Goal: Use online tool/utility: Utilize a website feature to perform a specific function

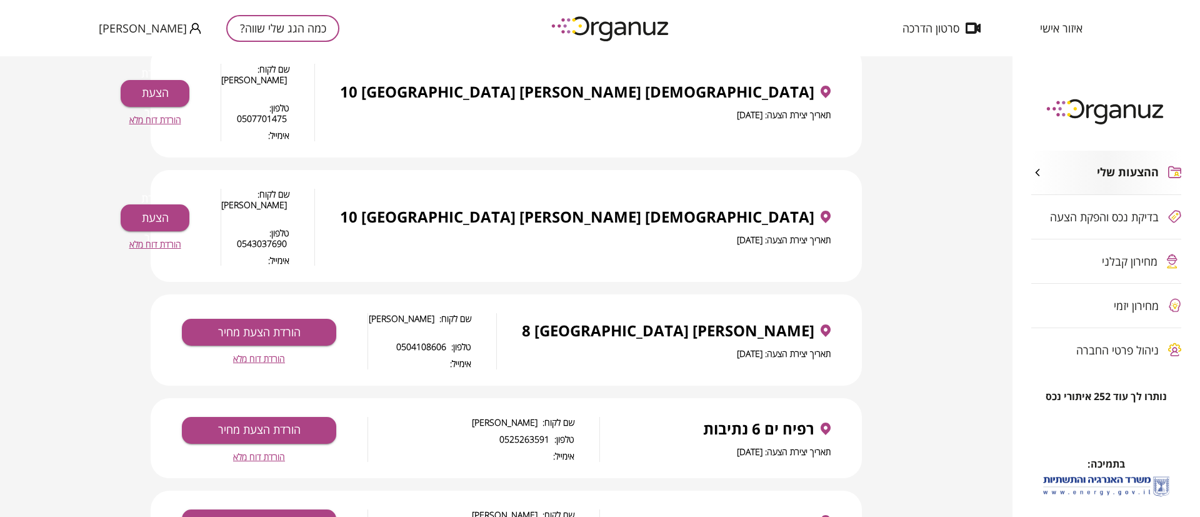
scroll to position [94, 0]
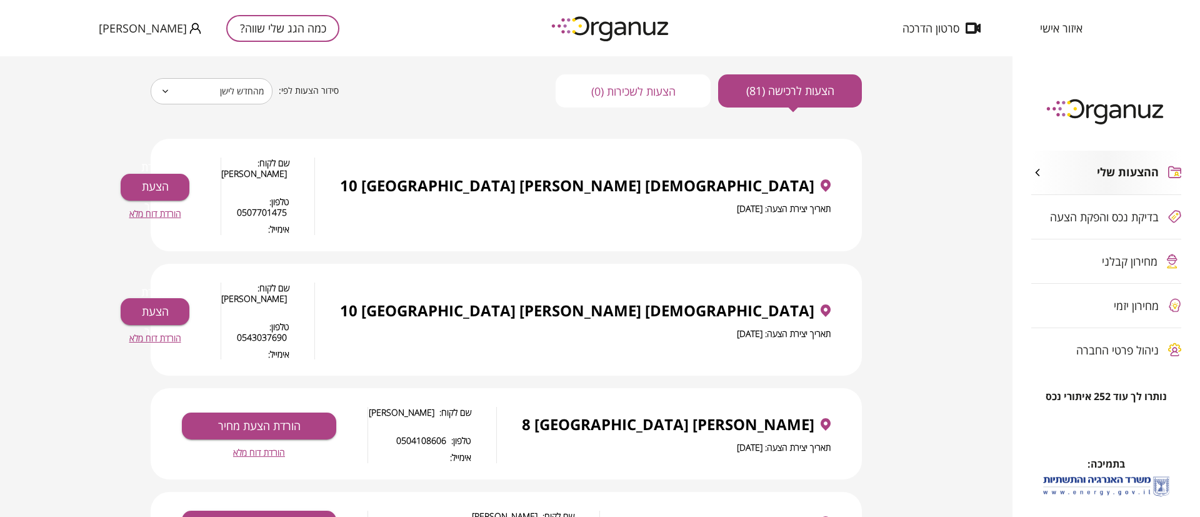
click at [263, 447] on span "הורדת דוח מלא" at bounding box center [259, 452] width 52 height 11
drag, startPoint x: 813, startPoint y: 356, endPoint x: 661, endPoint y: 356, distance: 151.3
click at [657, 416] on span "[PERSON_NAME] 8 [GEOGRAPHIC_DATA]" at bounding box center [668, 425] width 293 height 18
copy span "[PERSON_NAME] 8 [GEOGRAPHIC_DATA]"
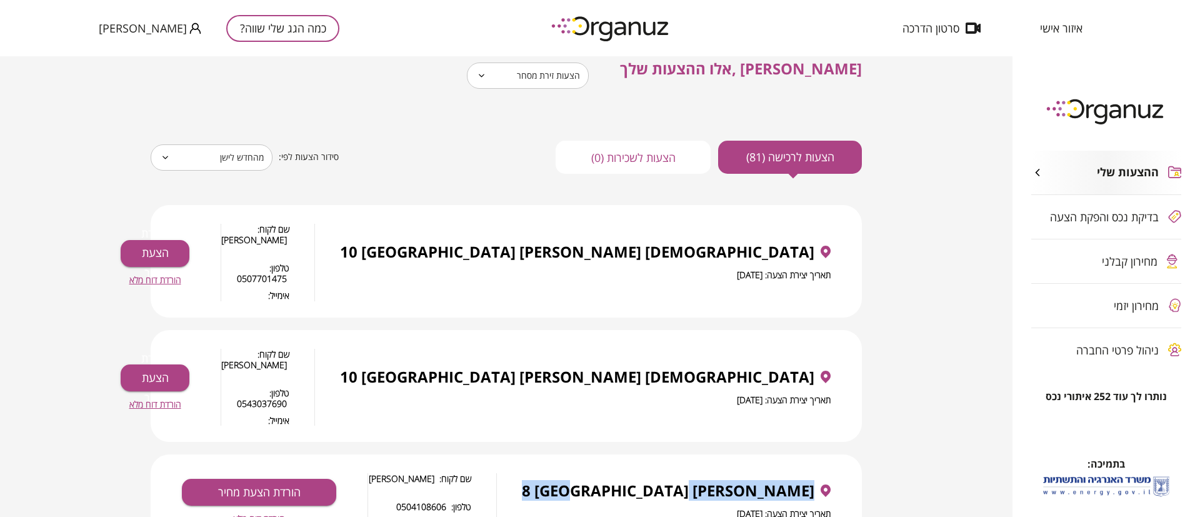
scroll to position [0, 0]
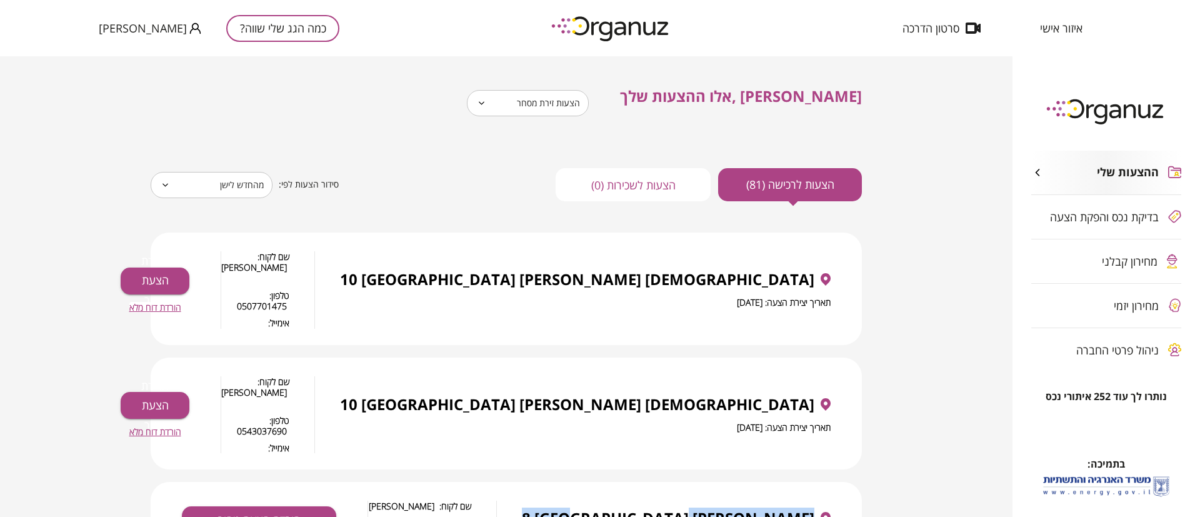
click at [181, 302] on span "הורדת דוח מלא" at bounding box center [155, 307] width 52 height 11
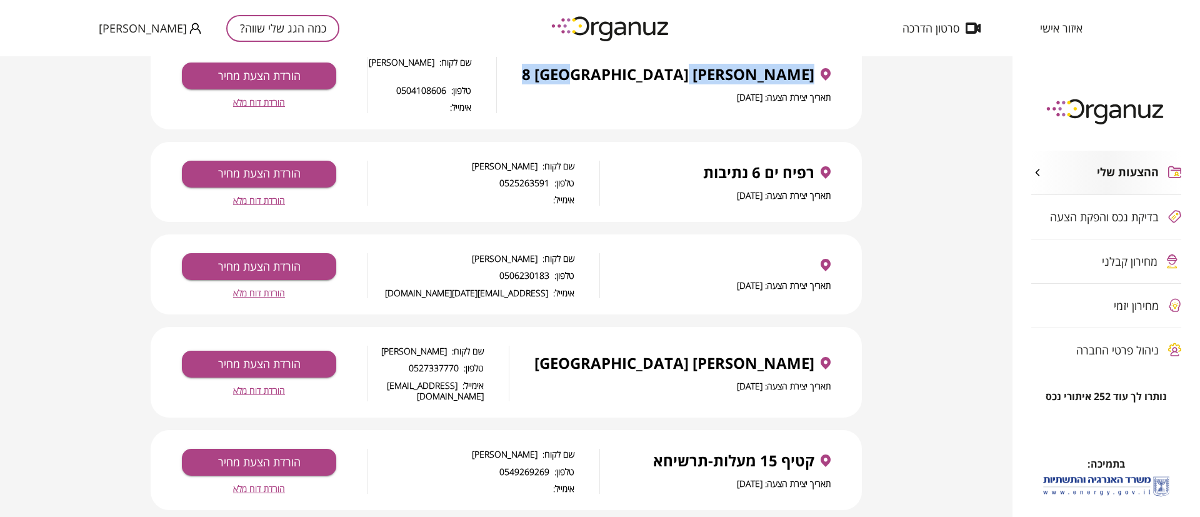
scroll to position [469, 0]
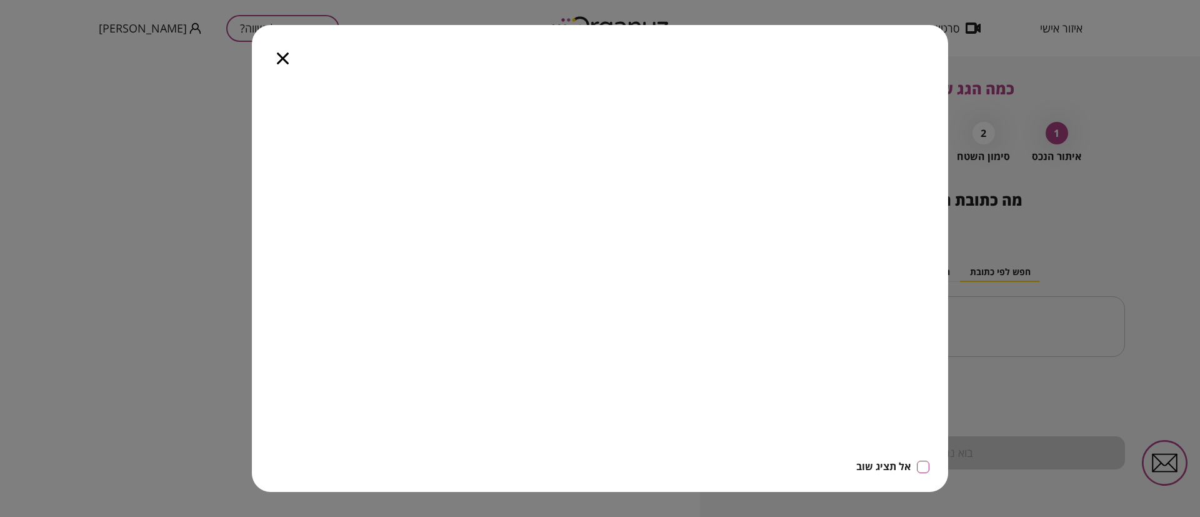
click at [280, 53] on icon "button" at bounding box center [283, 59] width 12 height 12
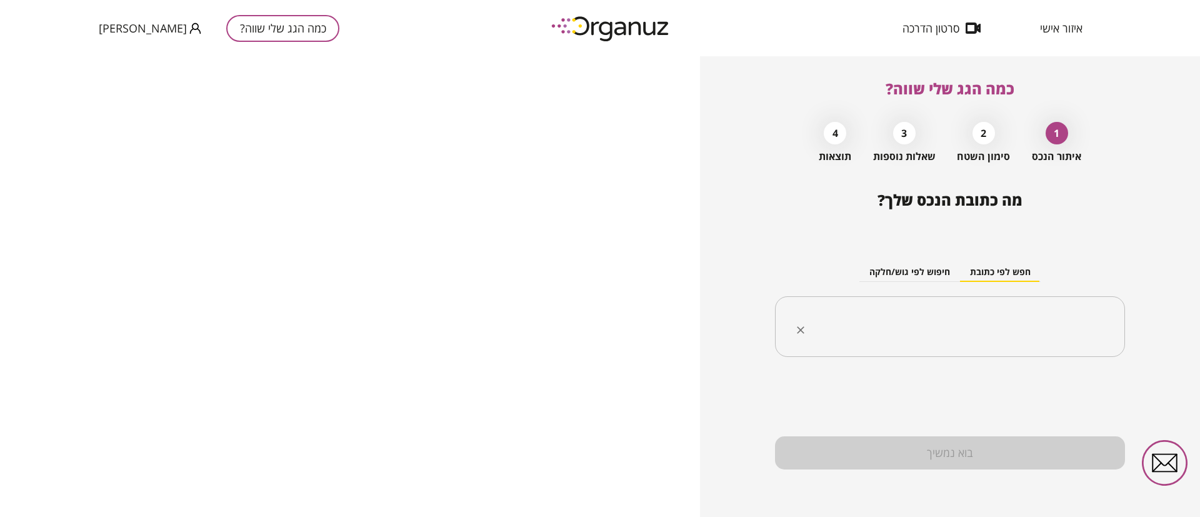
click at [927, 330] on input "text" at bounding box center [954, 326] width 311 height 31
paste input "**********"
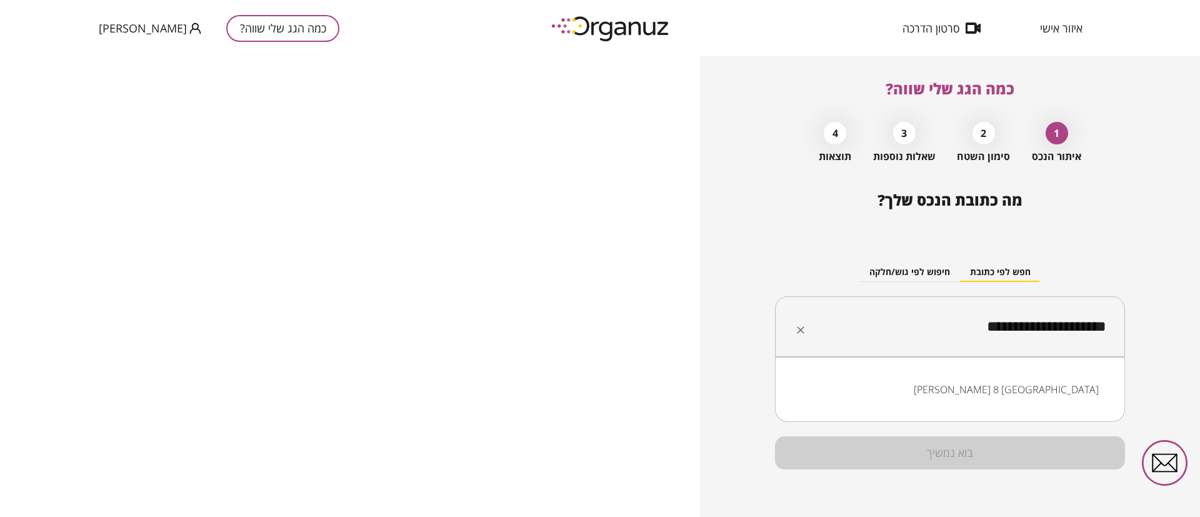
click at [1051, 396] on li "[PERSON_NAME] 8 [GEOGRAPHIC_DATA]" at bounding box center [950, 389] width 318 height 23
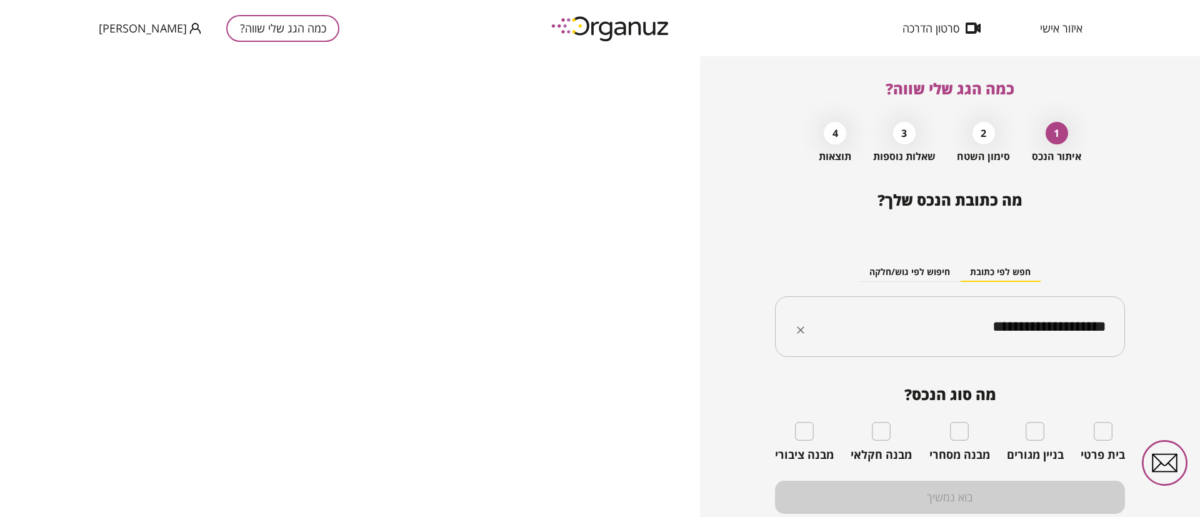
type input "**********"
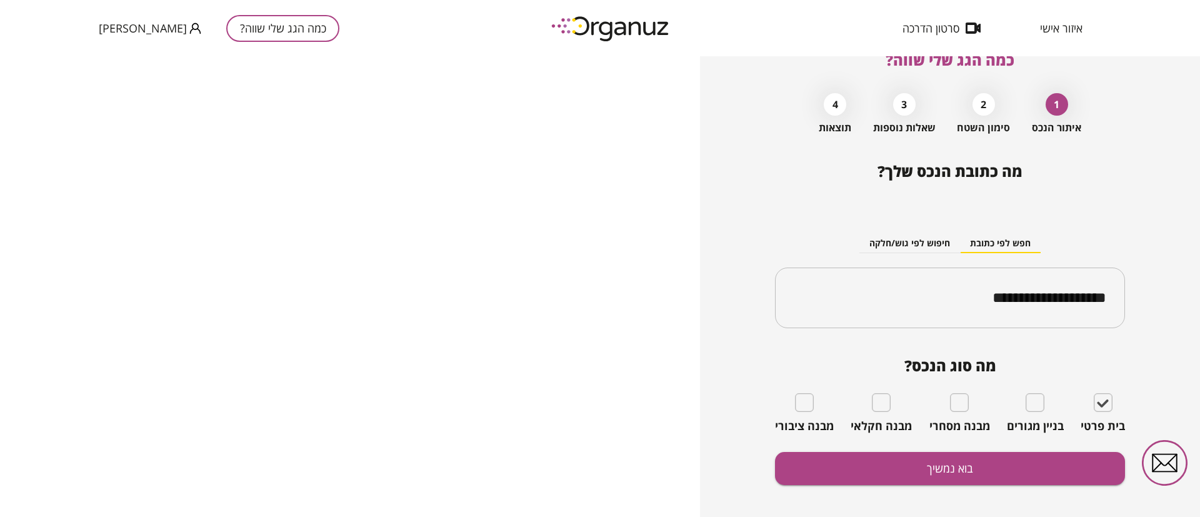
scroll to position [44, 0]
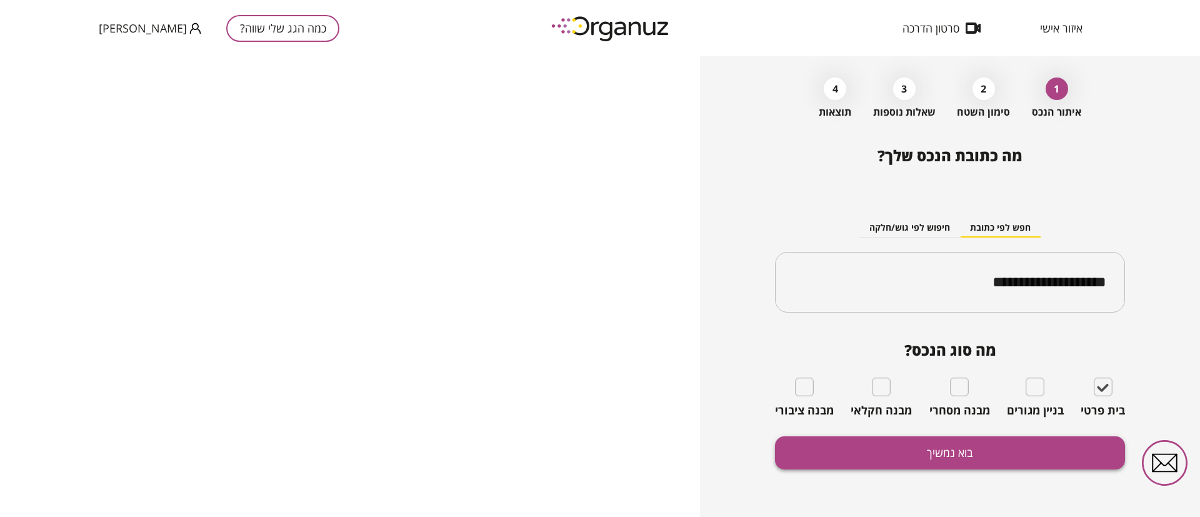
click at [944, 459] on button "בוא נמשיך" at bounding box center [950, 452] width 350 height 33
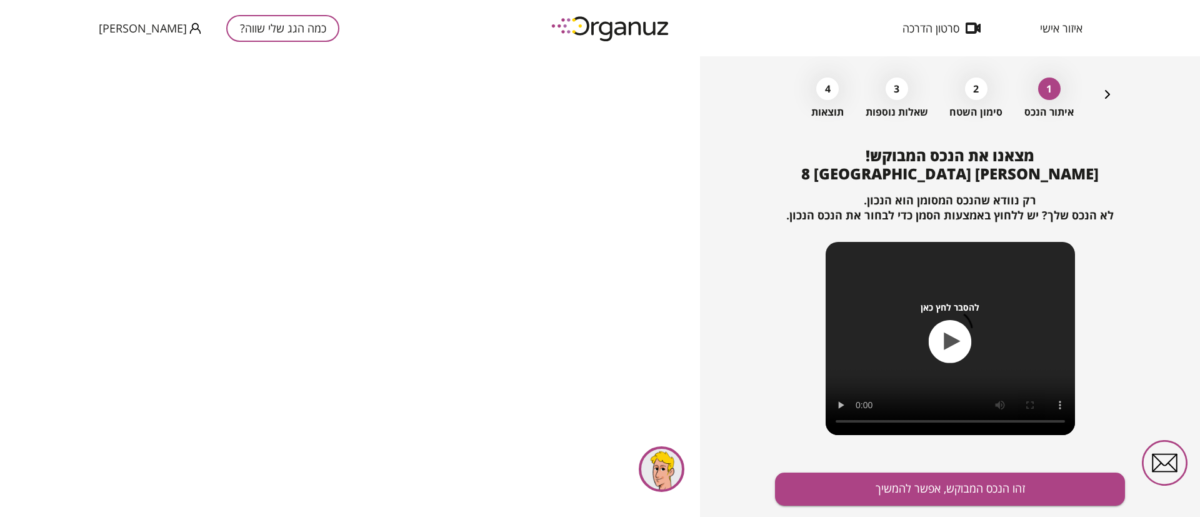
scroll to position [81, 0]
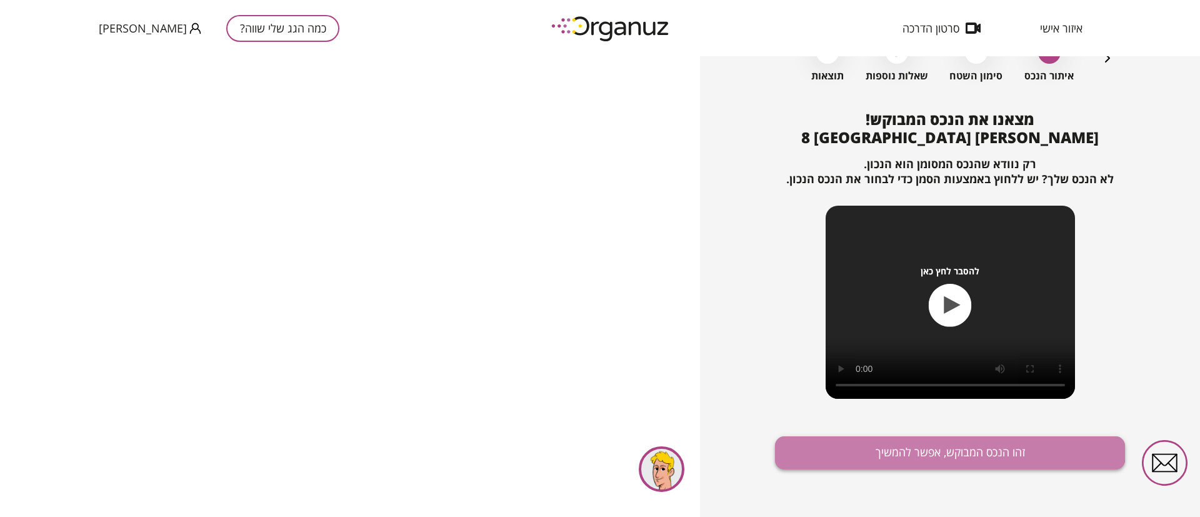
click at [928, 443] on button "זהו הנכס המבוקש, אפשר להמשיך" at bounding box center [950, 452] width 350 height 33
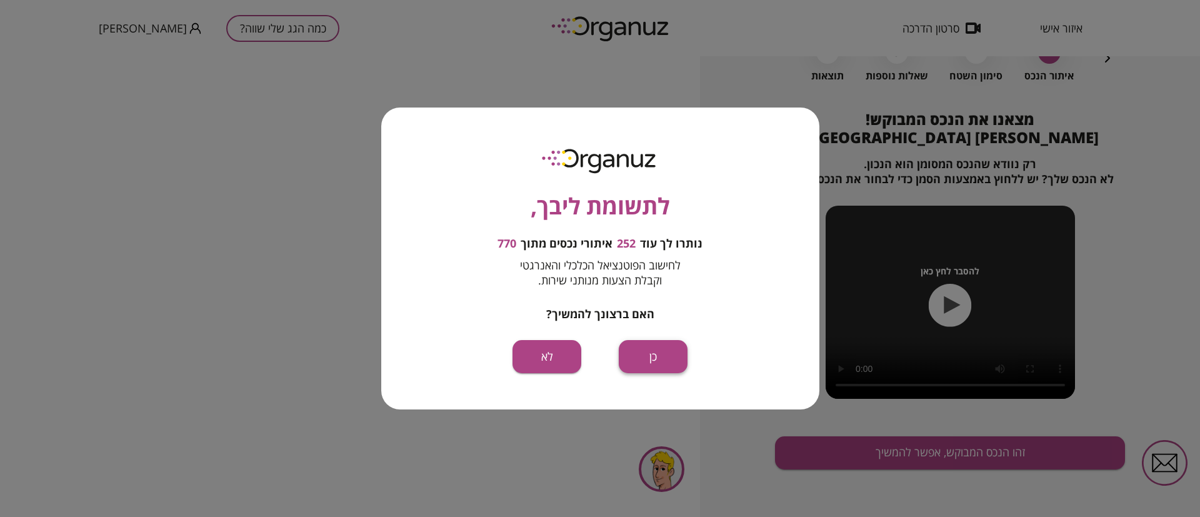
click at [653, 361] on button "כן" at bounding box center [653, 356] width 69 height 33
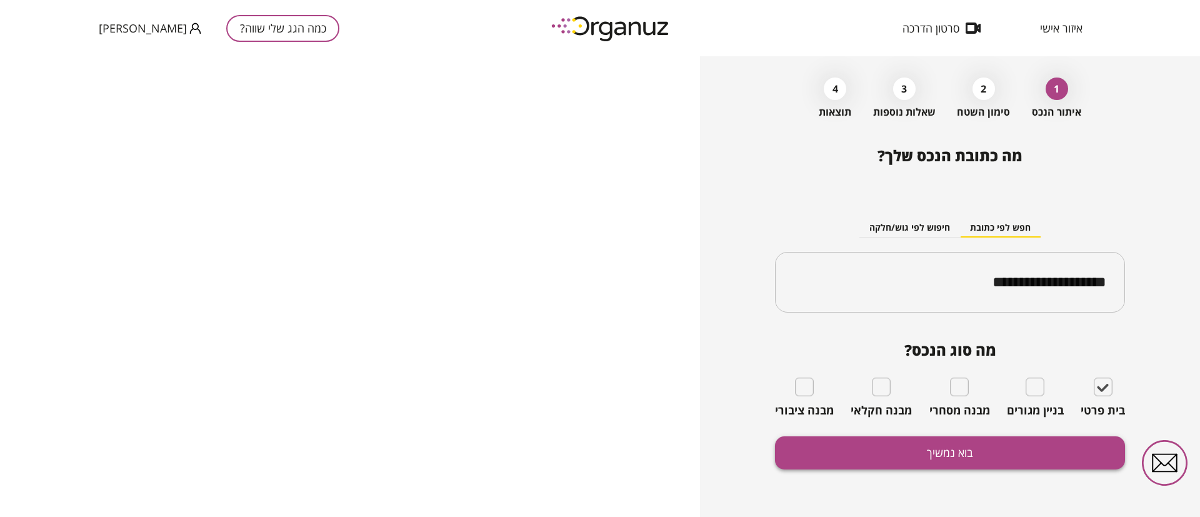
click at [931, 451] on button "בוא נמשיך" at bounding box center [950, 452] width 350 height 33
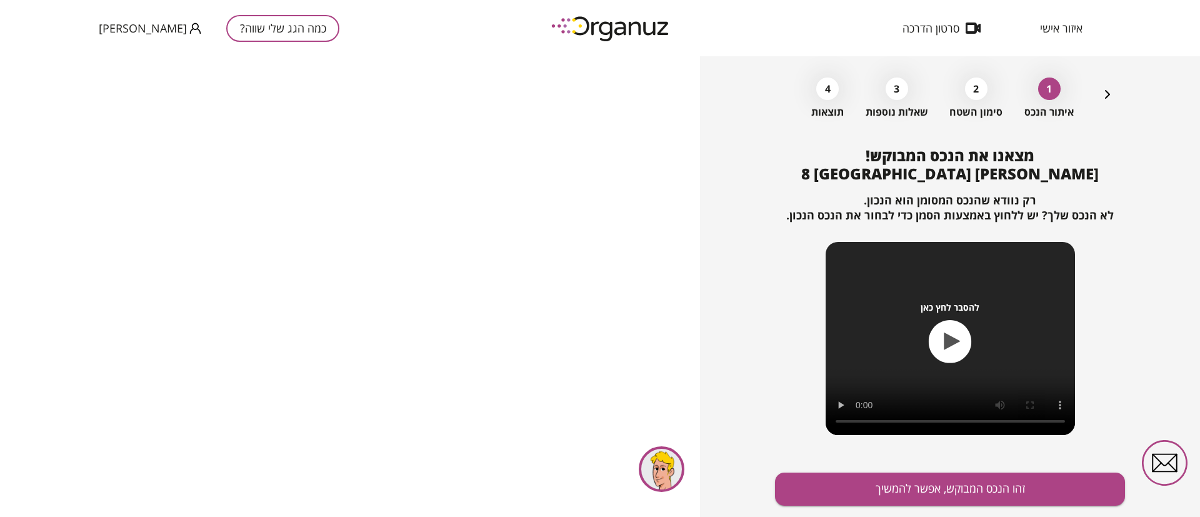
scroll to position [81, 0]
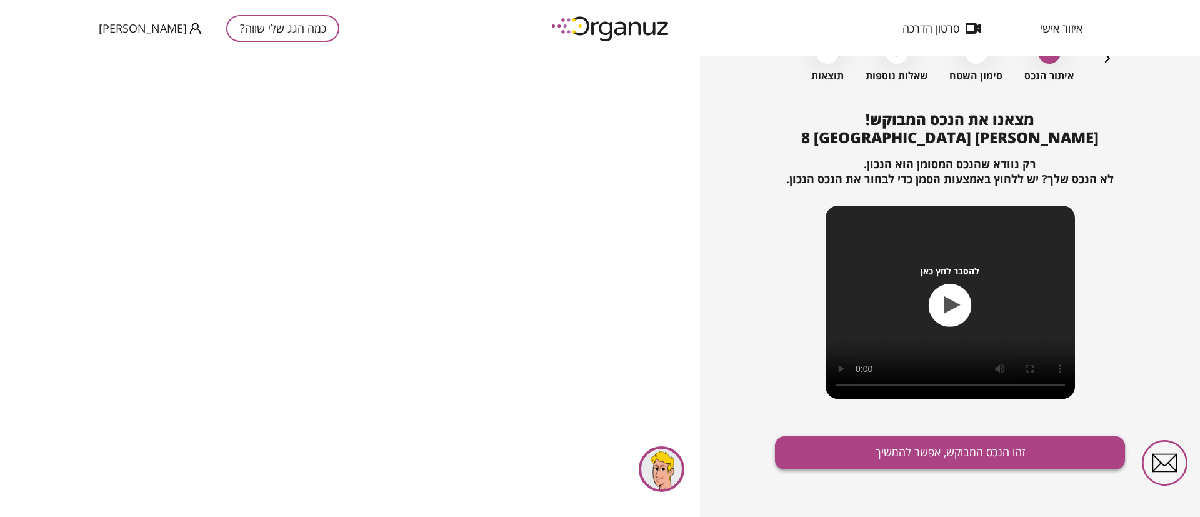
click at [906, 443] on button "זהו הנכס המבוקש, אפשר להמשיך" at bounding box center [950, 452] width 350 height 33
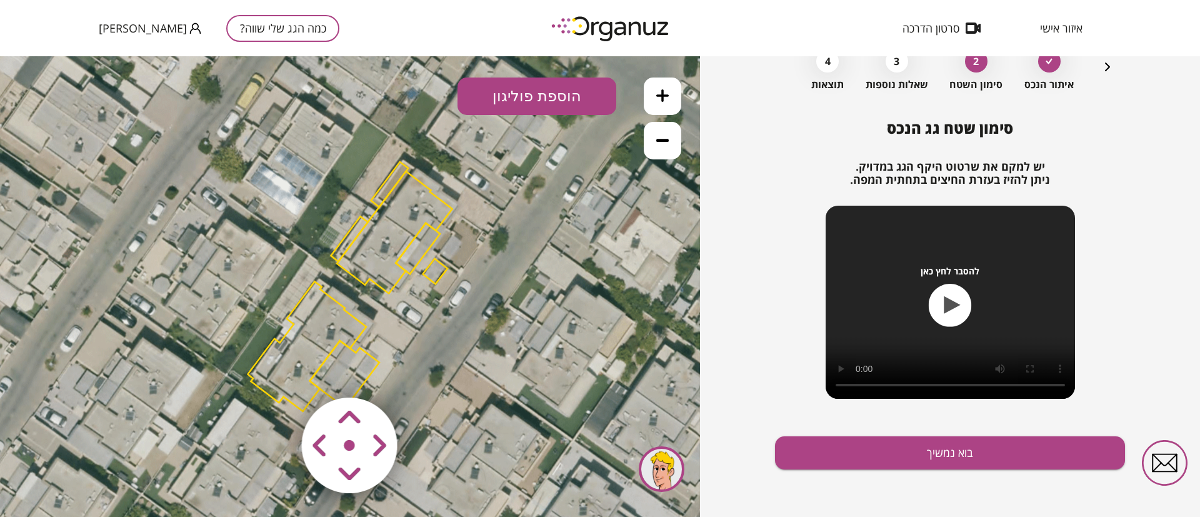
click at [394, 174] on polygon at bounding box center [390, 184] width 38 height 45
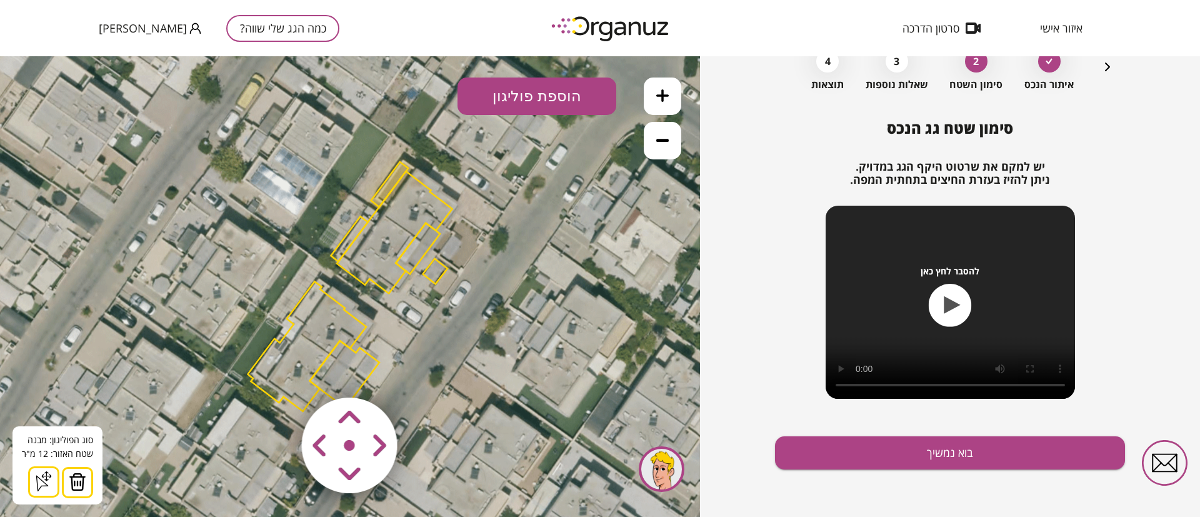
click at [84, 478] on img at bounding box center [78, 482] width 18 height 19
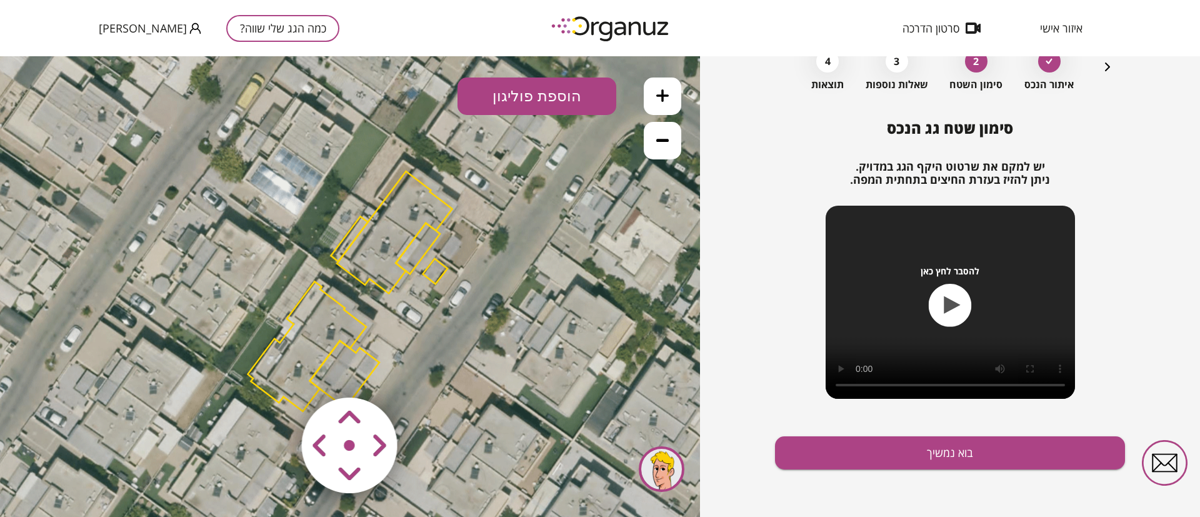
click at [416, 198] on polygon at bounding box center [395, 232] width 116 height 122
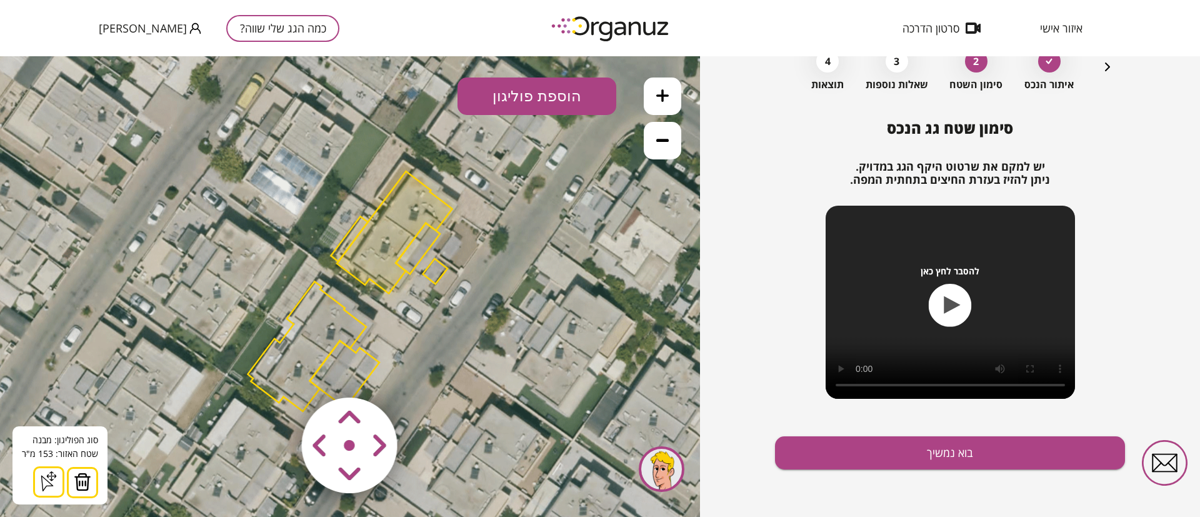
click at [79, 483] on img at bounding box center [83, 482] width 18 height 19
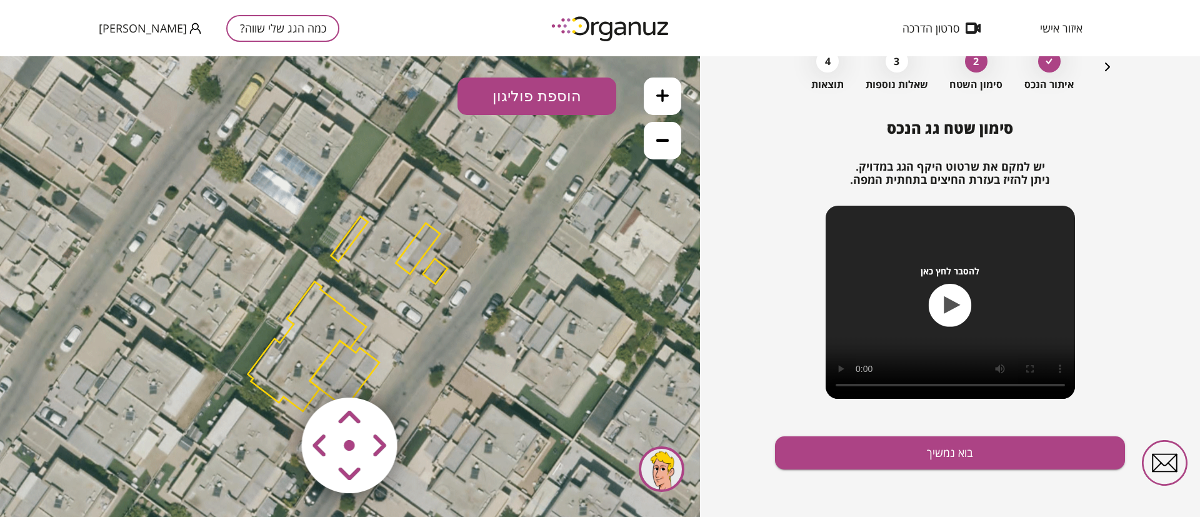
click at [415, 251] on polygon at bounding box center [418, 248] width 44 height 51
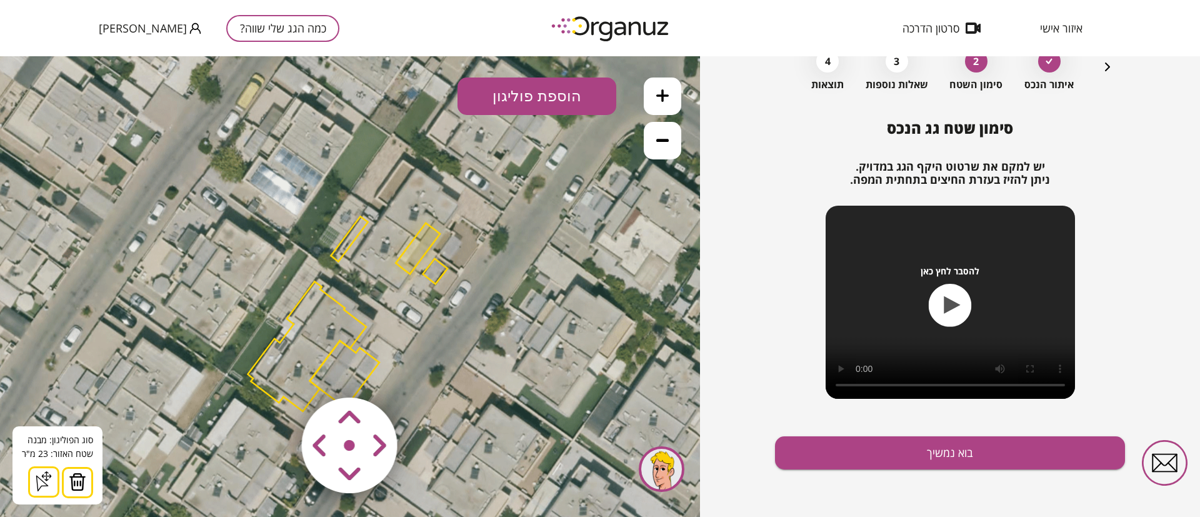
click at [79, 485] on img at bounding box center [78, 482] width 18 height 19
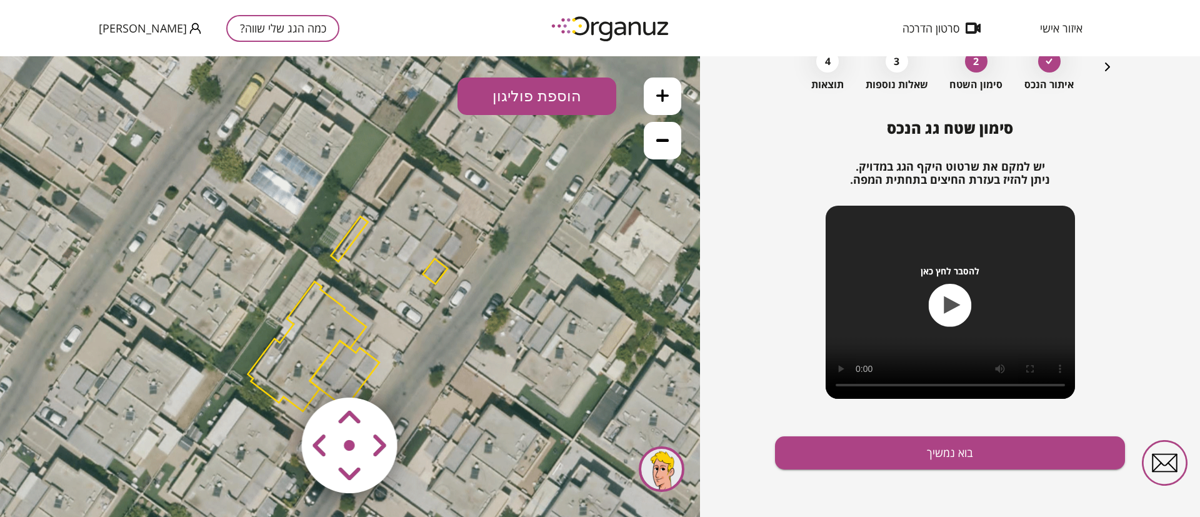
click at [434, 274] on polygon at bounding box center [435, 272] width 24 height 26
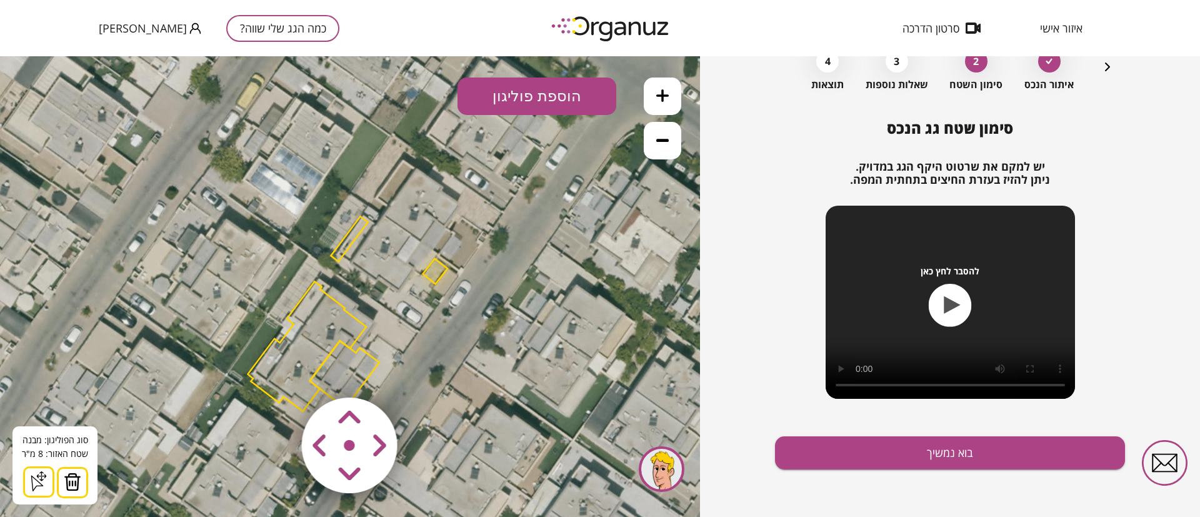
click at [70, 482] on img at bounding box center [73, 482] width 18 height 19
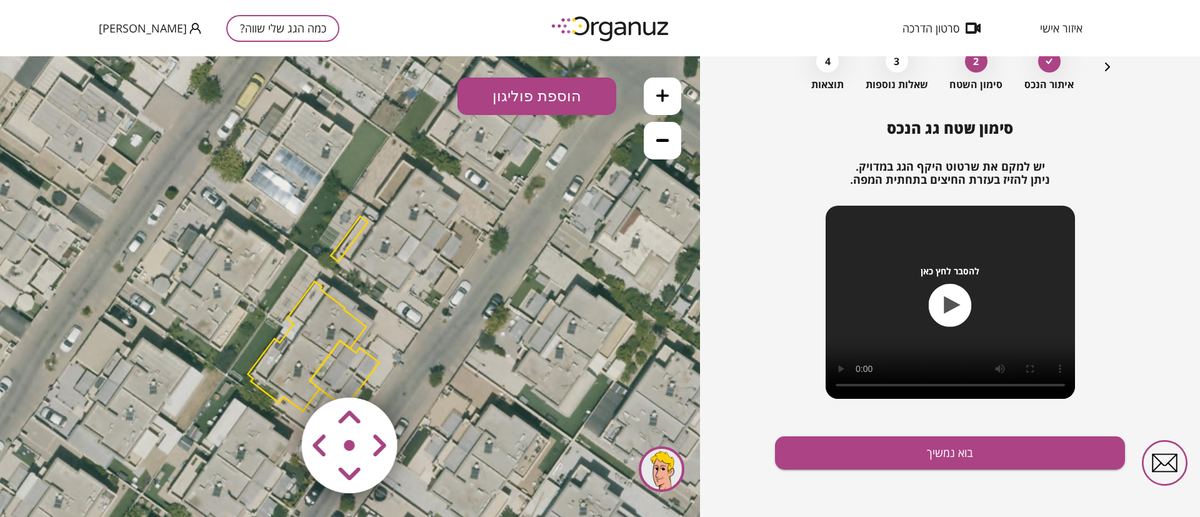
drag, startPoint x: 349, startPoint y: 233, endPoint x: 346, endPoint y: 239, distance: 7.3
click at [349, 232] on polygon at bounding box center [349, 238] width 37 height 45
click at [362, 226] on polygon at bounding box center [349, 238] width 37 height 45
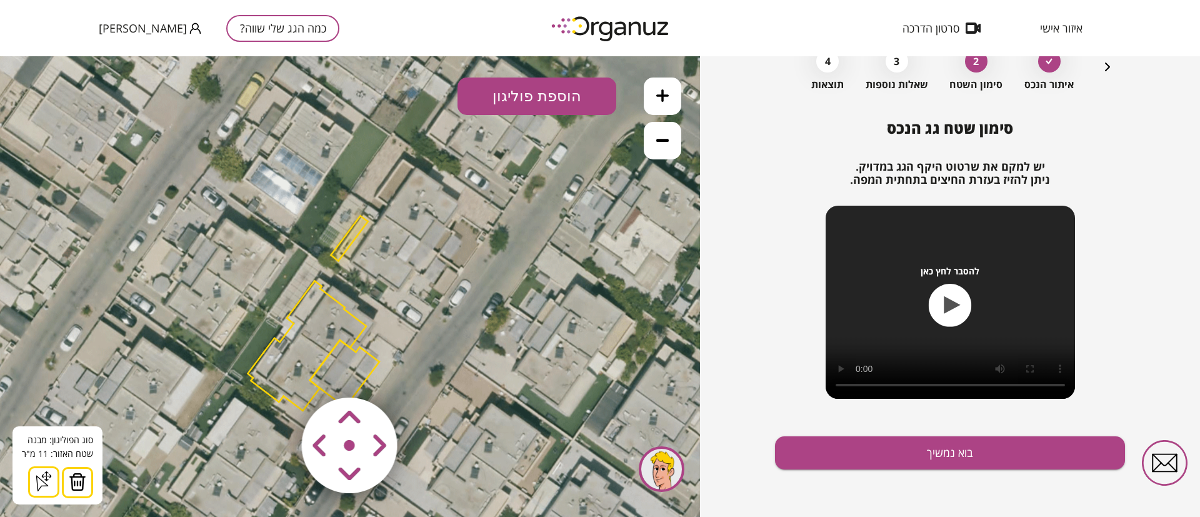
click at [79, 483] on img at bounding box center [78, 482] width 18 height 19
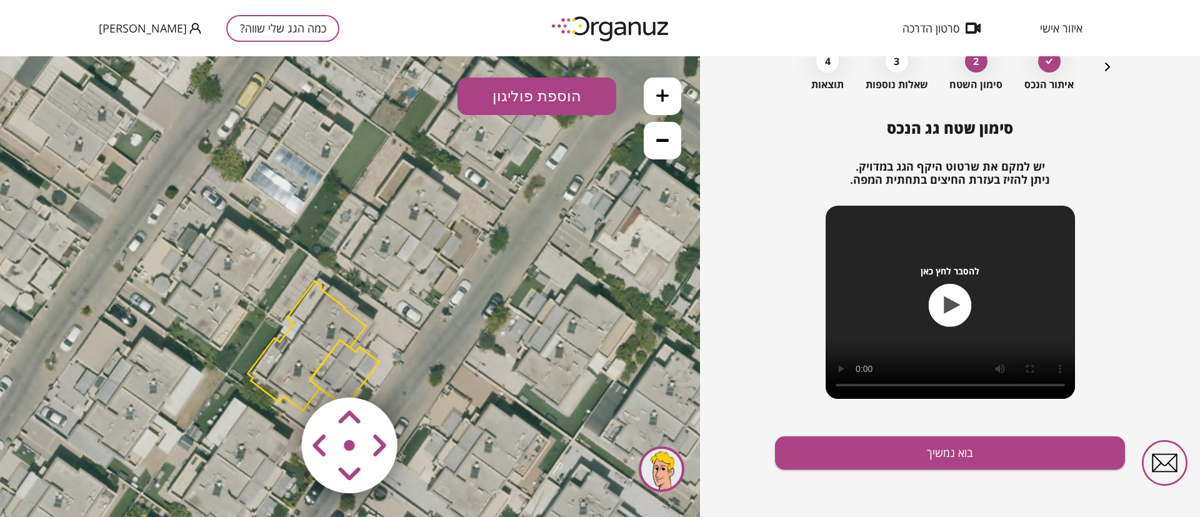
click at [330, 309] on polygon at bounding box center [307, 346] width 118 height 130
click at [313, 317] on polygon at bounding box center [307, 345] width 118 height 130
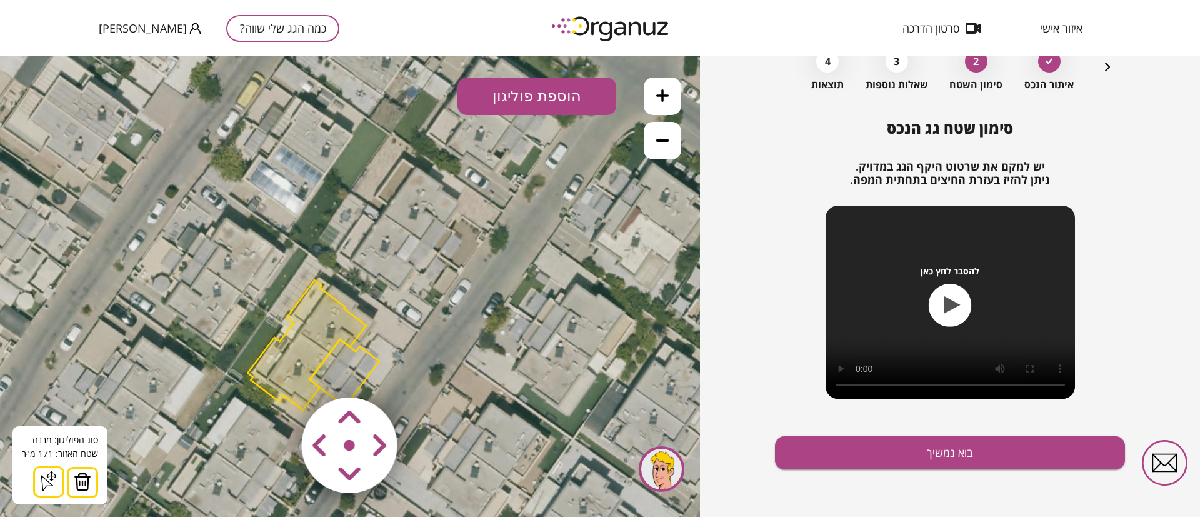
click at [84, 486] on img at bounding box center [83, 482] width 18 height 19
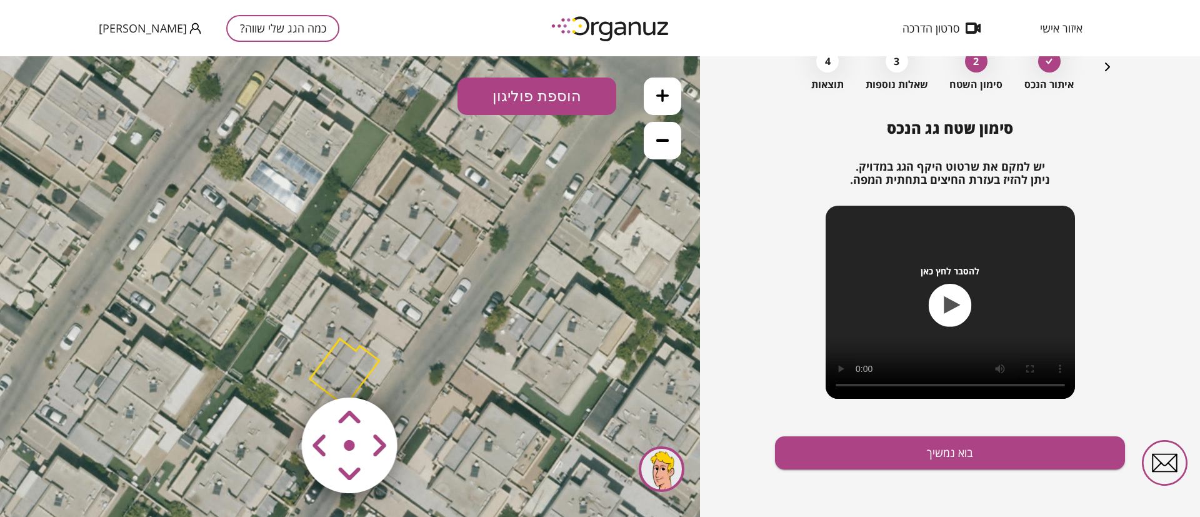
click at [356, 363] on polygon at bounding box center [344, 372] width 69 height 67
click at [342, 346] on polygon at bounding box center [344, 372] width 69 height 67
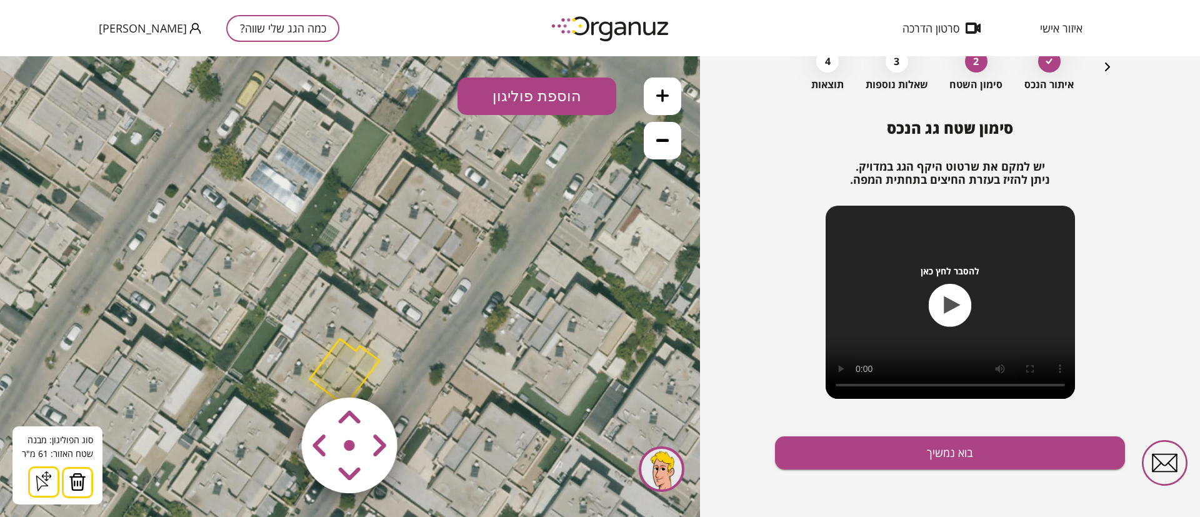
click at [75, 484] on img at bounding box center [78, 482] width 18 height 19
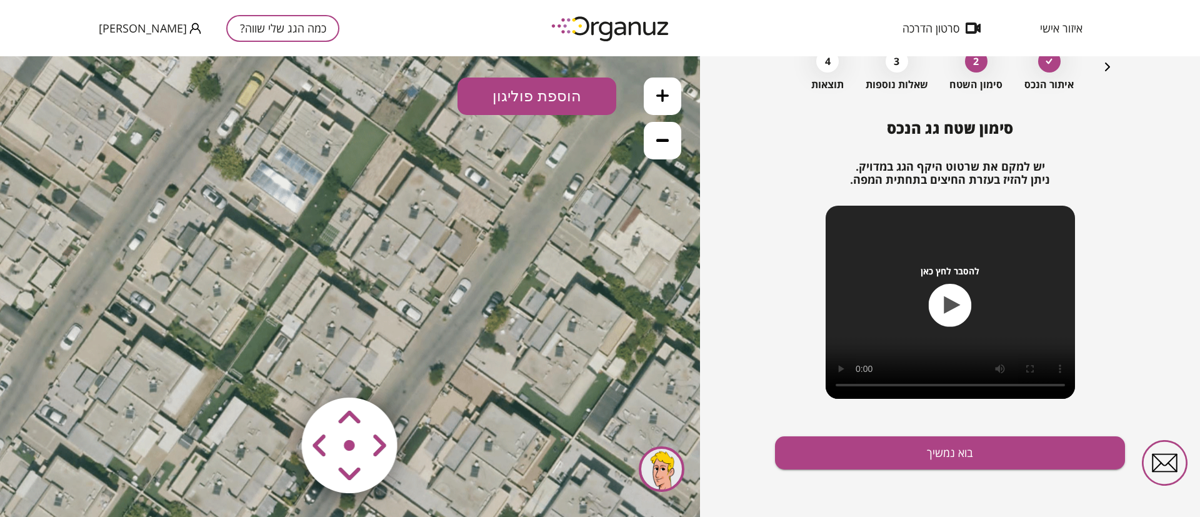
click at [666, 93] on icon at bounding box center [662, 95] width 13 height 13
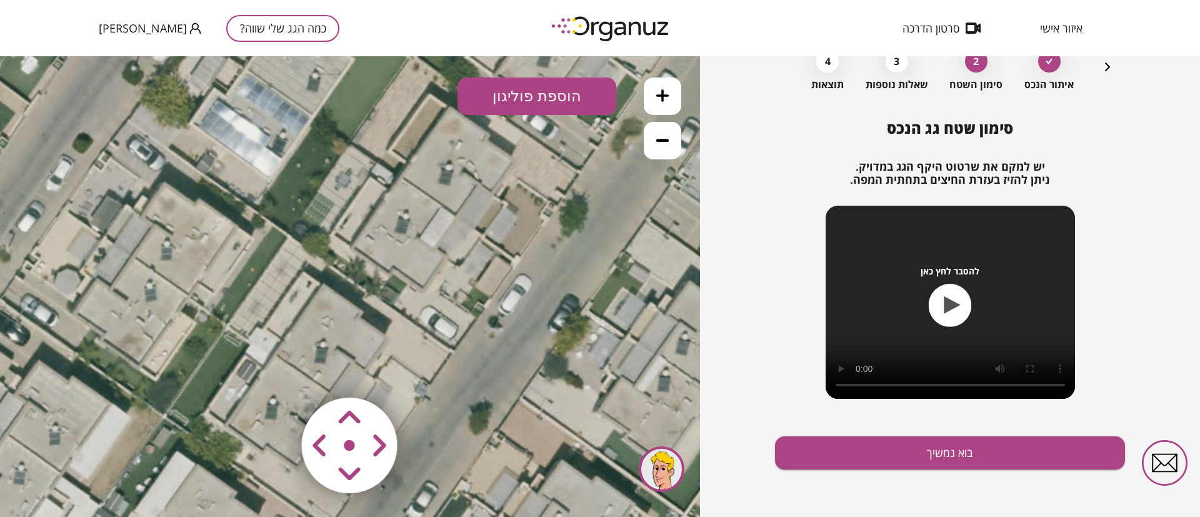
click at [666, 93] on icon at bounding box center [662, 95] width 13 height 13
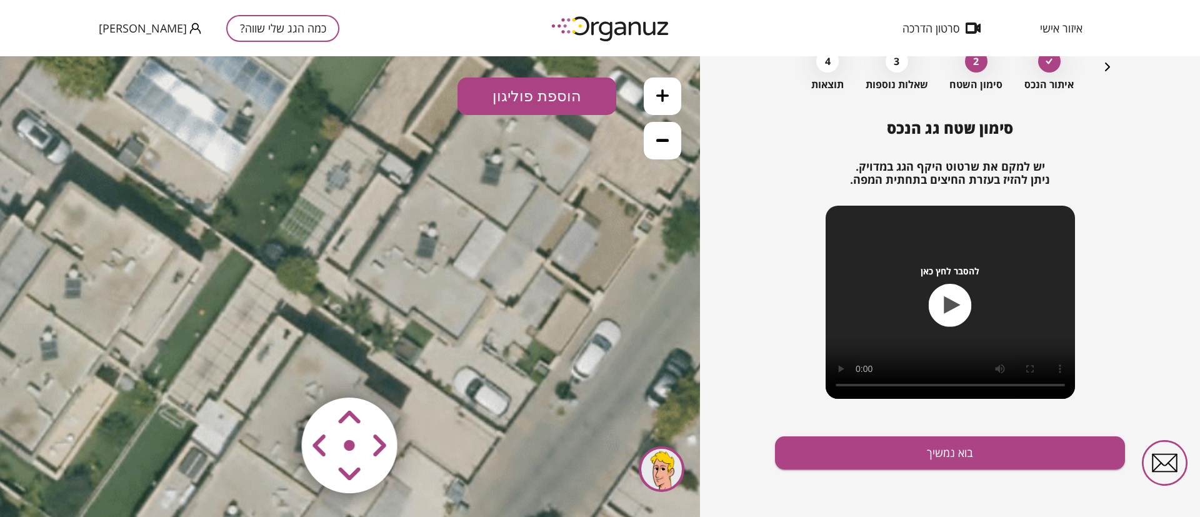
drag, startPoint x: 503, startPoint y: 264, endPoint x: 520, endPoint y: 279, distance: 22.6
click at [501, 283] on icon at bounding box center [350, 335] width 1730 height 1730
click at [550, 101] on button "הוספת פוליגון" at bounding box center [537, 97] width 159 height 38
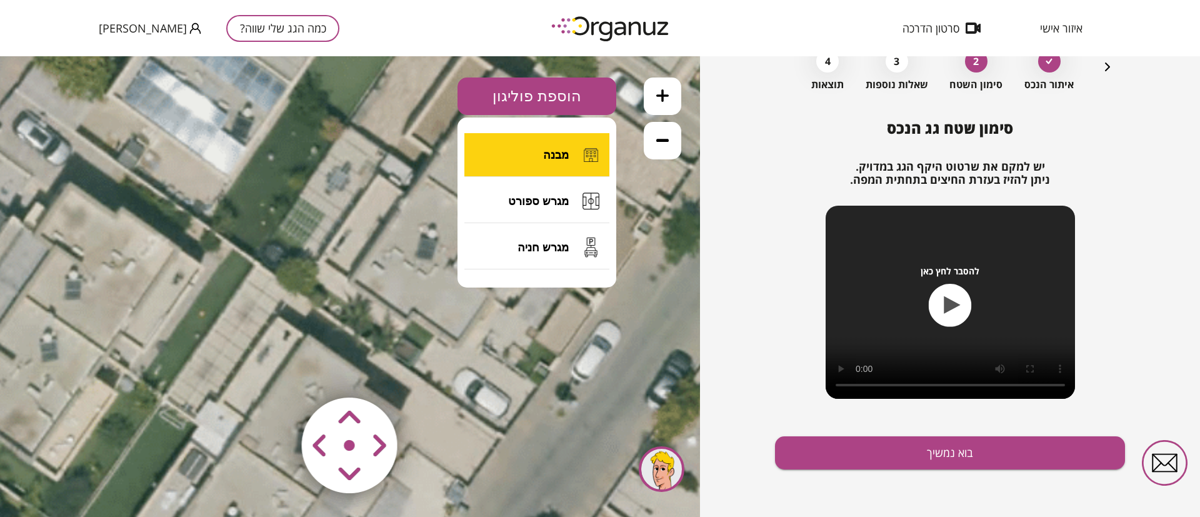
click at [566, 155] on span "מבנה" at bounding box center [556, 155] width 26 height 14
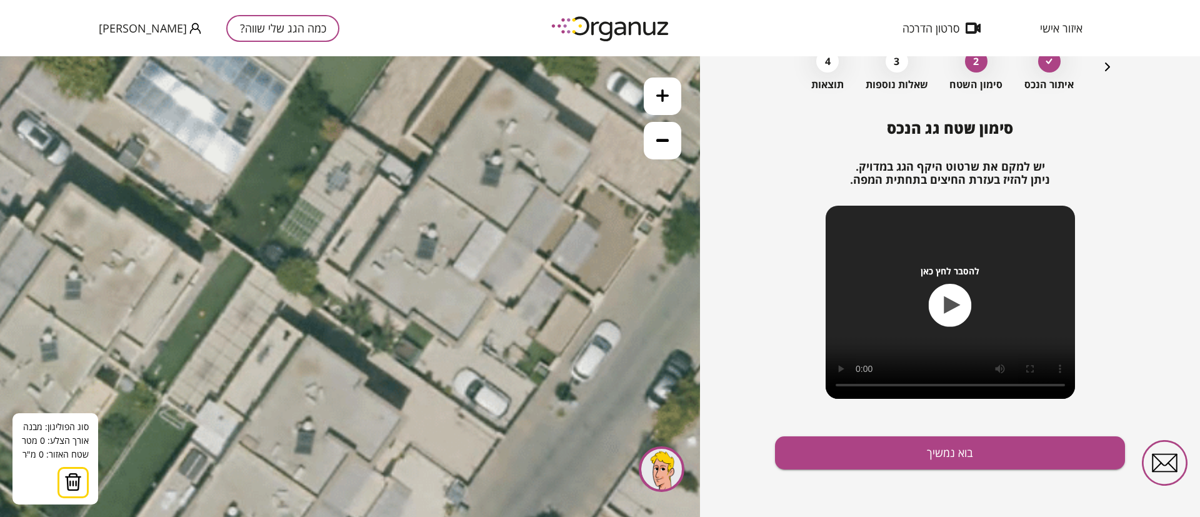
click at [451, 264] on icon at bounding box center [350, 336] width 1730 height 1730
click at [491, 291] on icon at bounding box center [350, 336] width 1730 height 1730
click at [456, 344] on polygon at bounding box center [471, 303] width 40 height 79
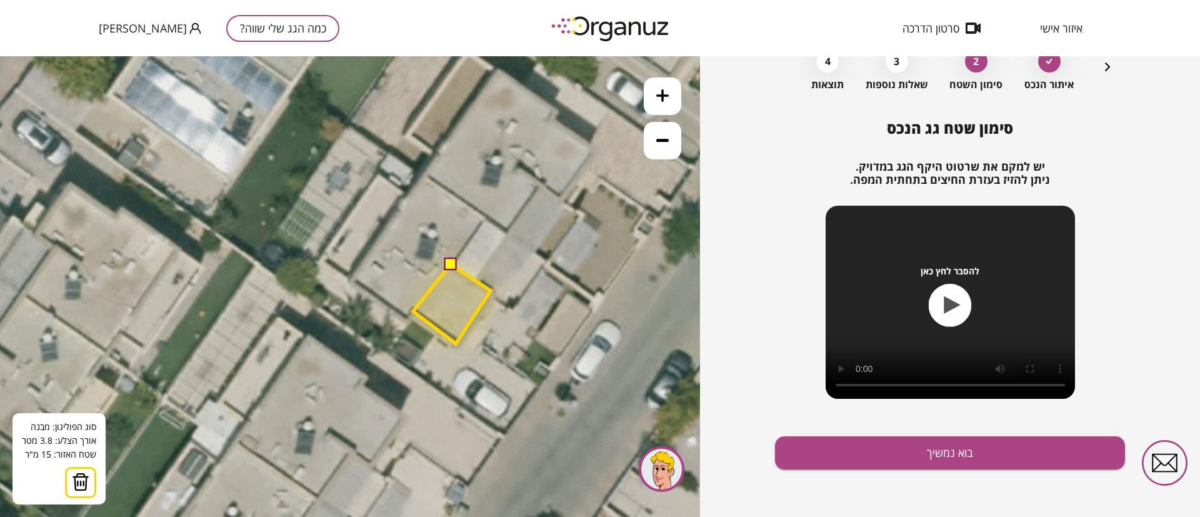
click at [413, 311] on polygon at bounding box center [452, 303] width 78 height 79
click at [407, 321] on icon at bounding box center [350, 336] width 1730 height 1730
click at [353, 279] on polygon at bounding box center [422, 303] width 138 height 79
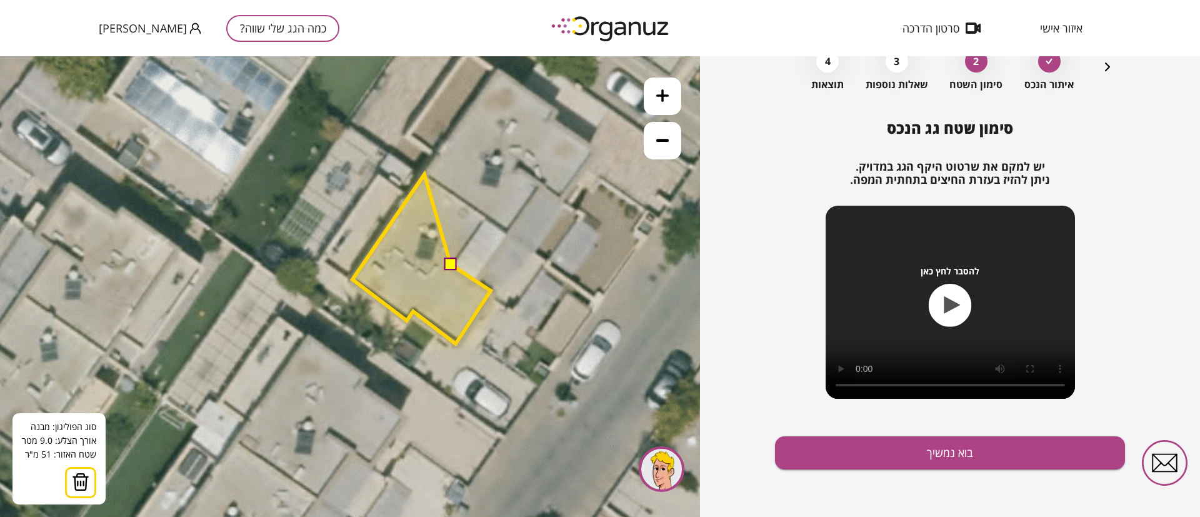
click at [424, 174] on polygon at bounding box center [422, 258] width 138 height 169
click at [484, 216] on polygon at bounding box center [422, 258] width 138 height 169
click at [453, 263] on button at bounding box center [450, 264] width 13 height 13
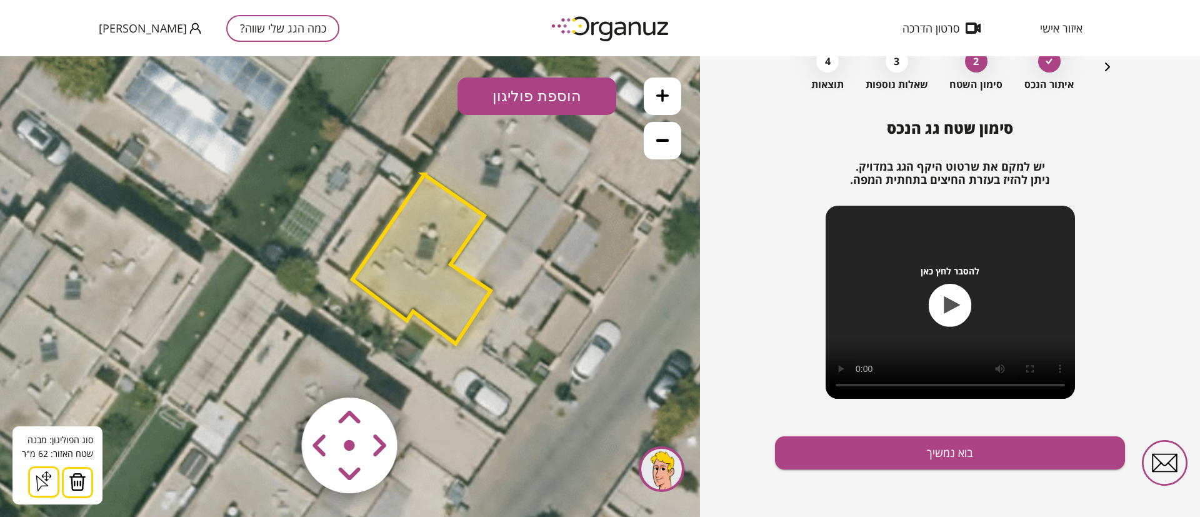
click at [567, 91] on button "הוספת פוליגון" at bounding box center [537, 97] width 159 height 38
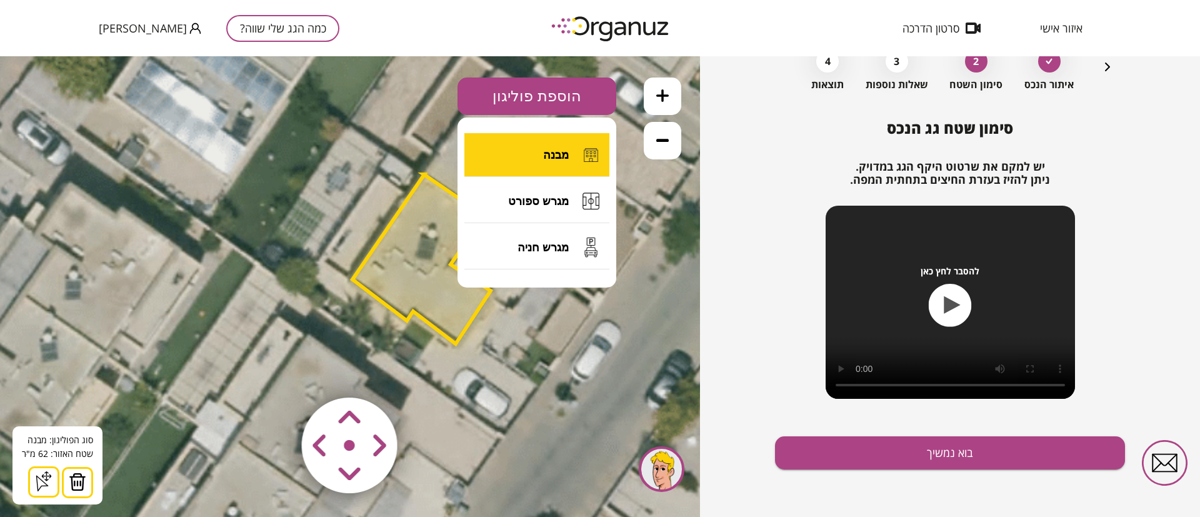
click at [561, 156] on span "מבנה" at bounding box center [556, 155] width 26 height 14
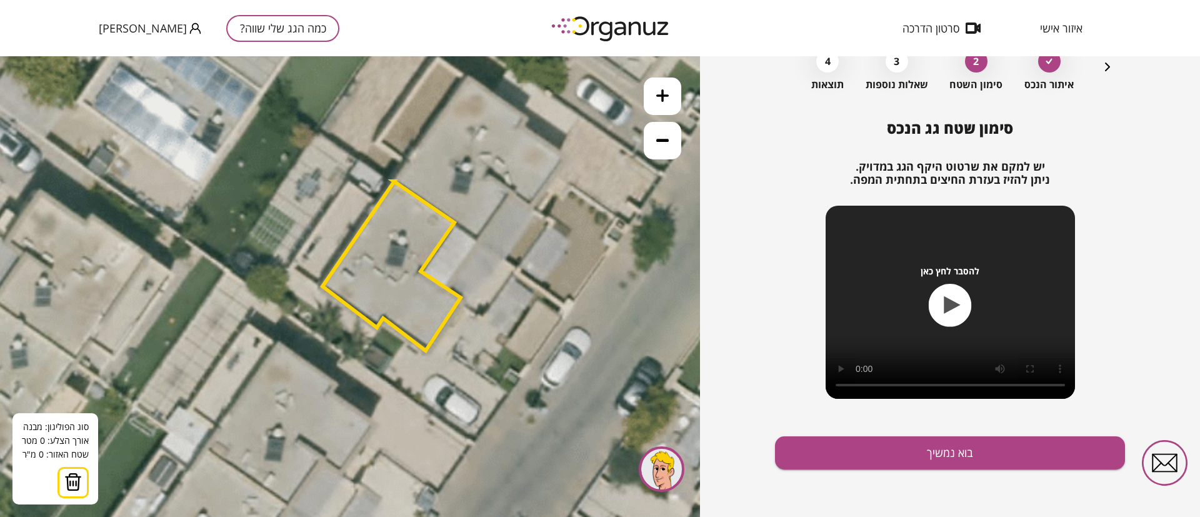
drag, startPoint x: 625, startPoint y: 61, endPoint x: 596, endPoint y: 64, distance: 29.5
click at [596, 64] on icon at bounding box center [320, 343] width 1730 height 1730
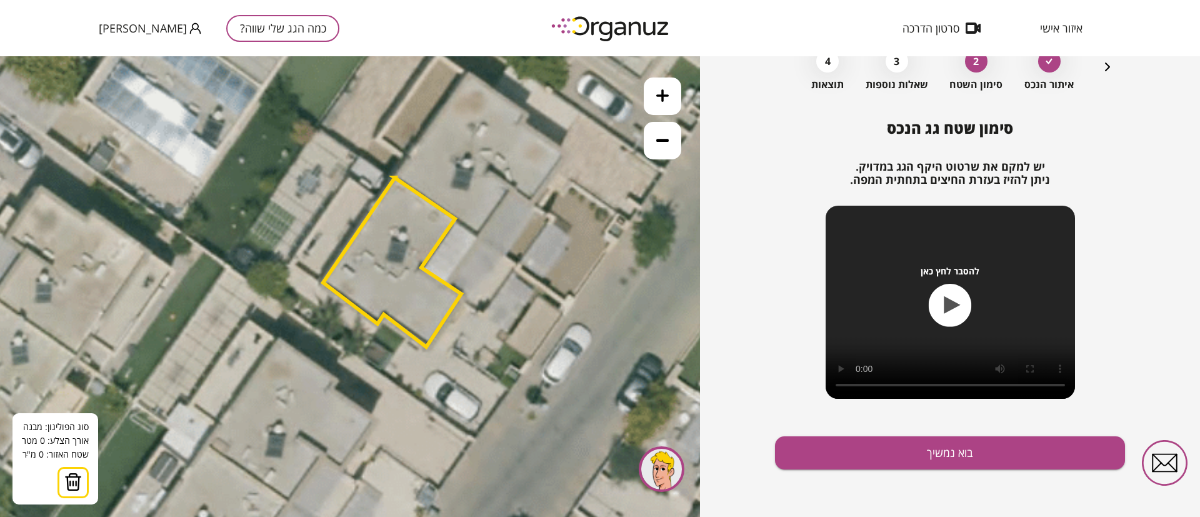
click at [73, 491] on button at bounding box center [73, 482] width 31 height 31
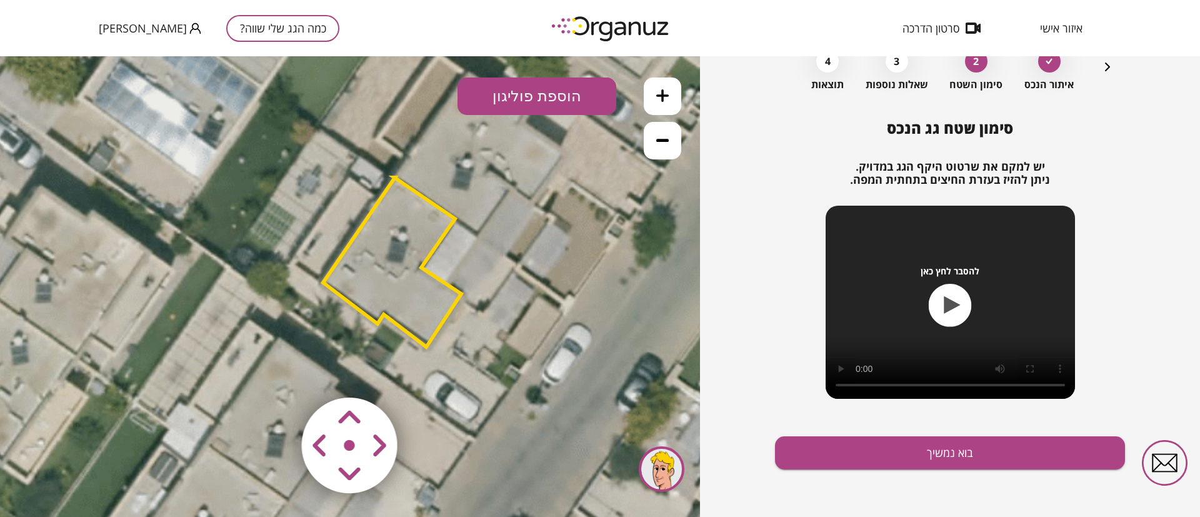
click at [417, 223] on polygon at bounding box center [392, 262] width 138 height 169
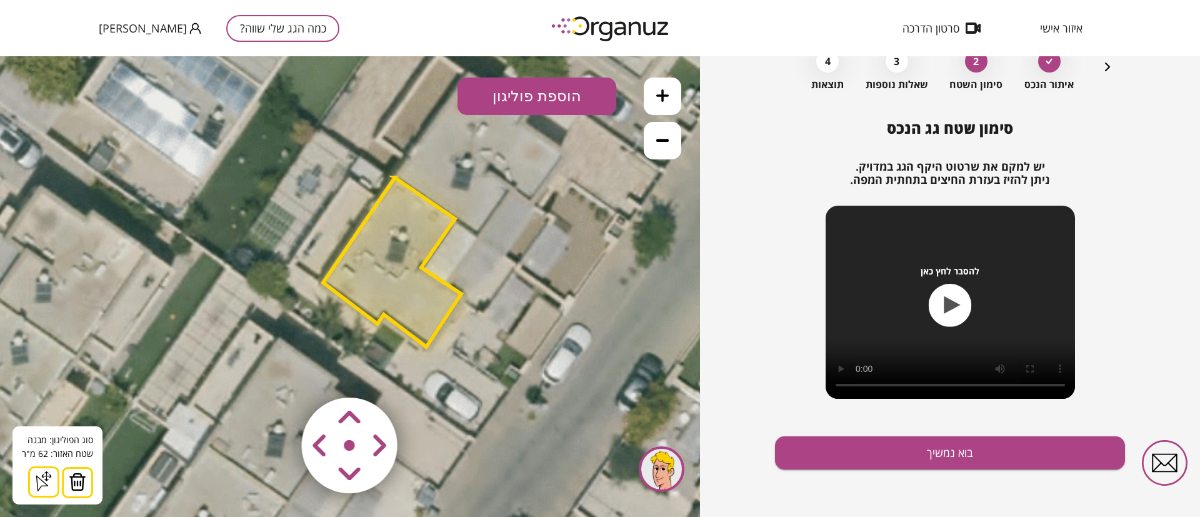
click at [77, 476] on img at bounding box center [78, 482] width 18 height 19
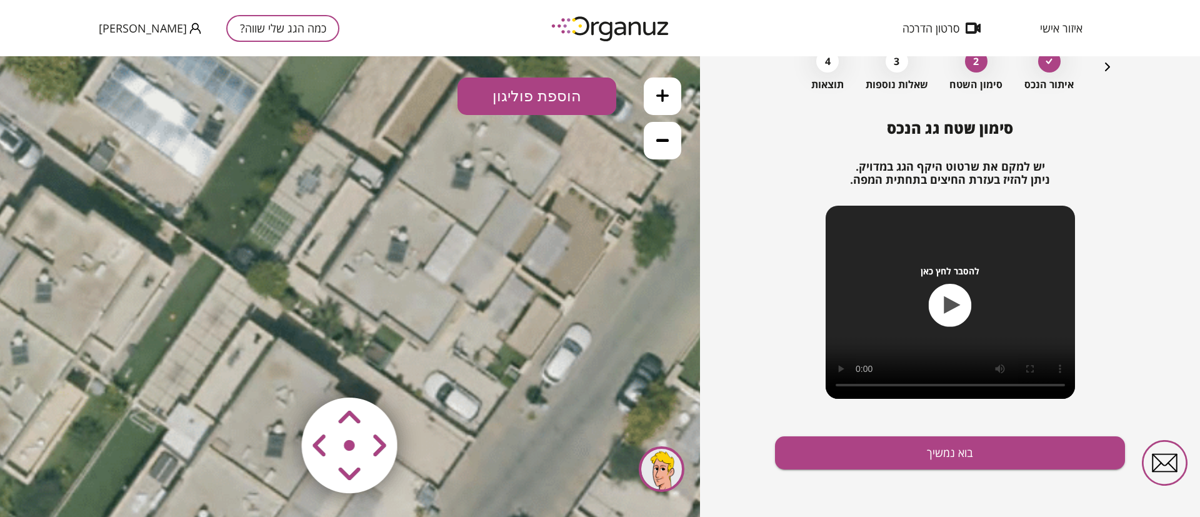
click at [528, 89] on button "הוספת פוליגון" at bounding box center [537, 97] width 159 height 38
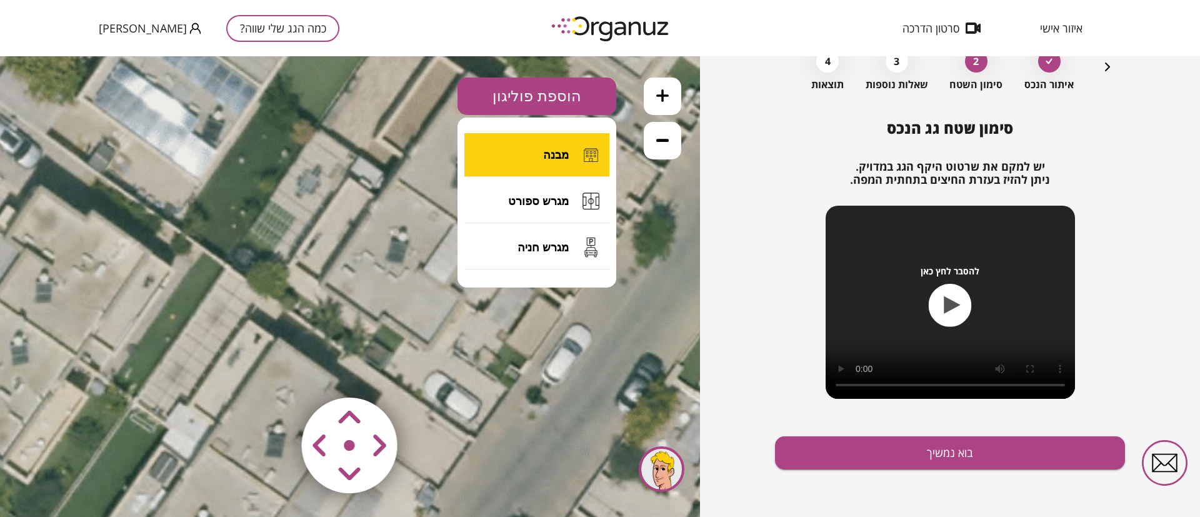
click at [550, 157] on span "מבנה" at bounding box center [556, 155] width 26 height 14
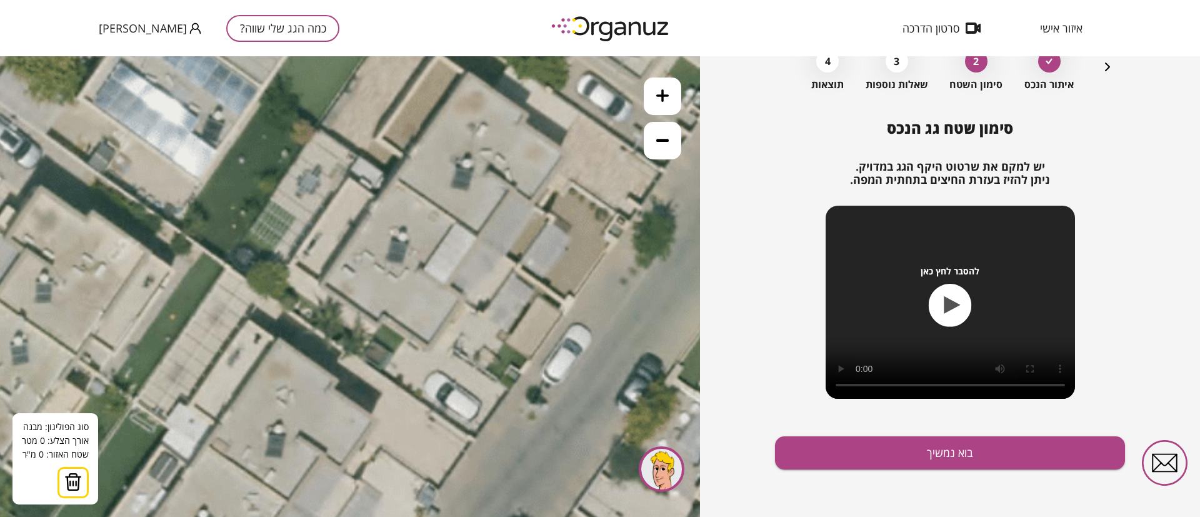
click at [664, 103] on button at bounding box center [663, 97] width 38 height 38
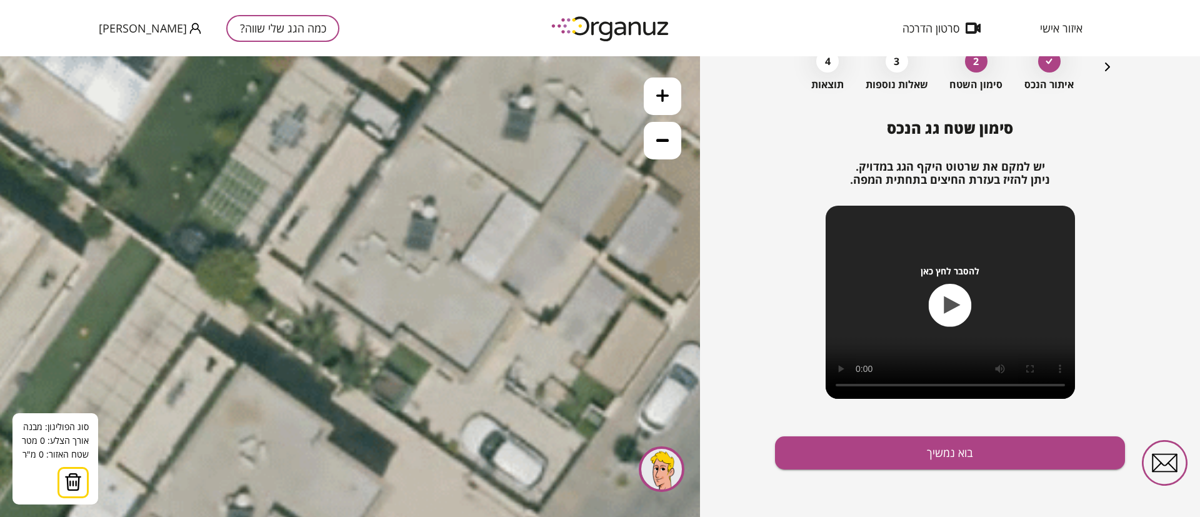
click at [664, 103] on button at bounding box center [663, 97] width 38 height 38
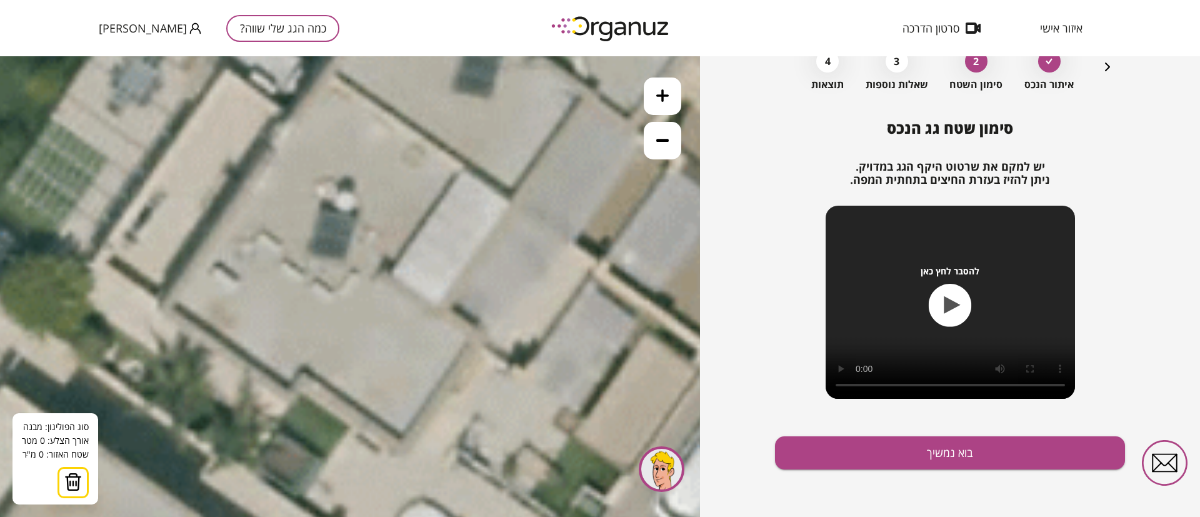
drag, startPoint x: 559, startPoint y: 262, endPoint x: 404, endPoint y: 306, distance: 161.1
click at [404, 306] on icon at bounding box center [162, 429] width 3844 height 3844
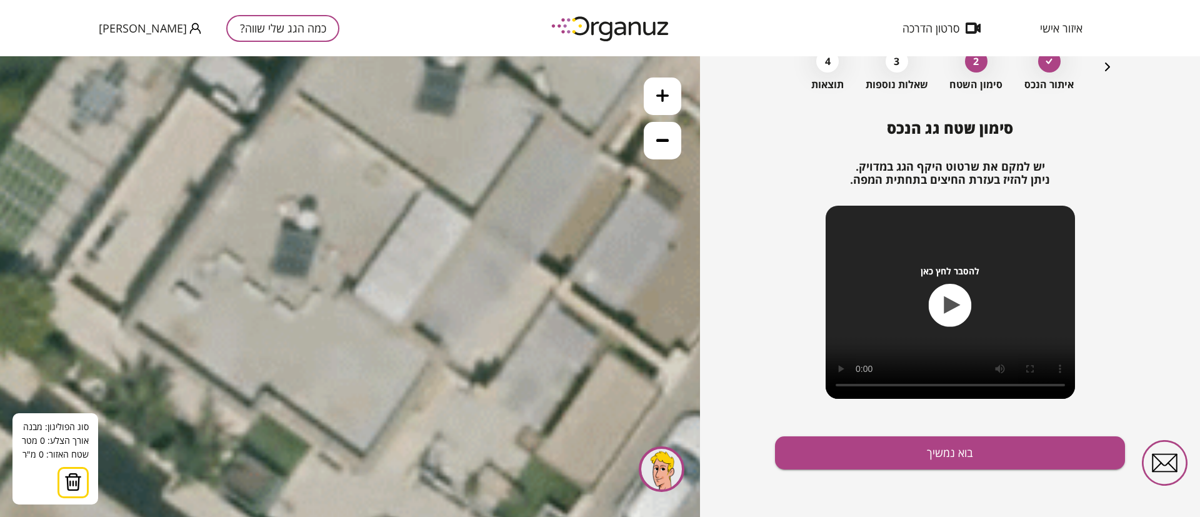
click at [477, 219] on icon at bounding box center [124, 447] width 3844 height 3844
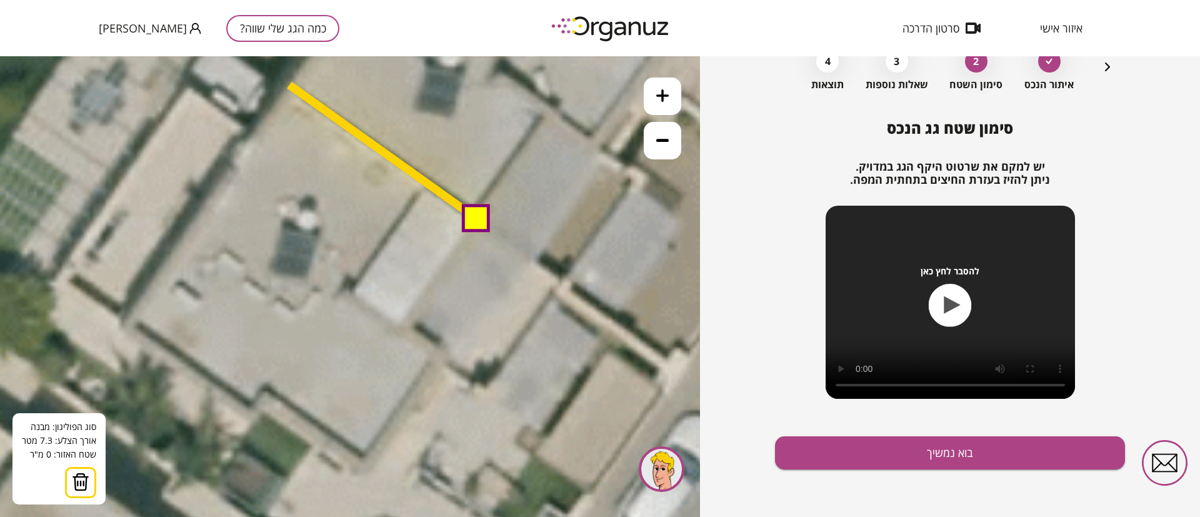
click at [289, 85] on polygon at bounding box center [383, 152] width 188 height 134
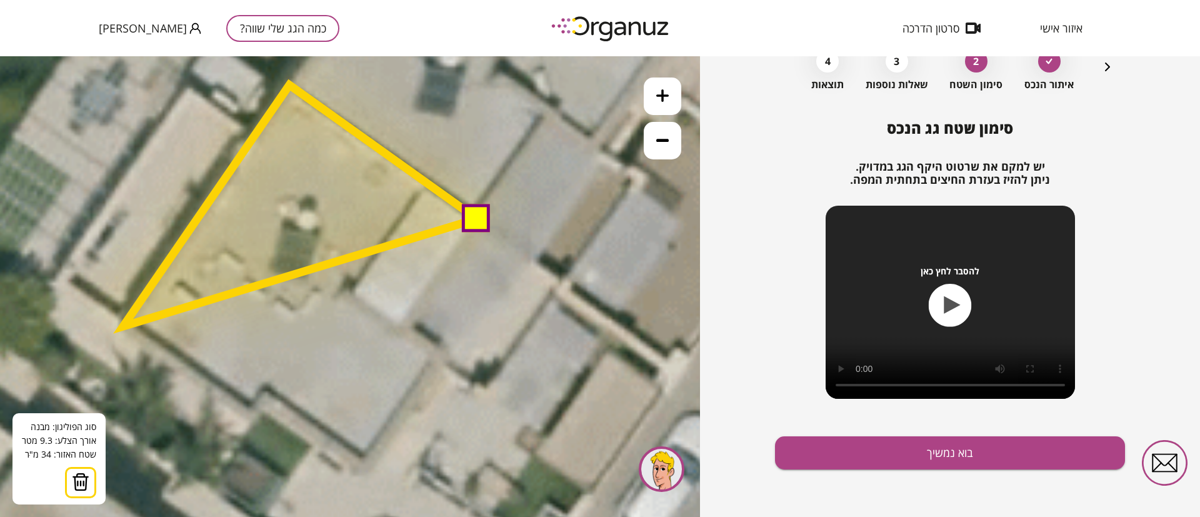
click at [123, 326] on polygon at bounding box center [300, 205] width 354 height 241
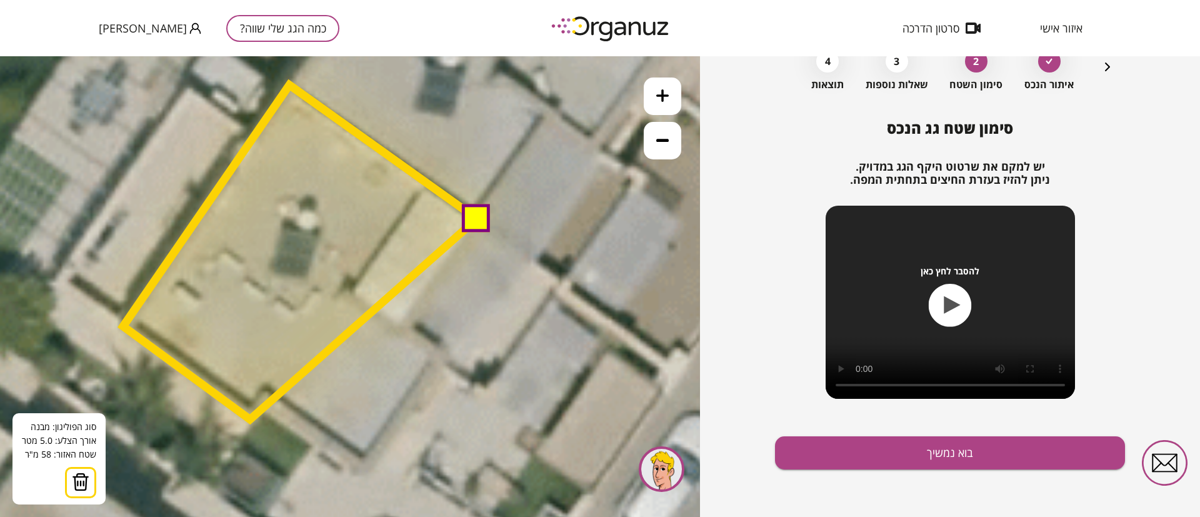
click at [251, 419] on polygon at bounding box center [300, 252] width 354 height 334
click at [254, 415] on polygon at bounding box center [300, 249] width 354 height 331
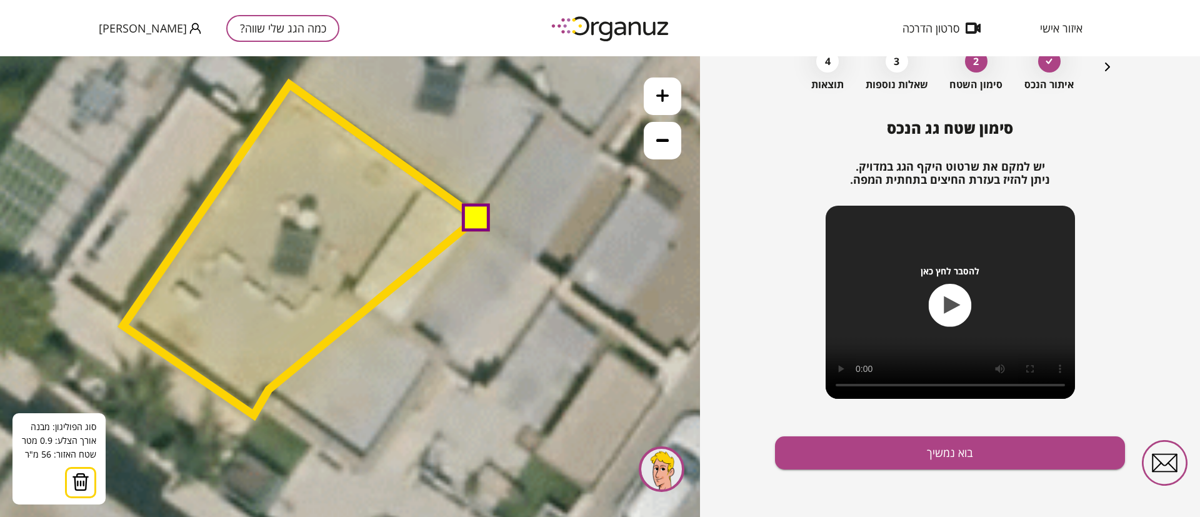
click at [269, 389] on polygon at bounding box center [300, 249] width 354 height 331
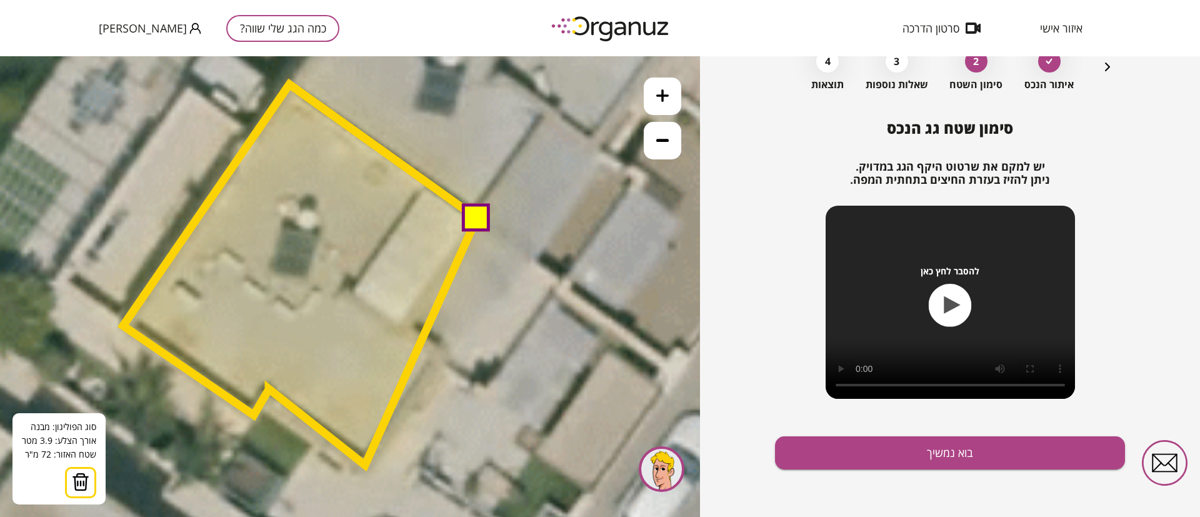
click at [365, 465] on polygon at bounding box center [300, 274] width 354 height 381
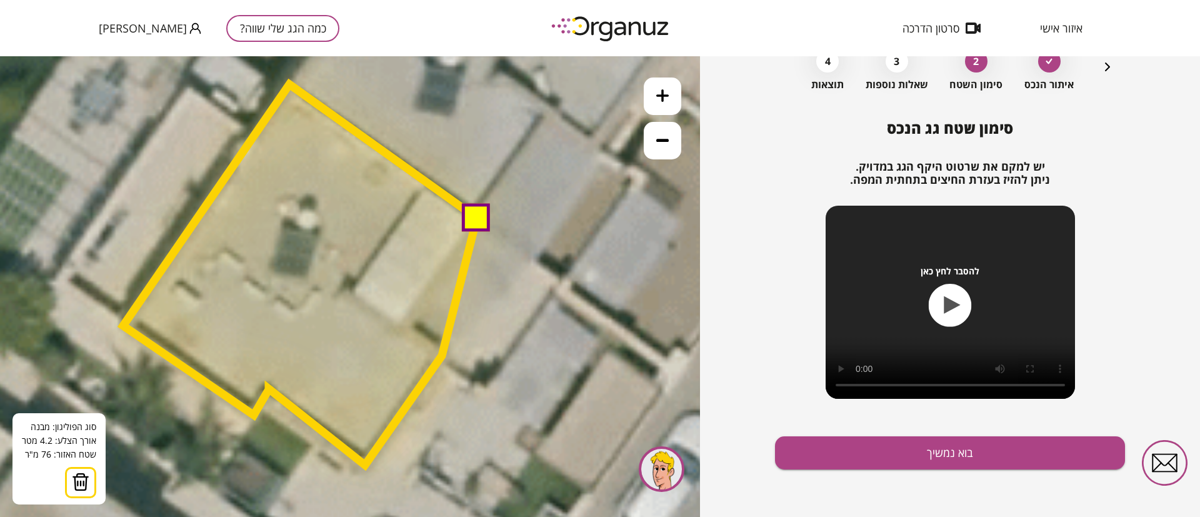
click at [442, 356] on polygon at bounding box center [300, 274] width 354 height 381
click at [403, 326] on polygon at bounding box center [300, 274] width 354 height 381
click at [474, 220] on button at bounding box center [475, 217] width 28 height 28
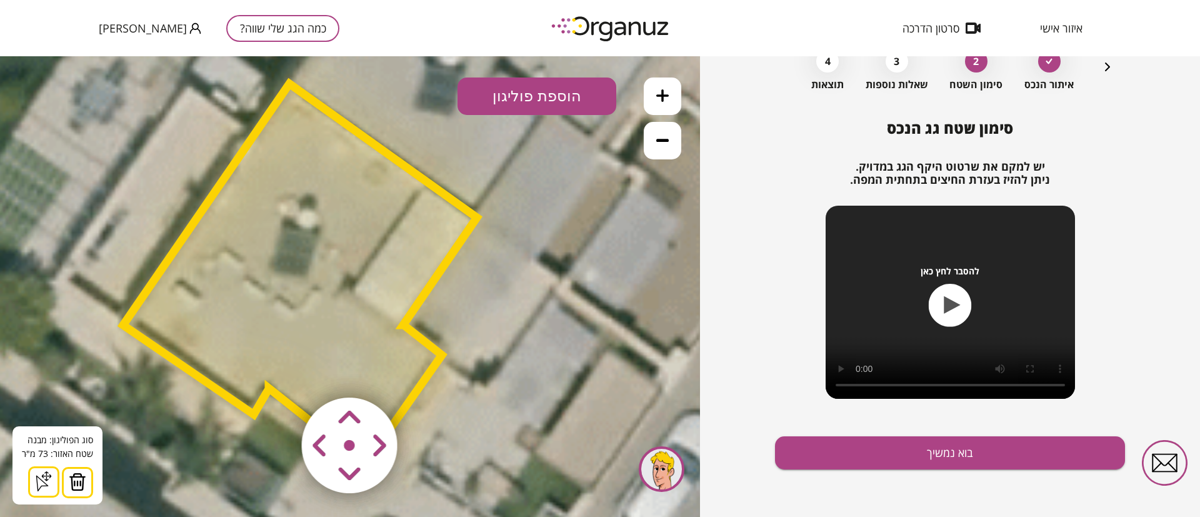
click at [669, 147] on button at bounding box center [663, 141] width 38 height 38
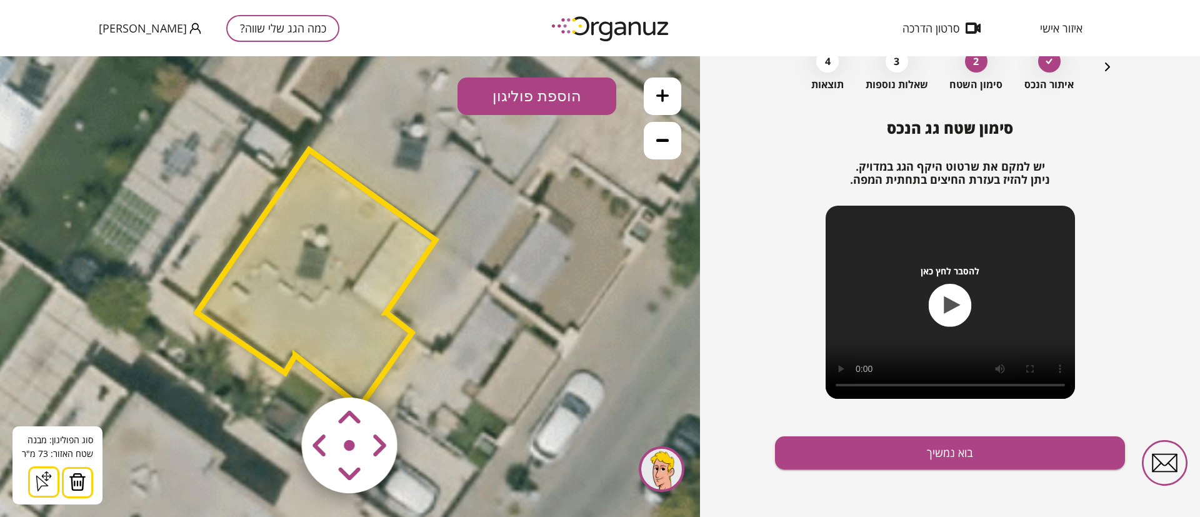
click at [658, 146] on button at bounding box center [663, 141] width 38 height 38
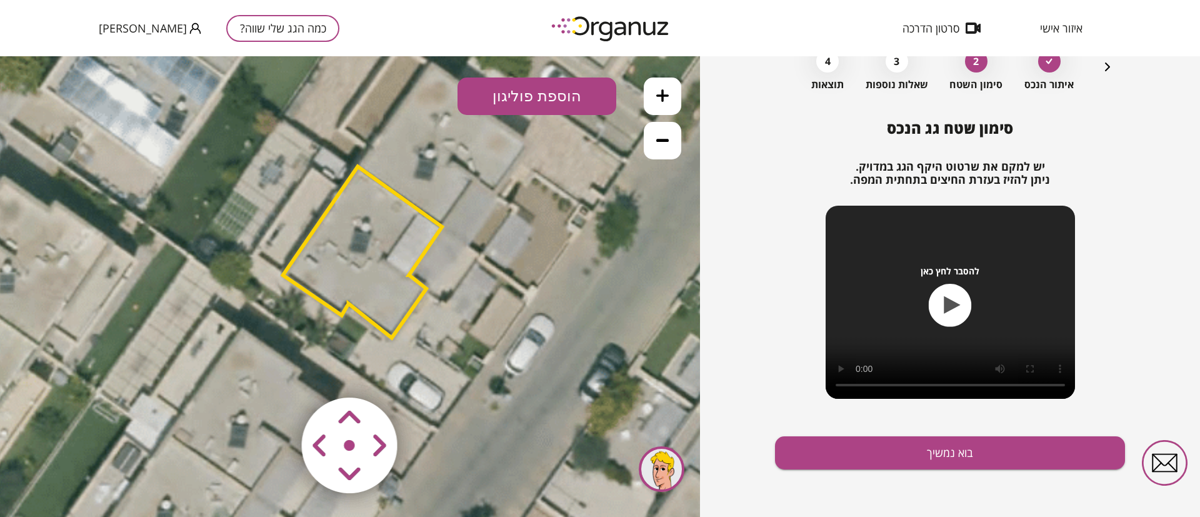
drag, startPoint x: 564, startPoint y: 285, endPoint x: 618, endPoint y: 250, distance: 64.1
click at [618, 250] on icon at bounding box center [284, 330] width 1730 height 1730
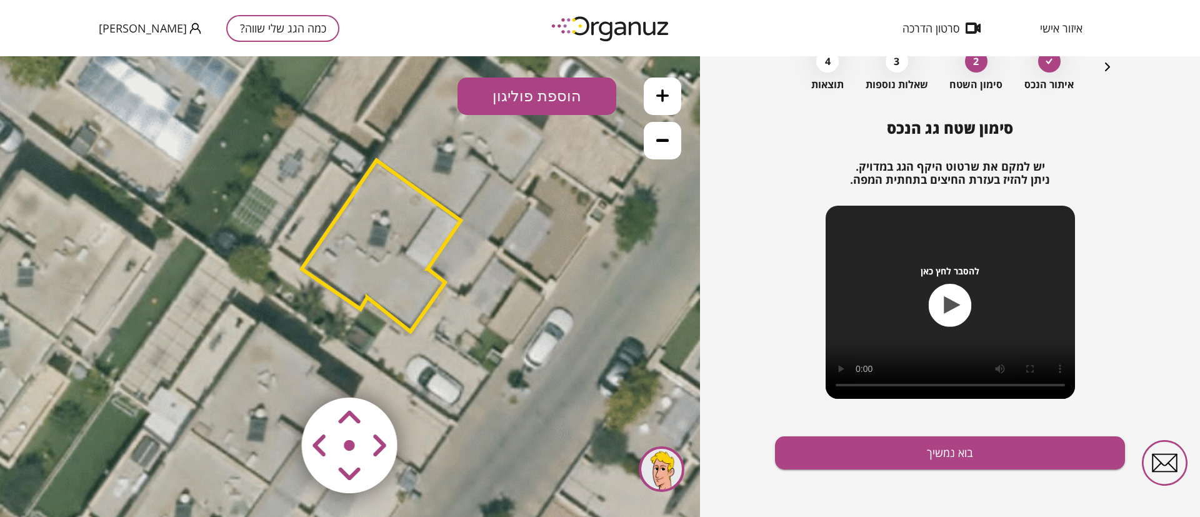
click at [428, 243] on polygon at bounding box center [381, 245] width 159 height 171
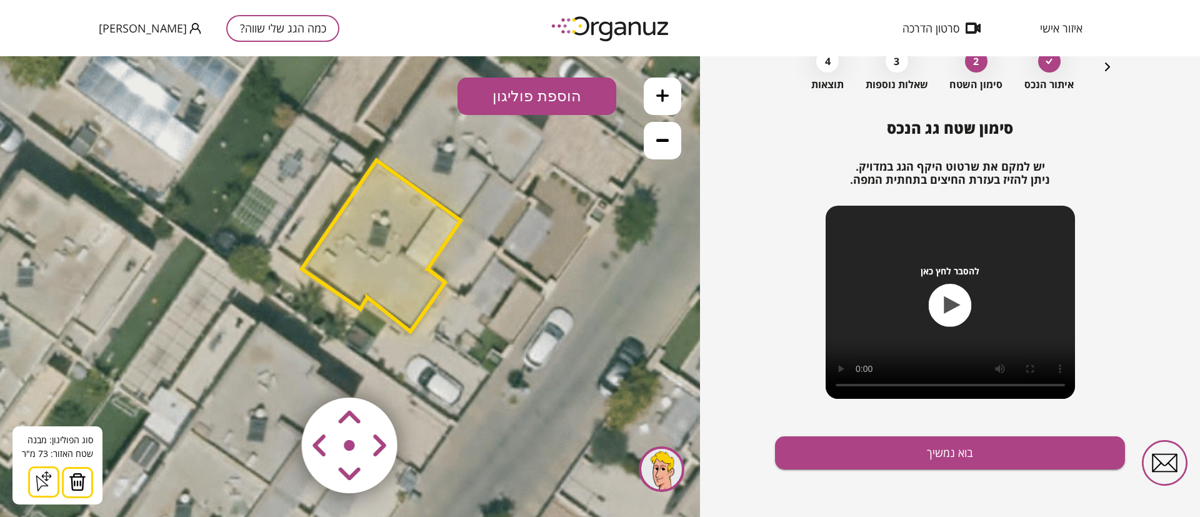
click at [1107, 66] on icon "button" at bounding box center [1107, 66] width 15 height 15
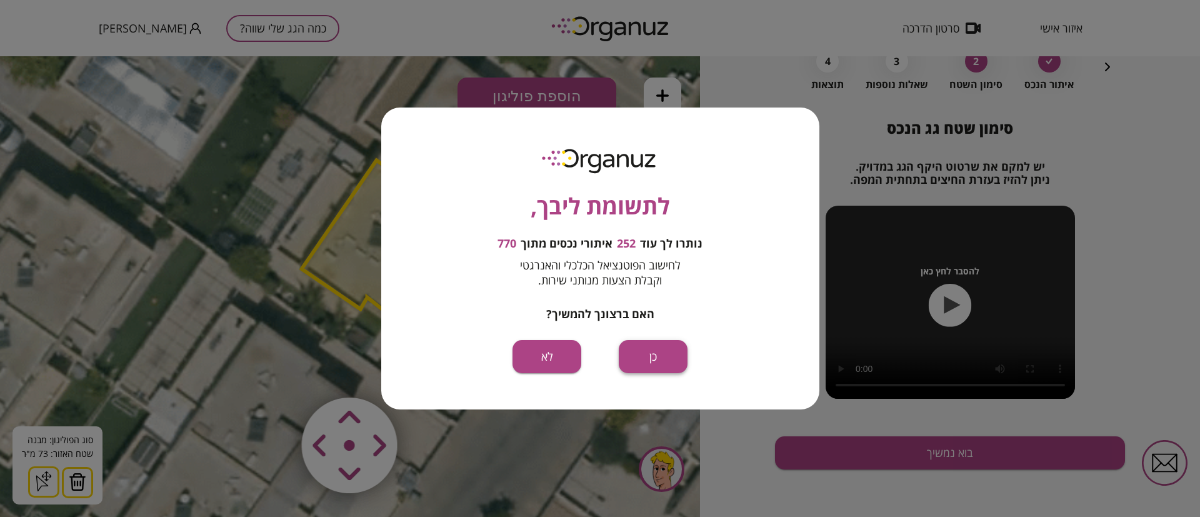
click at [678, 352] on button "כן" at bounding box center [653, 356] width 69 height 33
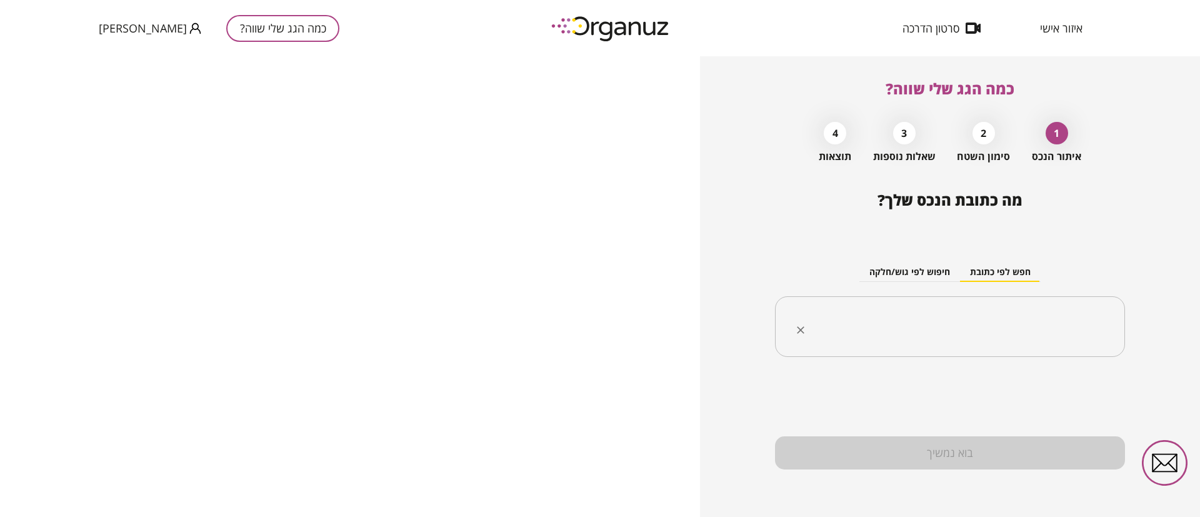
click at [956, 321] on input "text" at bounding box center [954, 326] width 311 height 31
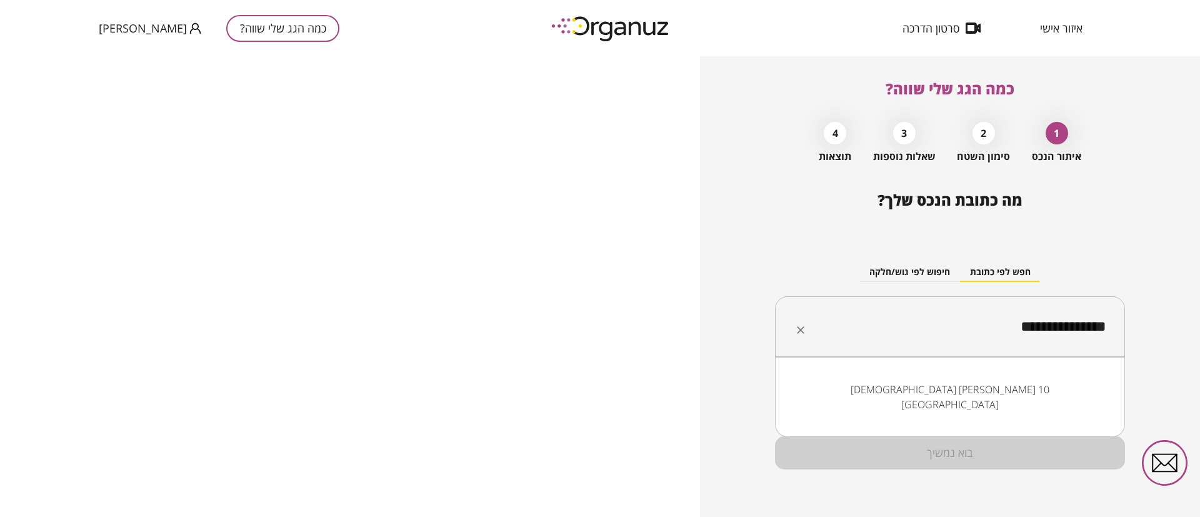
click at [1004, 394] on li "[DEMOGRAPHIC_DATA] [PERSON_NAME] 10 [GEOGRAPHIC_DATA]" at bounding box center [950, 397] width 318 height 38
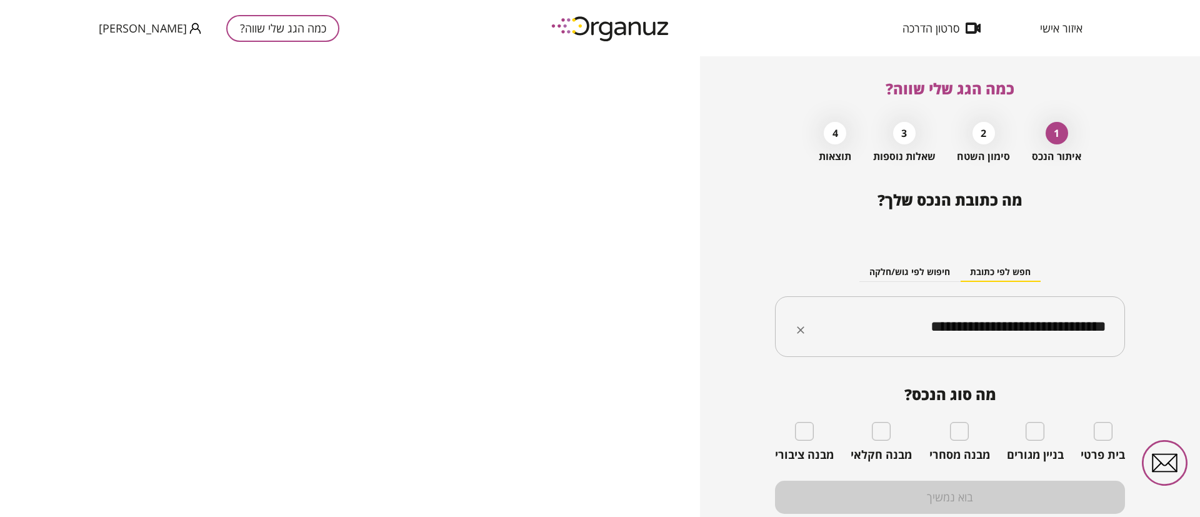
type input "**********"
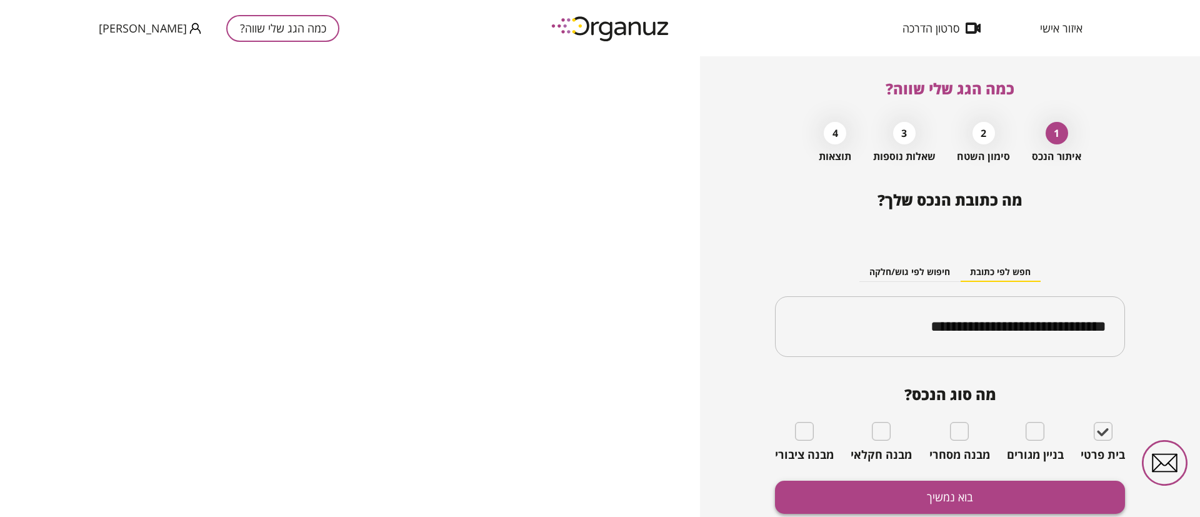
click at [983, 491] on button "בוא נמשיך" at bounding box center [950, 497] width 350 height 33
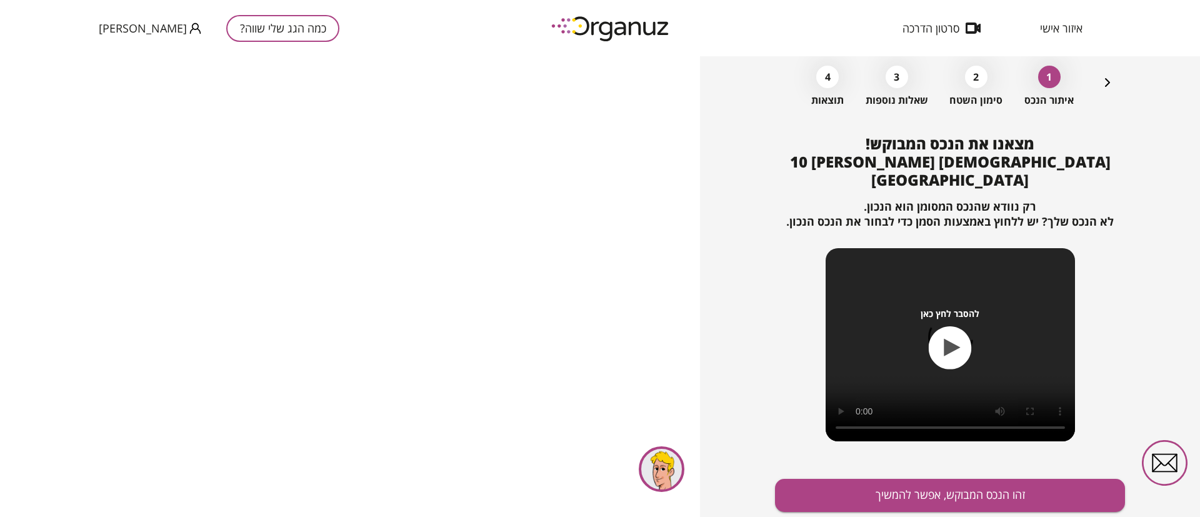
scroll to position [81, 0]
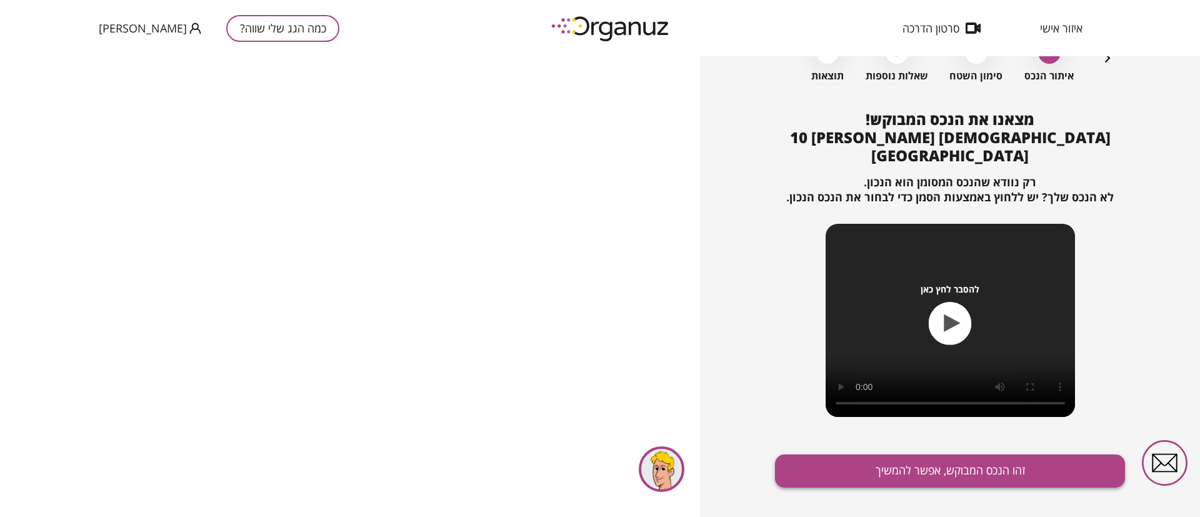
click at [893, 454] on button "זהו הנכס המבוקש, אפשר להמשיך" at bounding box center [950, 470] width 350 height 33
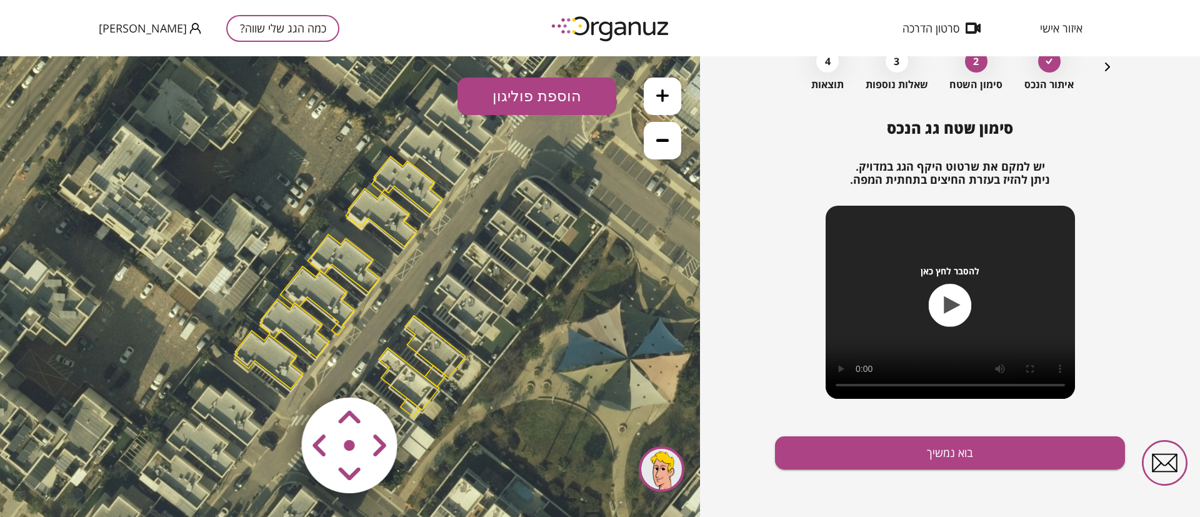
click at [665, 96] on icon at bounding box center [662, 95] width 13 height 13
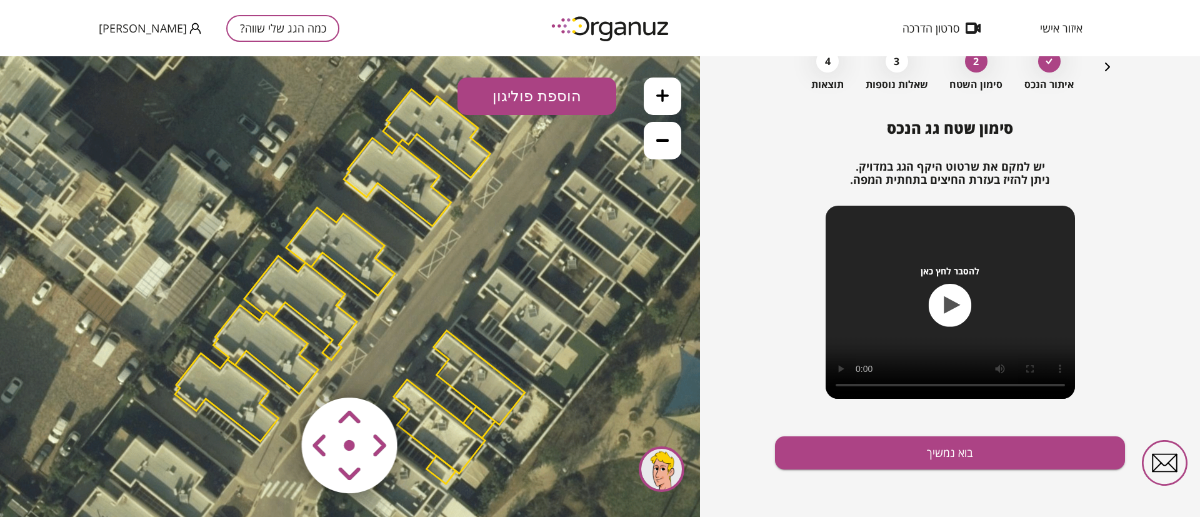
click at [665, 96] on icon at bounding box center [662, 95] width 13 height 13
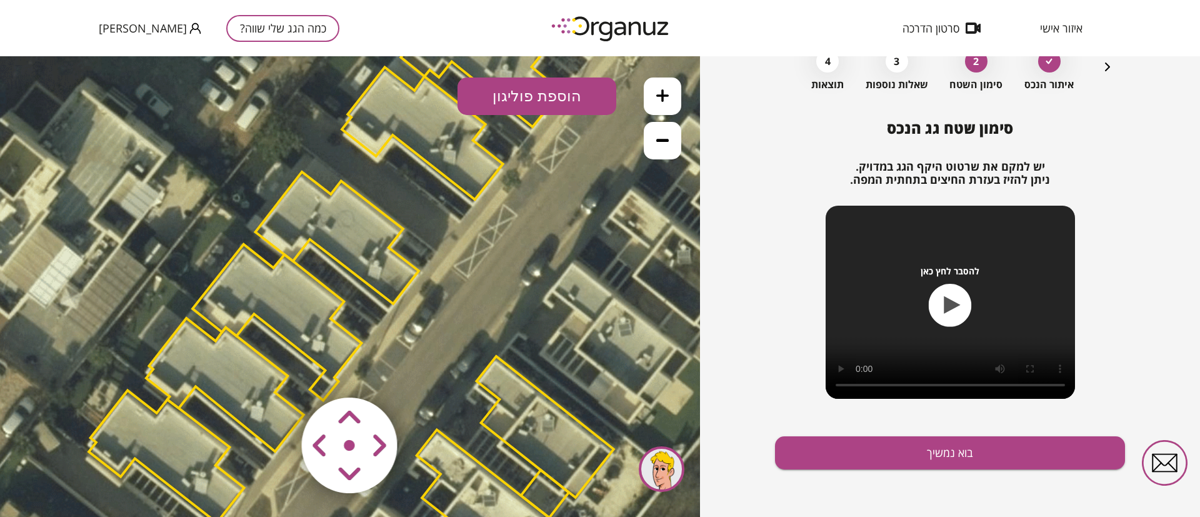
drag, startPoint x: 451, startPoint y: 255, endPoint x: 504, endPoint y: 274, distance: 57.1
click at [504, 274] on icon at bounding box center [351, 292] width 1800 height 1800
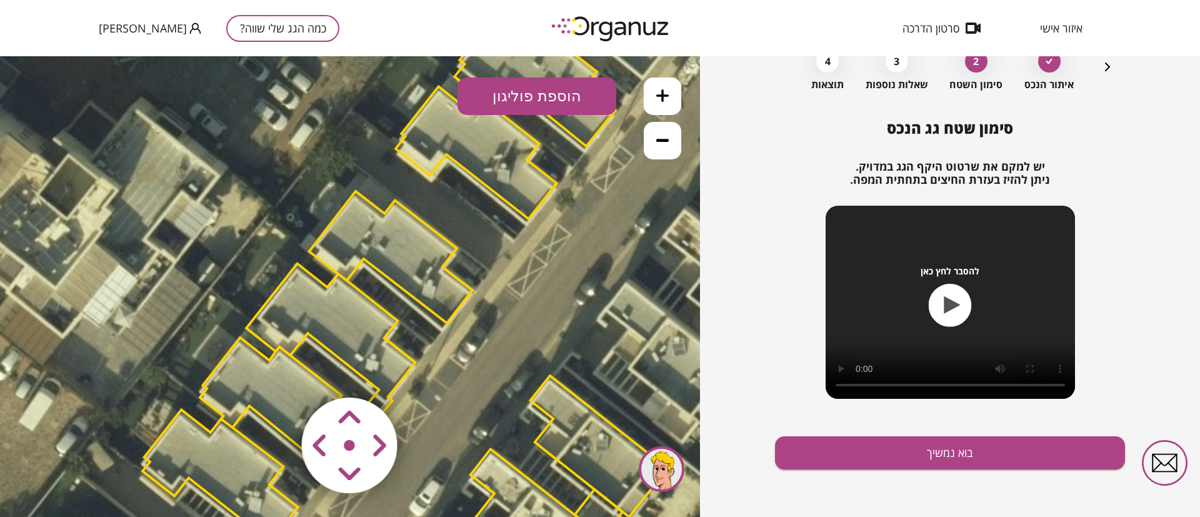
click at [665, 91] on icon at bounding box center [662, 95] width 13 height 13
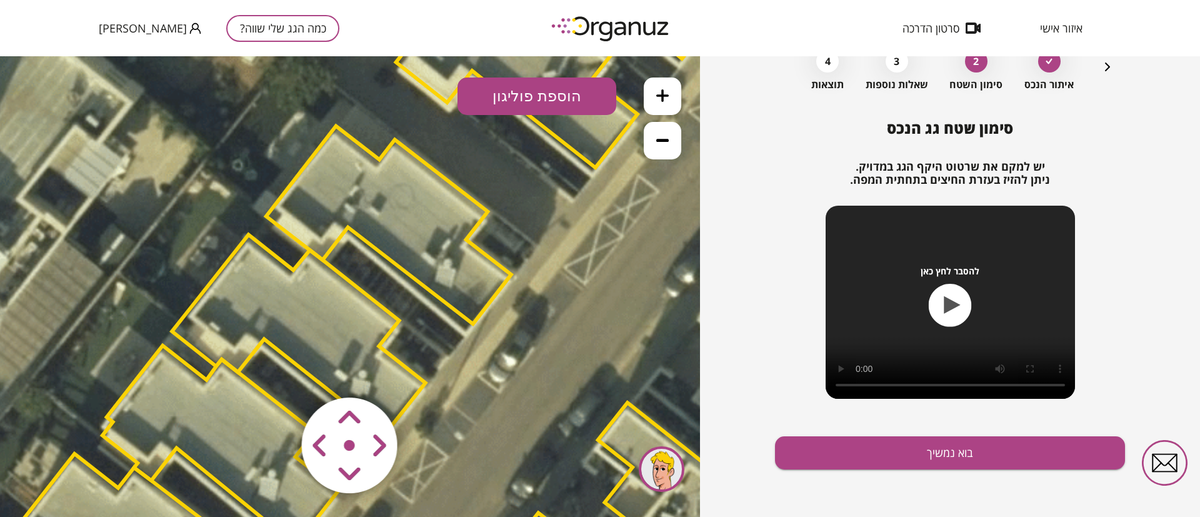
drag, startPoint x: 510, startPoint y: 276, endPoint x: 488, endPoint y: 259, distance: 28.5
click at [488, 259] on polygon at bounding box center [388, 225] width 245 height 198
click at [420, 203] on polygon at bounding box center [388, 225] width 245 height 198
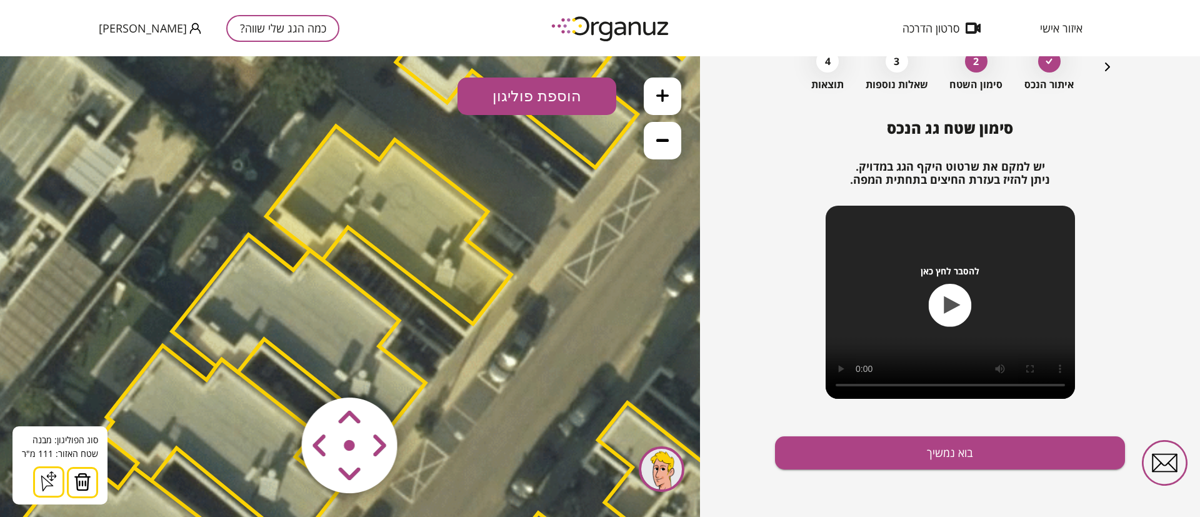
click at [82, 484] on img at bounding box center [83, 482] width 18 height 19
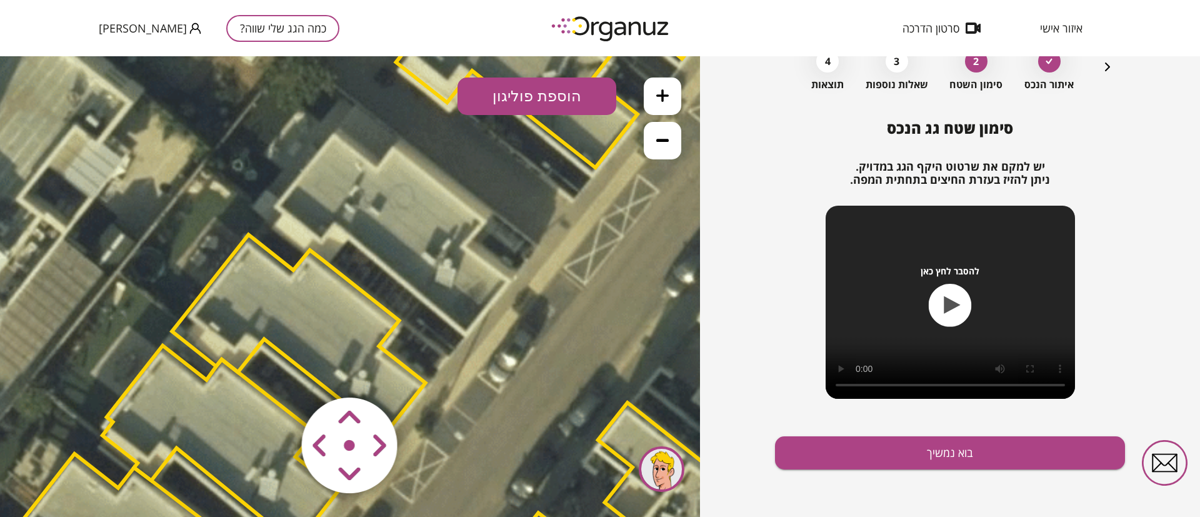
click at [529, 95] on button "הוספת פוליגון" at bounding box center [537, 97] width 159 height 38
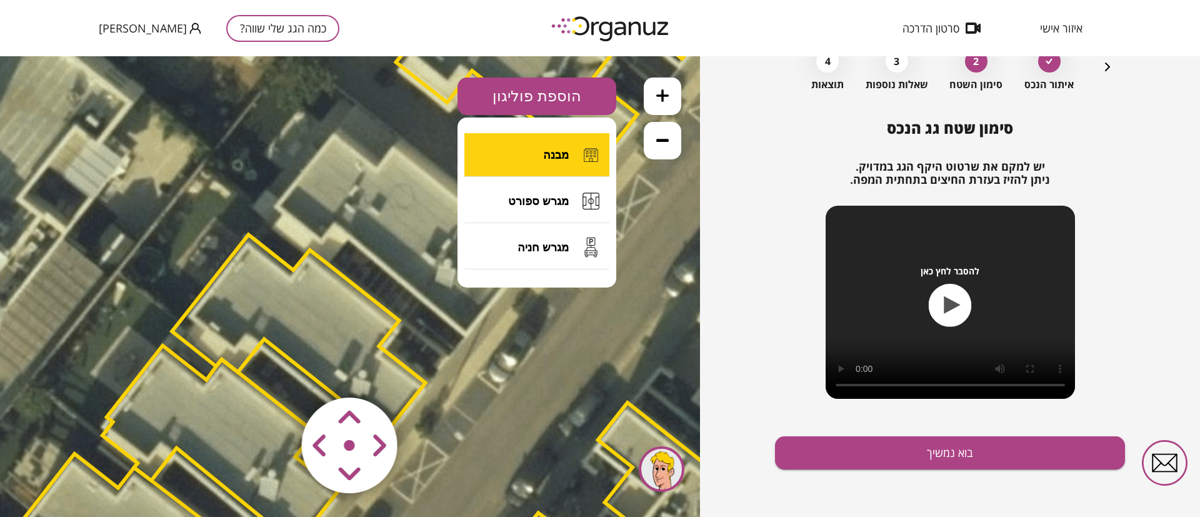
click at [546, 141] on button "מבנה" at bounding box center [536, 155] width 145 height 44
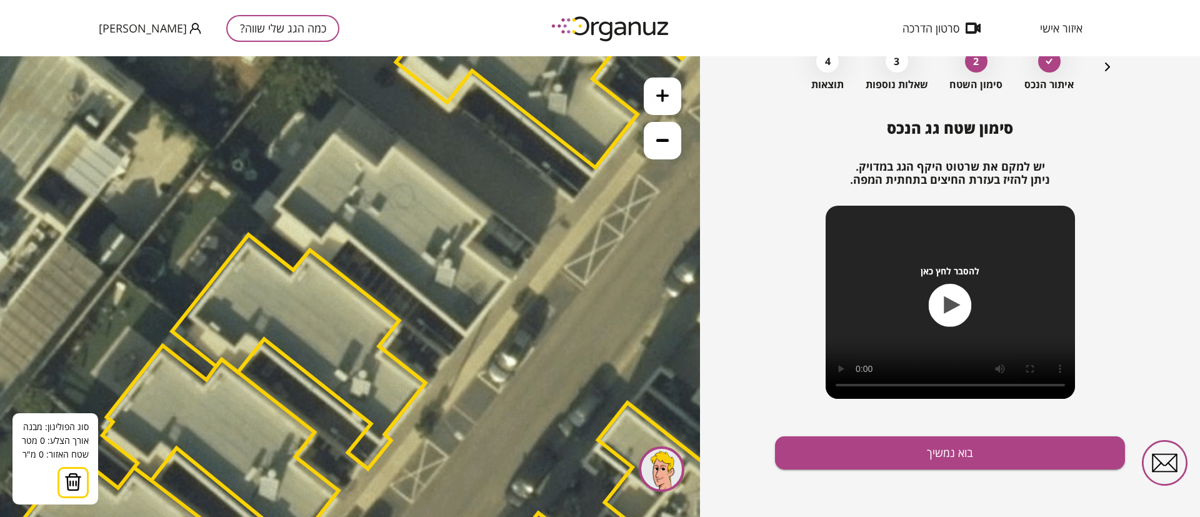
click at [464, 245] on icon at bounding box center [409, 306] width 2700 height 2700
click at [511, 280] on icon at bounding box center [409, 306] width 2700 height 2700
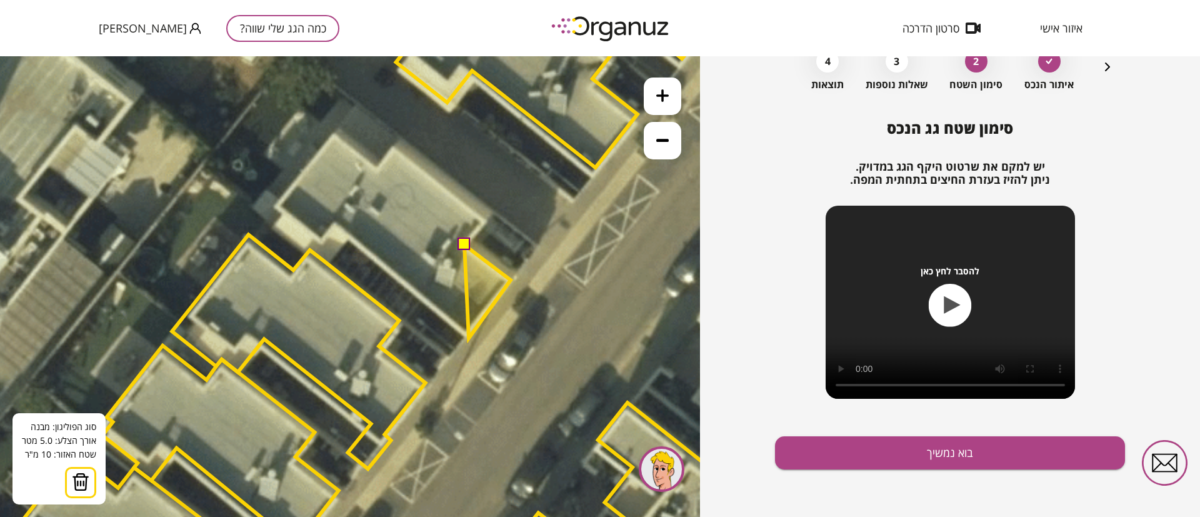
click at [469, 338] on polygon at bounding box center [487, 291] width 46 height 93
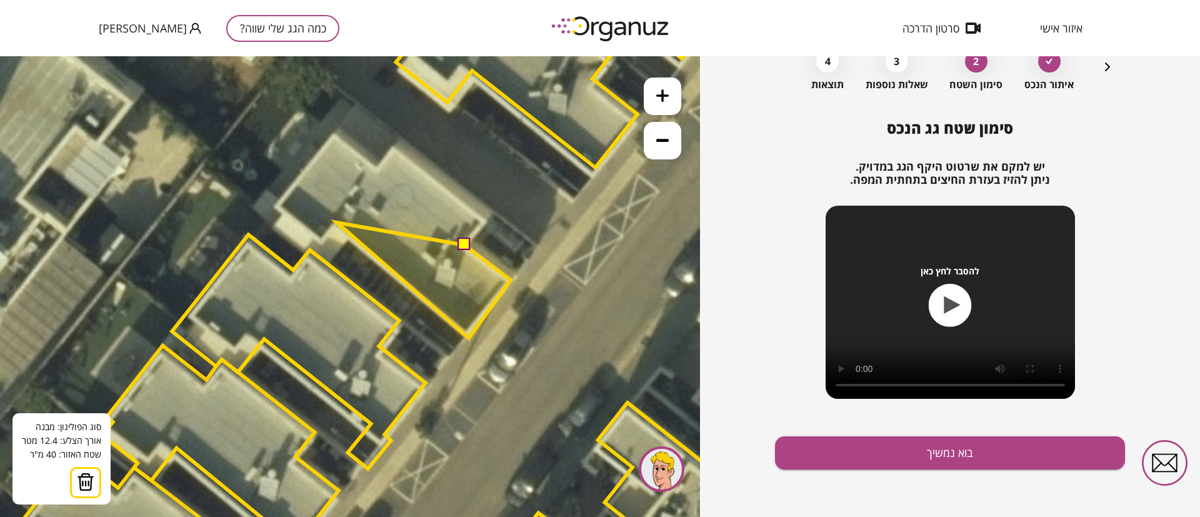
click at [337, 223] on polygon at bounding box center [424, 281] width 174 height 116
click at [324, 238] on polygon at bounding box center [417, 279] width 187 height 117
click at [277, 206] on polygon at bounding box center [394, 272] width 234 height 133
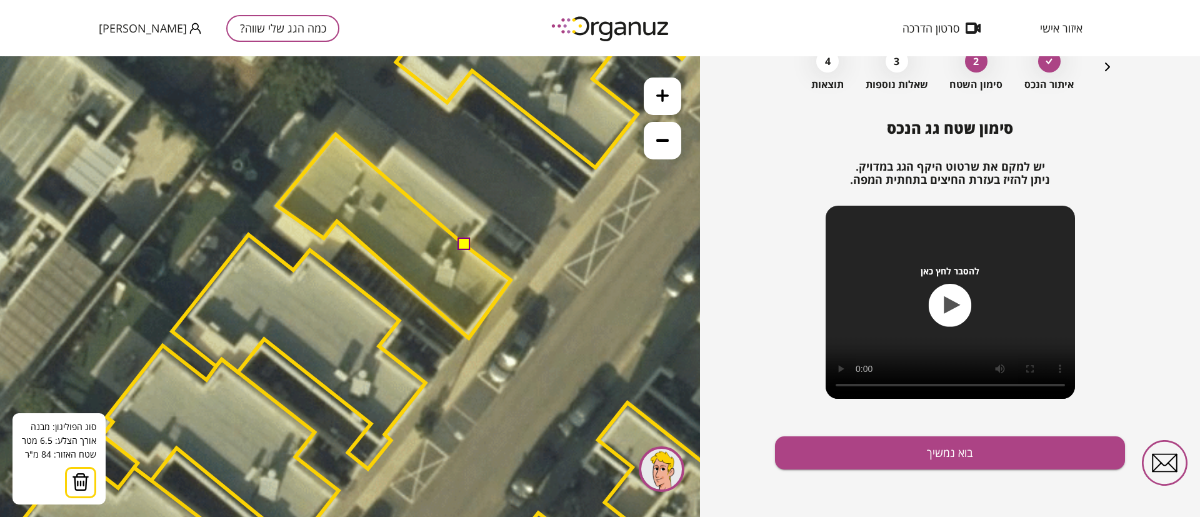
click at [336, 134] on polygon at bounding box center [394, 236] width 234 height 204
click at [377, 168] on polygon at bounding box center [394, 236] width 234 height 204
click at [392, 149] on polygon at bounding box center [394, 236] width 234 height 204
click at [484, 222] on polygon at bounding box center [394, 236] width 234 height 204
click at [463, 244] on button at bounding box center [464, 244] width 13 height 13
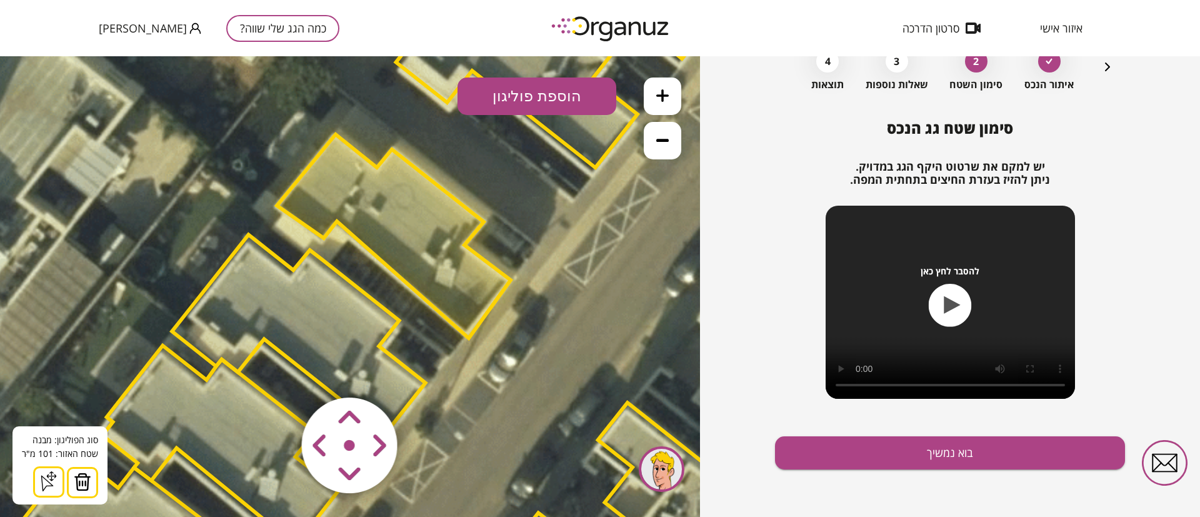
click at [664, 135] on icon at bounding box center [662, 140] width 13 height 13
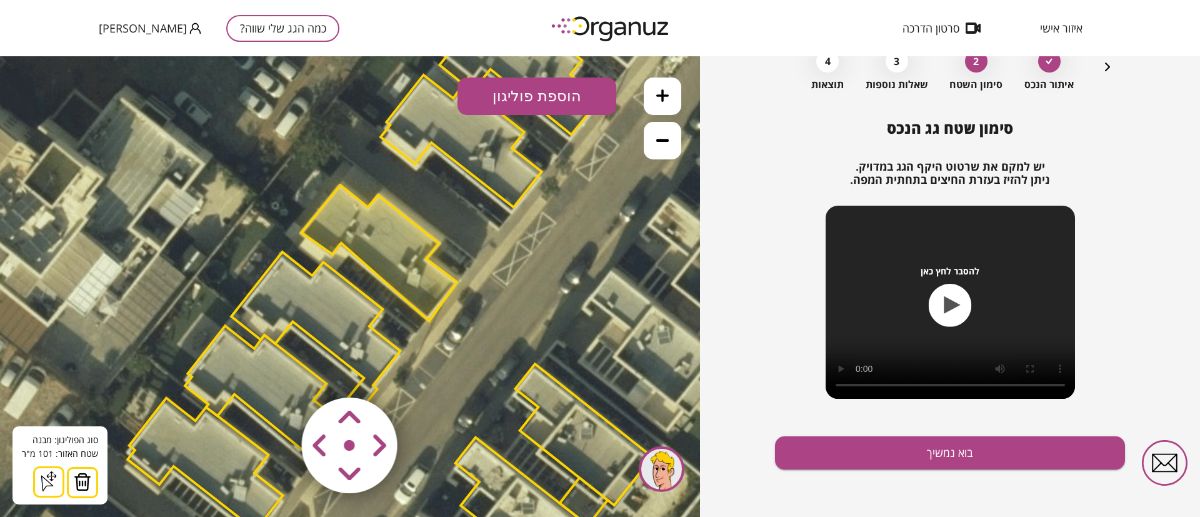
click at [664, 136] on icon at bounding box center [662, 140] width 13 height 13
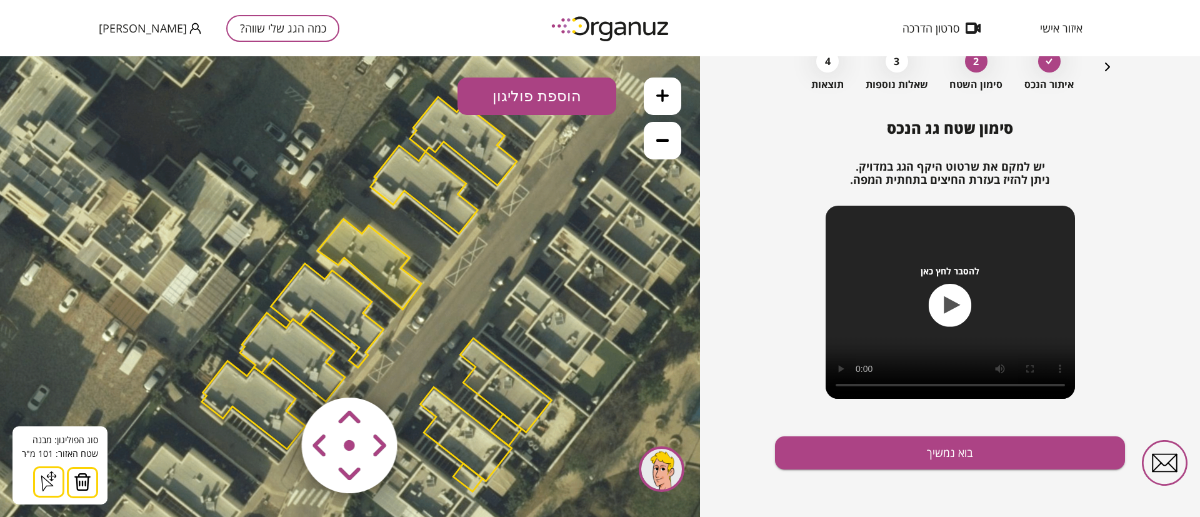
click at [463, 144] on polygon at bounding box center [463, 141] width 107 height 88
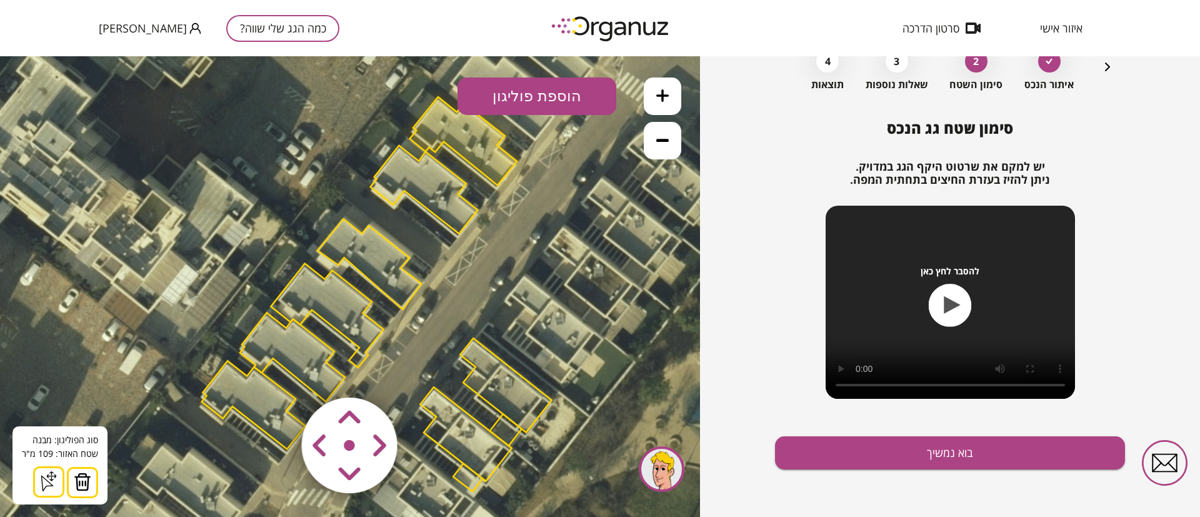
click at [84, 491] on button at bounding box center [82, 482] width 31 height 31
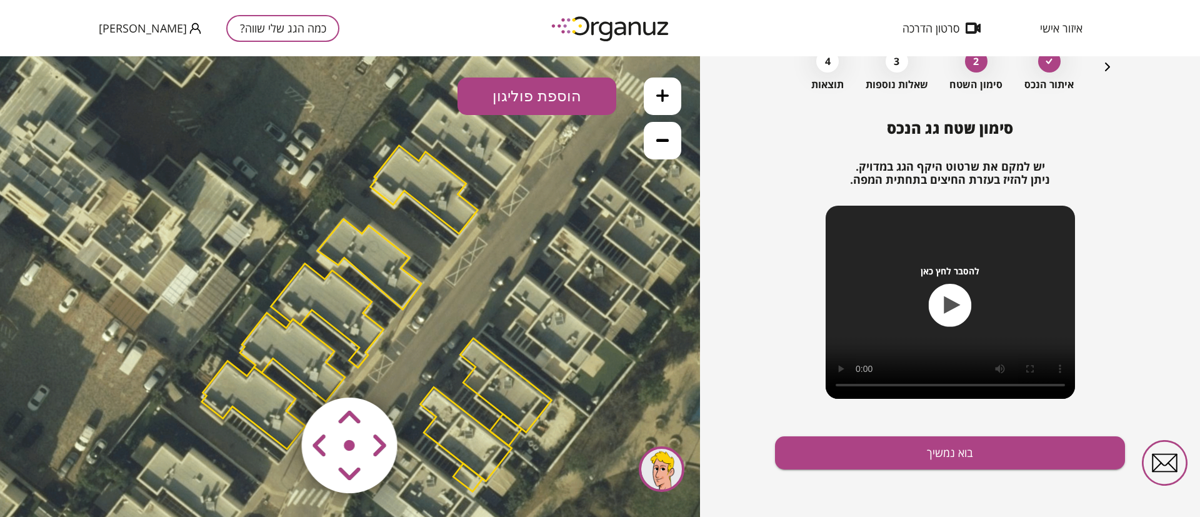
click at [409, 159] on polygon at bounding box center [425, 190] width 108 height 88
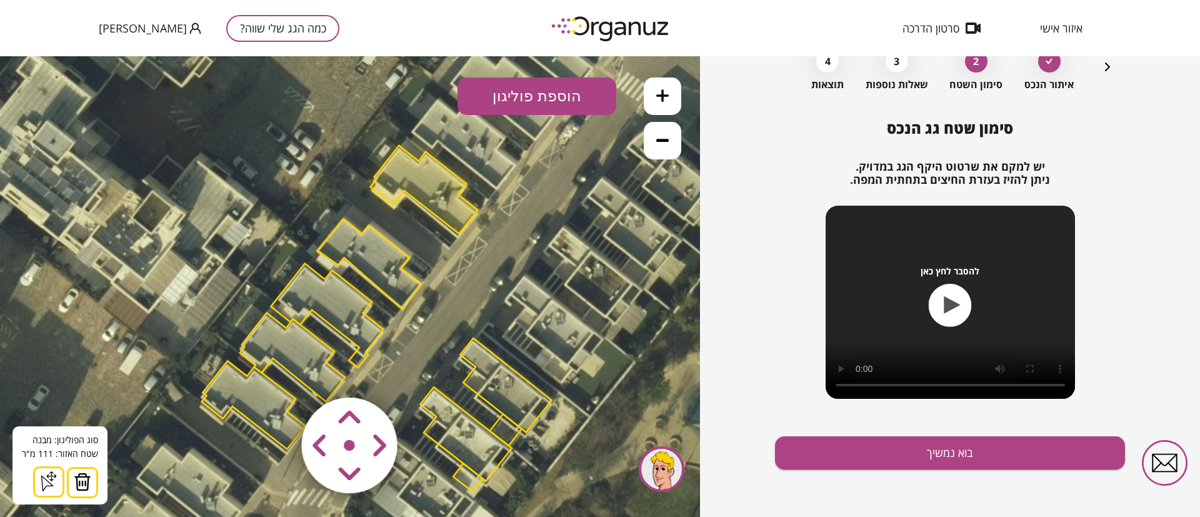
click at [79, 488] on img at bounding box center [83, 482] width 18 height 19
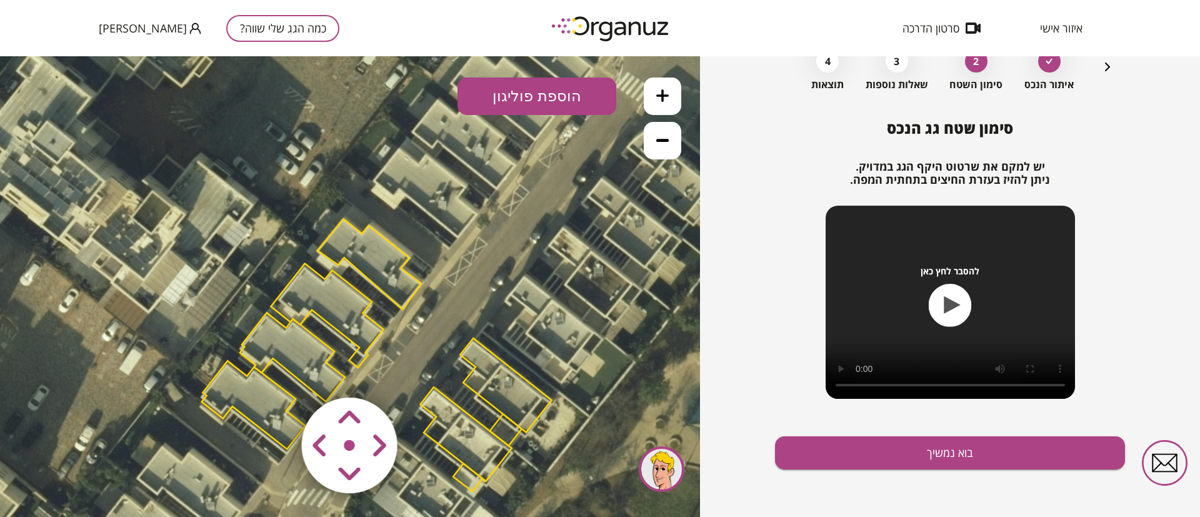
click at [316, 288] on polygon at bounding box center [327, 316] width 113 height 104
click at [305, 283] on polygon at bounding box center [327, 315] width 113 height 104
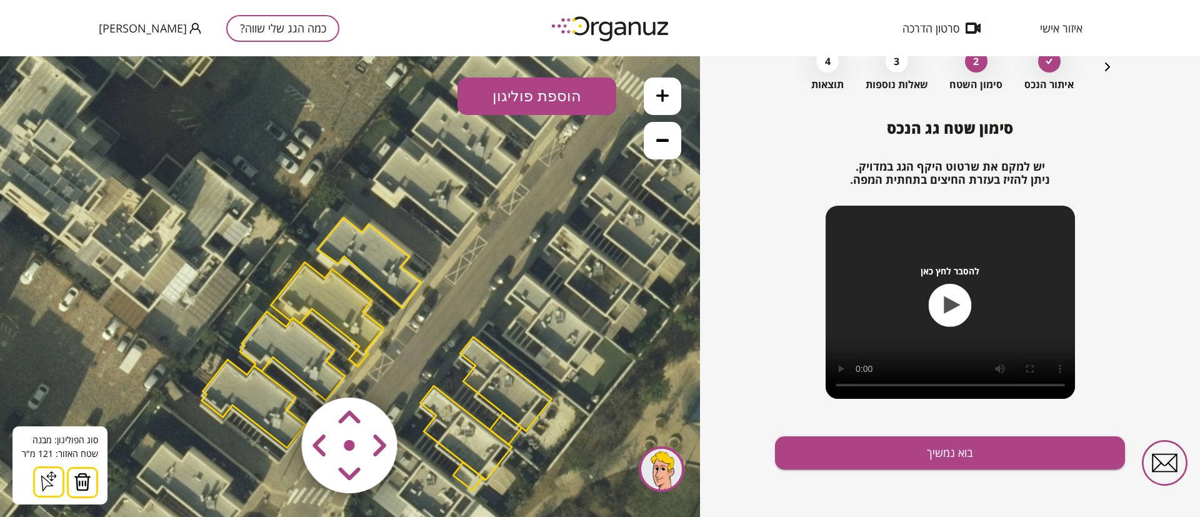
click at [87, 480] on img at bounding box center [83, 482] width 18 height 19
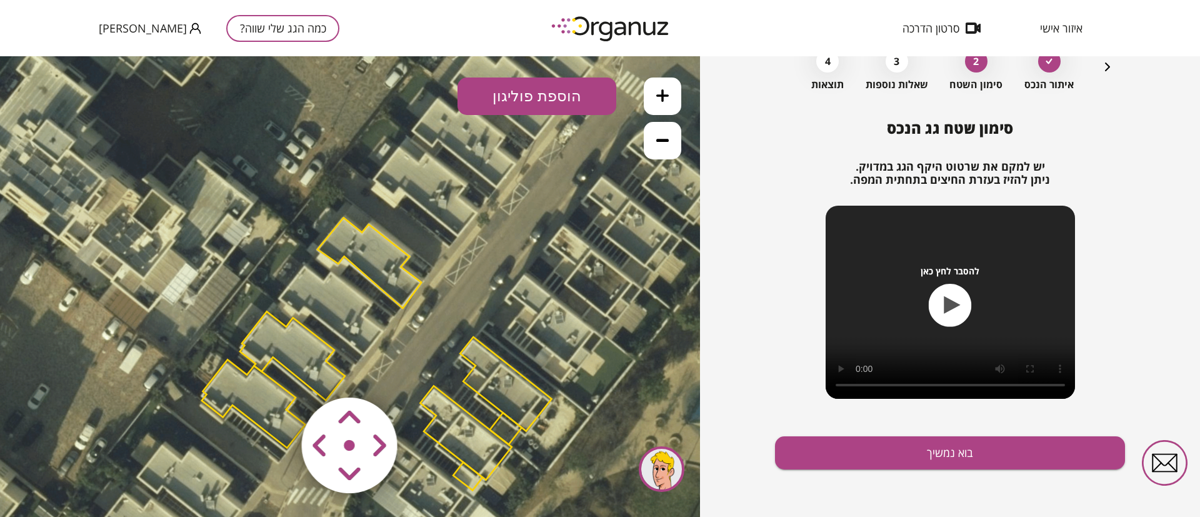
click at [280, 339] on polygon at bounding box center [292, 355] width 105 height 89
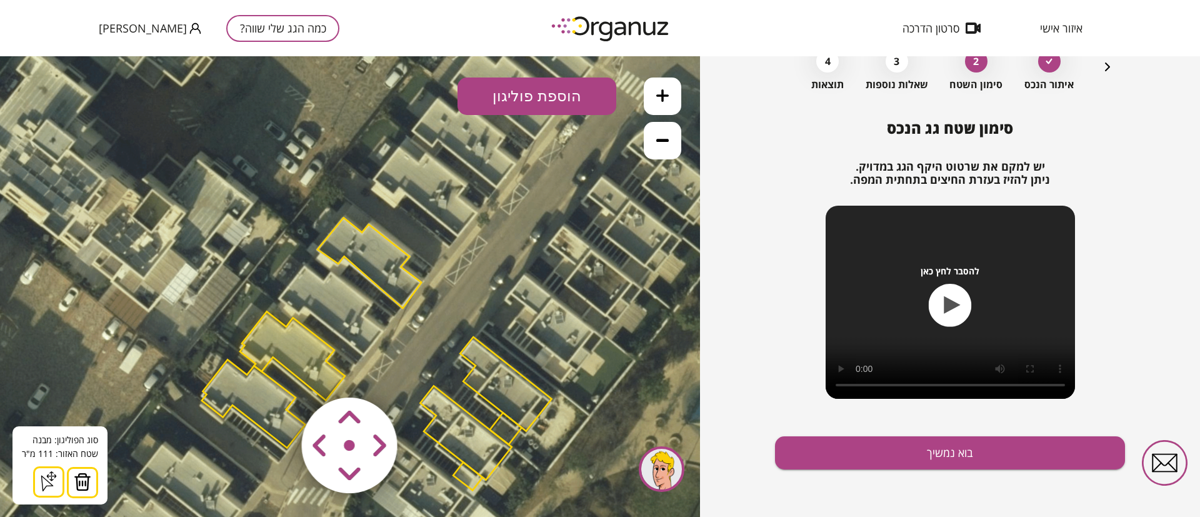
click at [85, 480] on img at bounding box center [83, 482] width 18 height 19
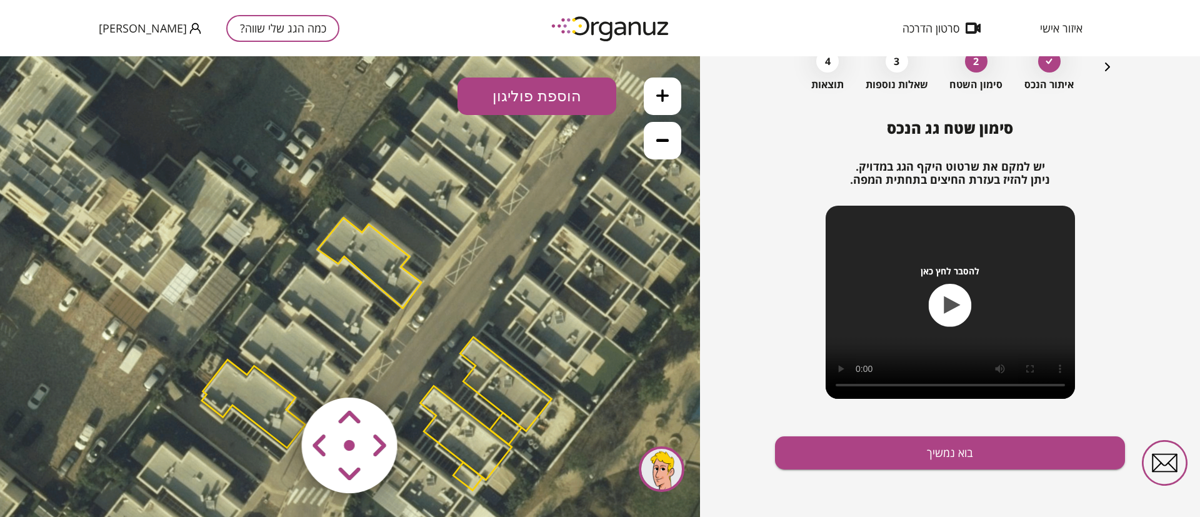
click at [228, 375] on polygon at bounding box center [254, 403] width 104 height 88
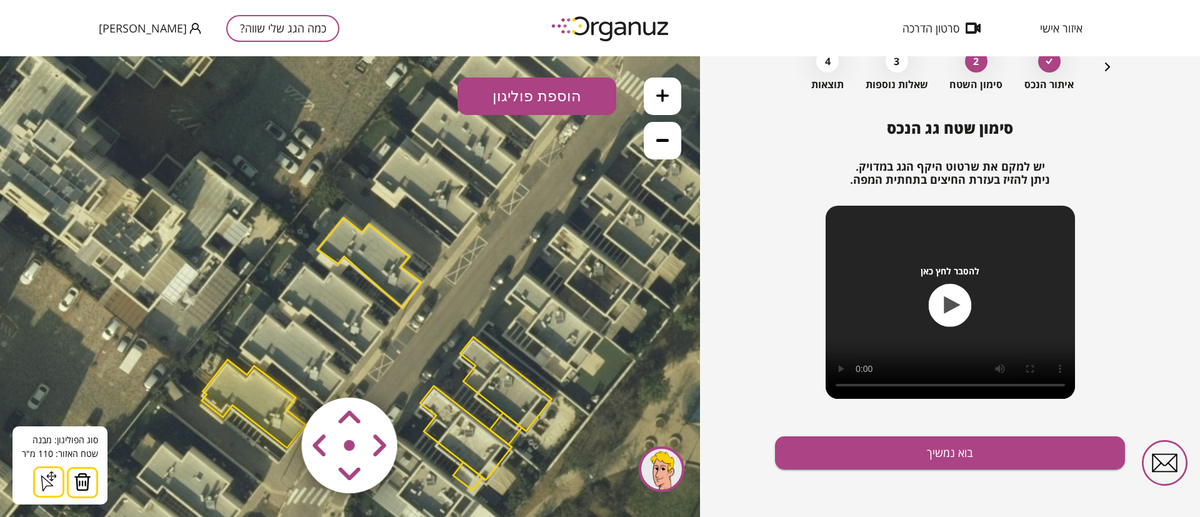
click at [91, 479] on button at bounding box center [82, 482] width 31 height 31
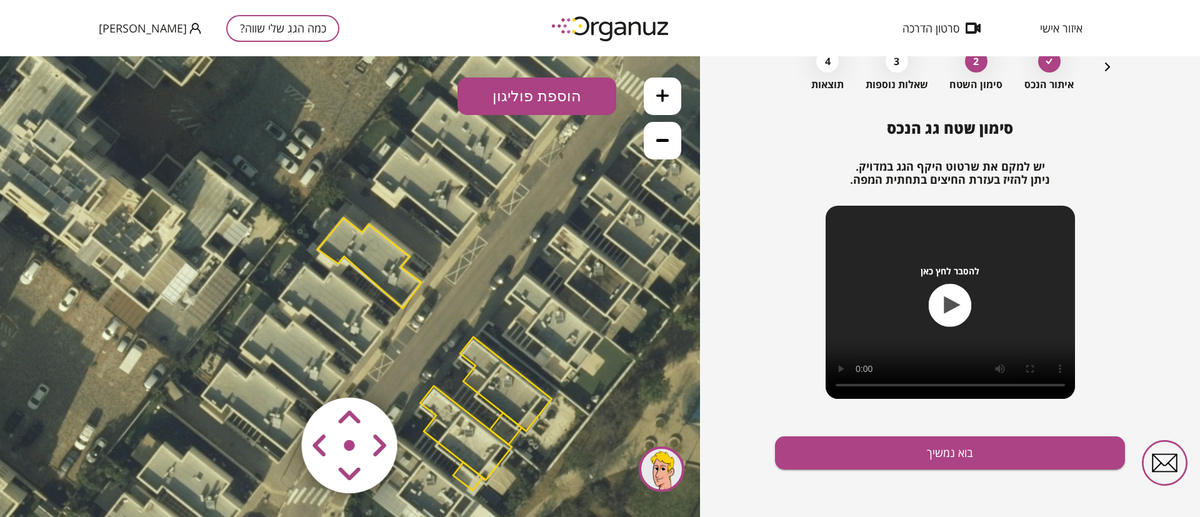
click at [450, 403] on polygon at bounding box center [465, 433] width 91 height 94
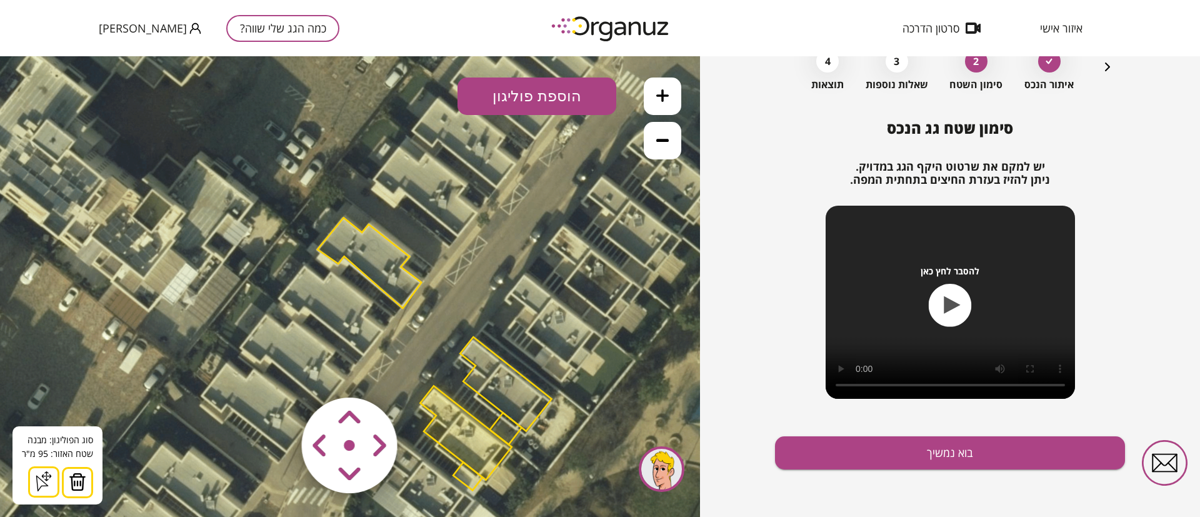
click at [72, 479] on img at bounding box center [78, 482] width 18 height 19
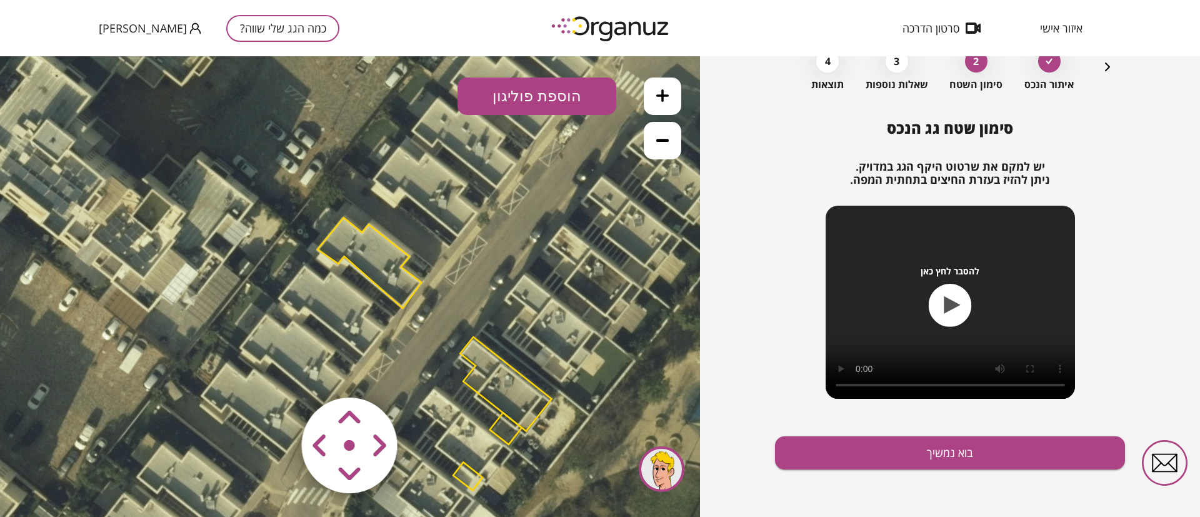
click at [471, 475] on polygon at bounding box center [467, 476] width 29 height 28
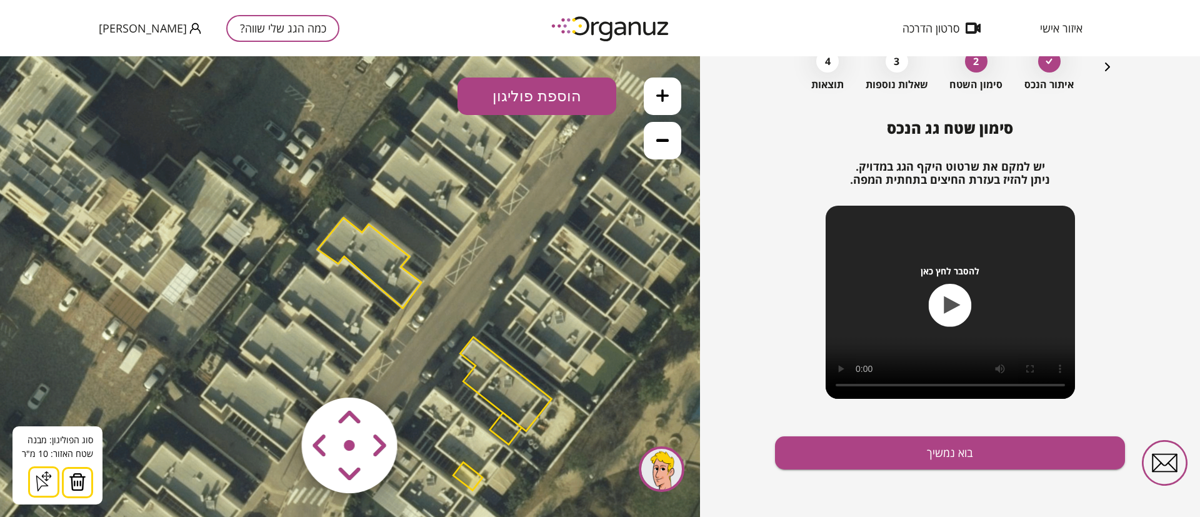
click at [83, 479] on img at bounding box center [78, 482] width 18 height 19
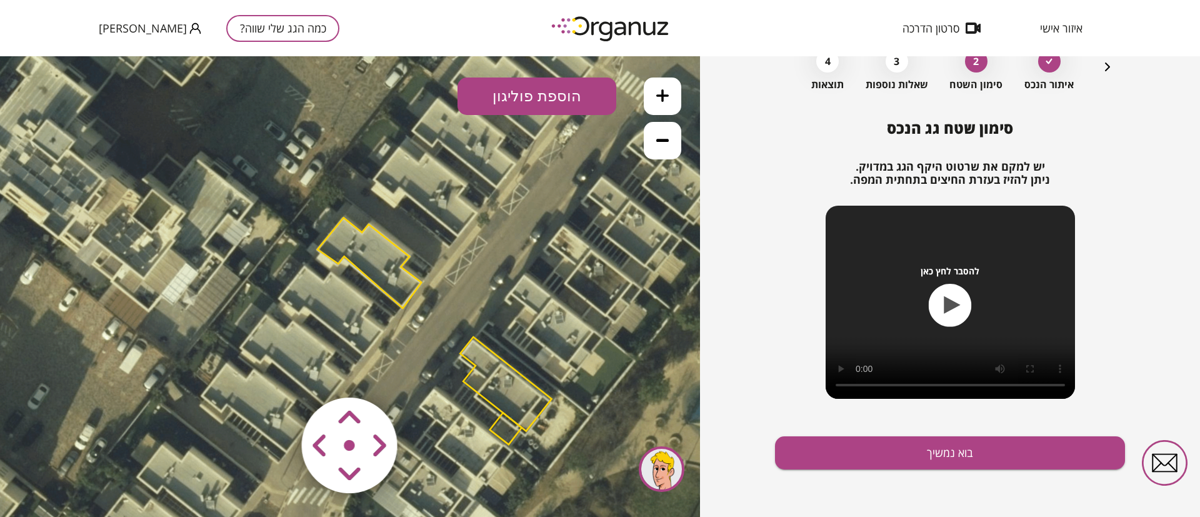
click at [502, 429] on polygon at bounding box center [506, 429] width 32 height 32
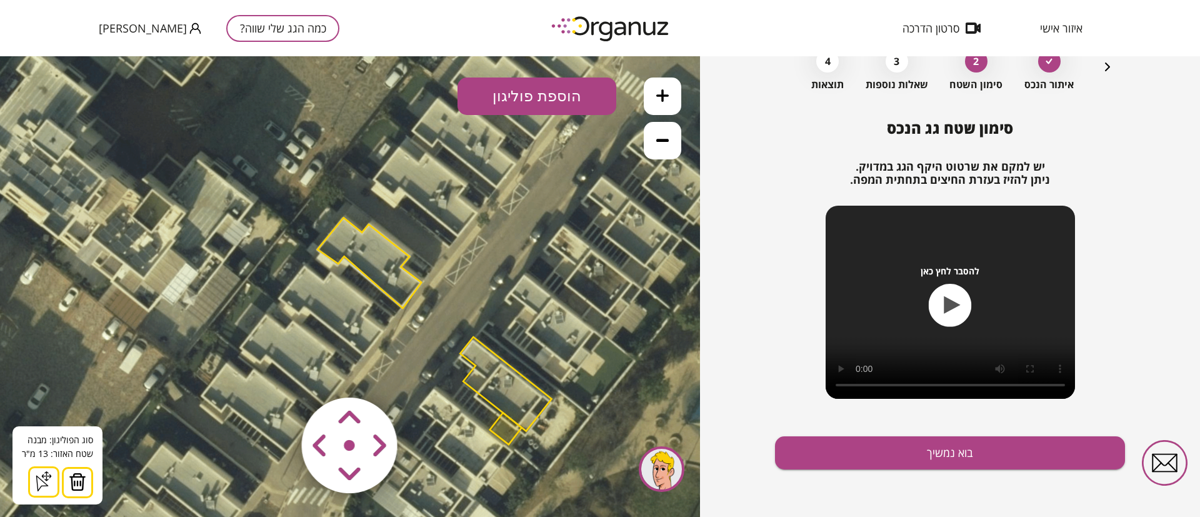
click at [93, 479] on div "סוג הפוליגון: מבנה אורך הצלע: 0 מטר שטח האזור: 13 מ"[GEOGRAPHIC_DATA] הוסף נקוד…" at bounding box center [58, 465] width 90 height 78
click at [78, 479] on img at bounding box center [78, 482] width 18 height 19
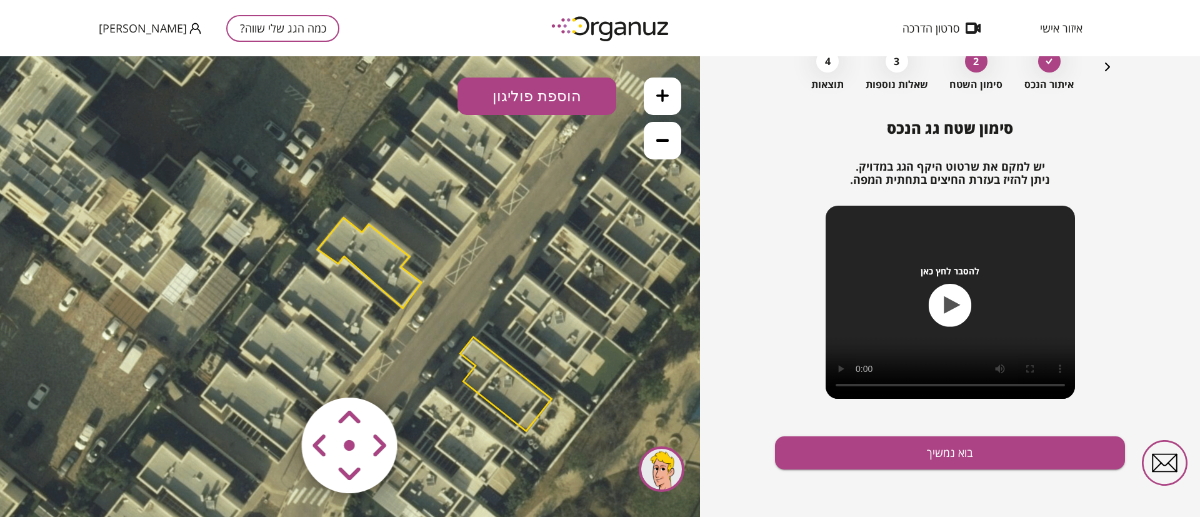
click at [478, 369] on polygon at bounding box center [505, 384] width 91 height 94
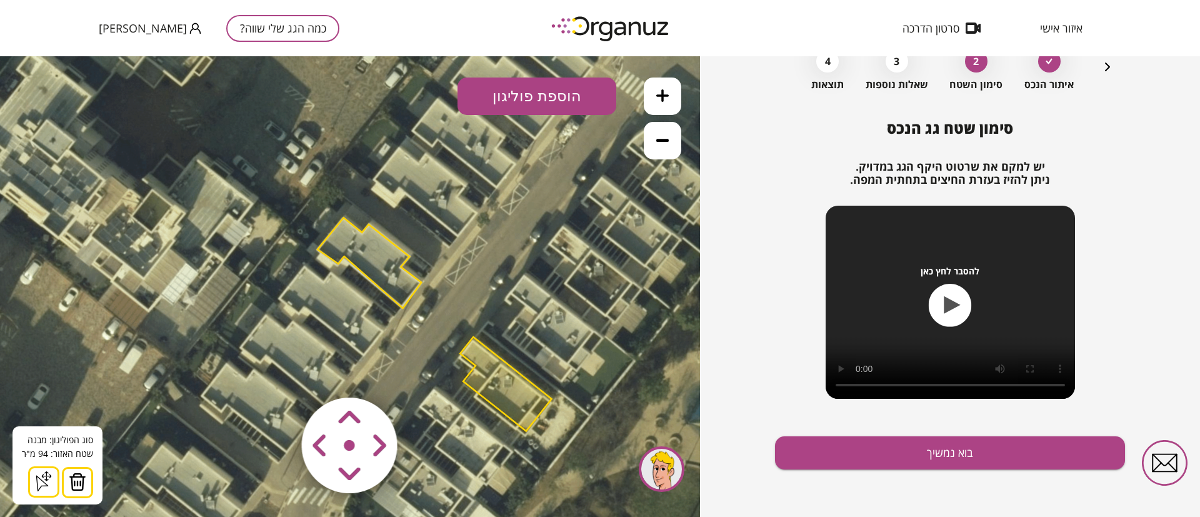
click at [74, 481] on img at bounding box center [78, 482] width 18 height 19
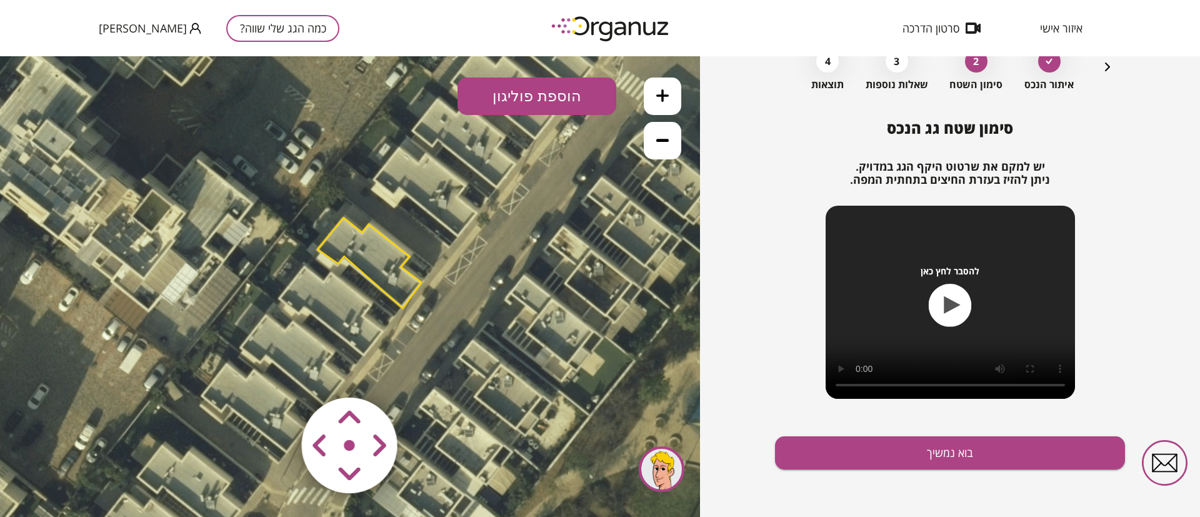
click at [659, 101] on button at bounding box center [663, 97] width 38 height 38
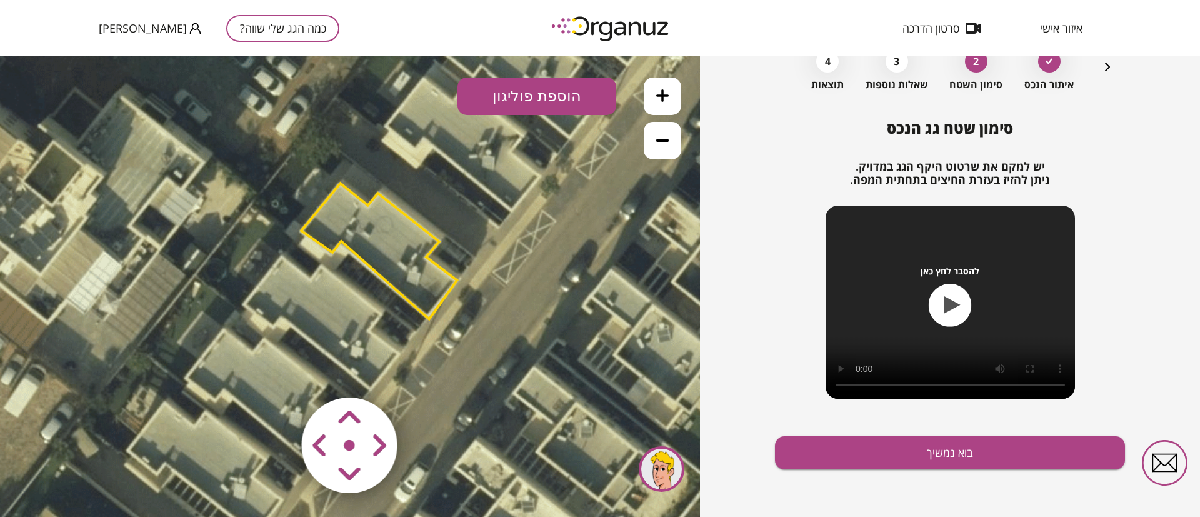
drag, startPoint x: 659, startPoint y: 102, endPoint x: 639, endPoint y: 110, distance: 21.0
click at [659, 102] on button at bounding box center [663, 97] width 38 height 38
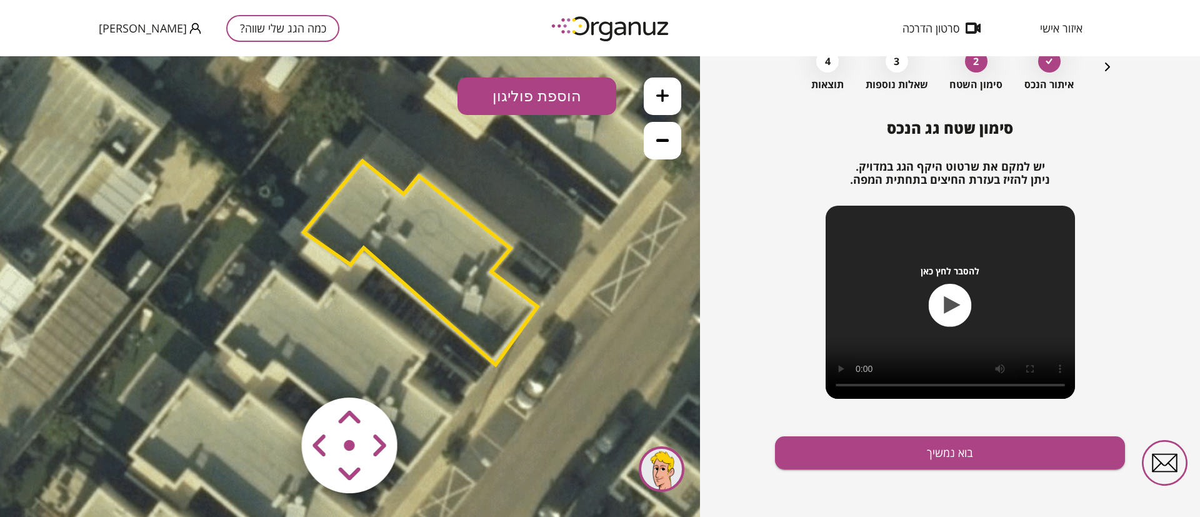
drag, startPoint x: 488, startPoint y: 235, endPoint x: 514, endPoint y: 265, distance: 39.9
click at [514, 265] on icon at bounding box center [436, 333] width 2700 height 2700
click at [423, 240] on polygon at bounding box center [421, 263] width 234 height 204
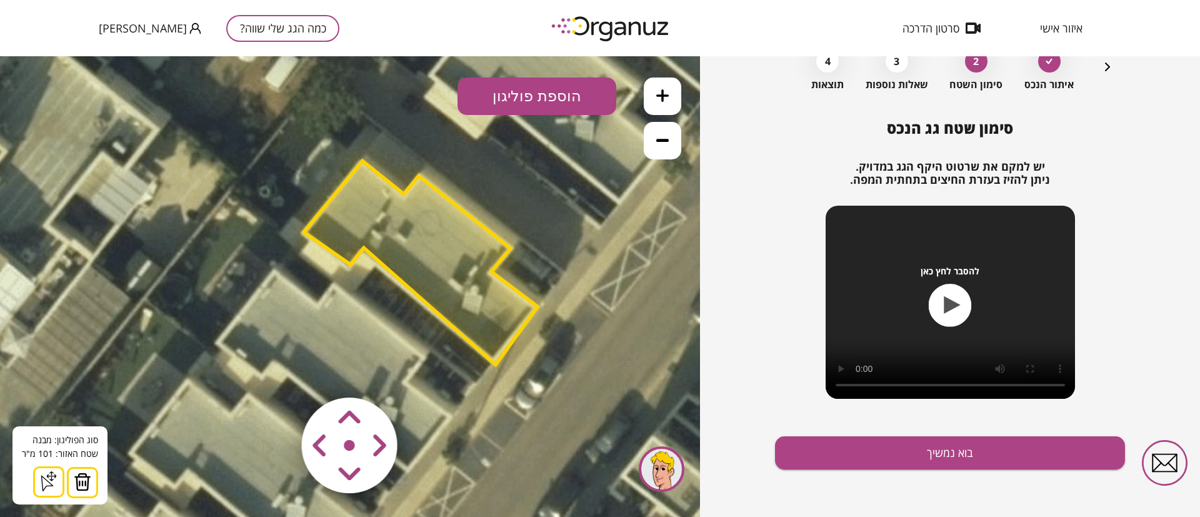
click at [662, 147] on button at bounding box center [663, 141] width 38 height 38
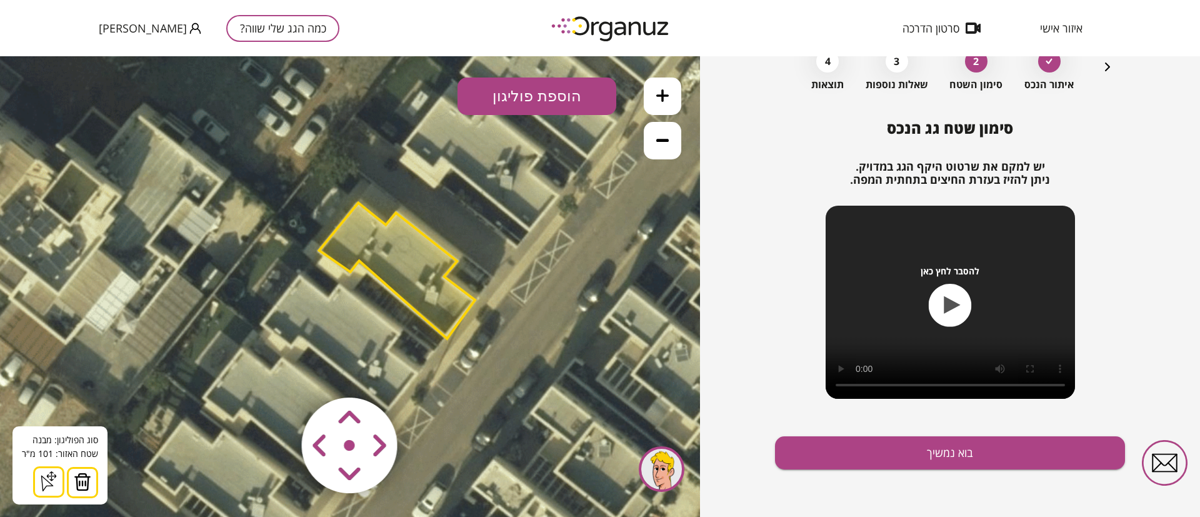
click at [536, 94] on button "הוספת פוליגון" at bounding box center [537, 97] width 159 height 38
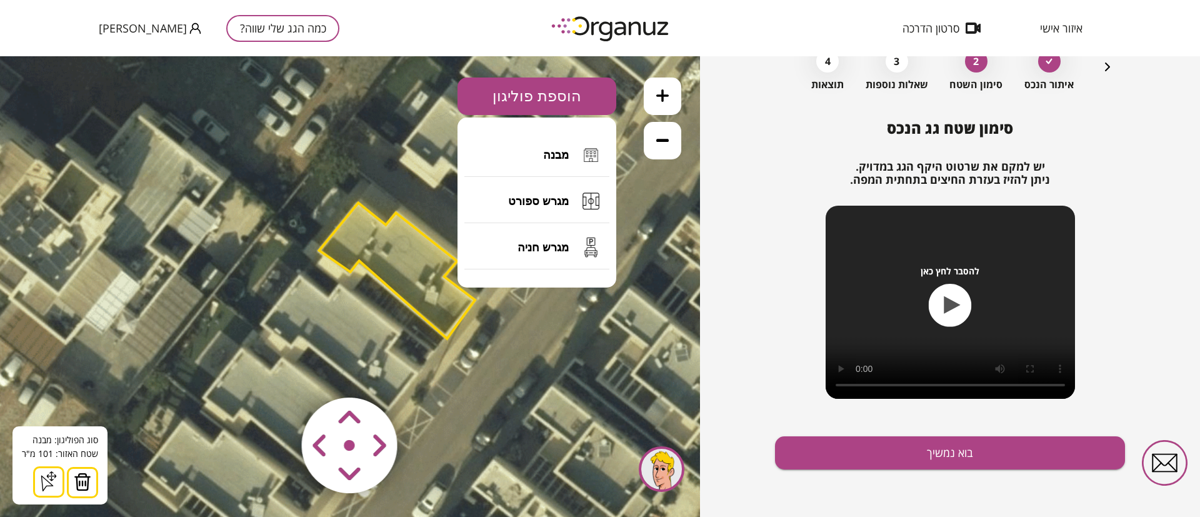
click at [552, 158] on span "מבנה" at bounding box center [556, 155] width 26 height 14
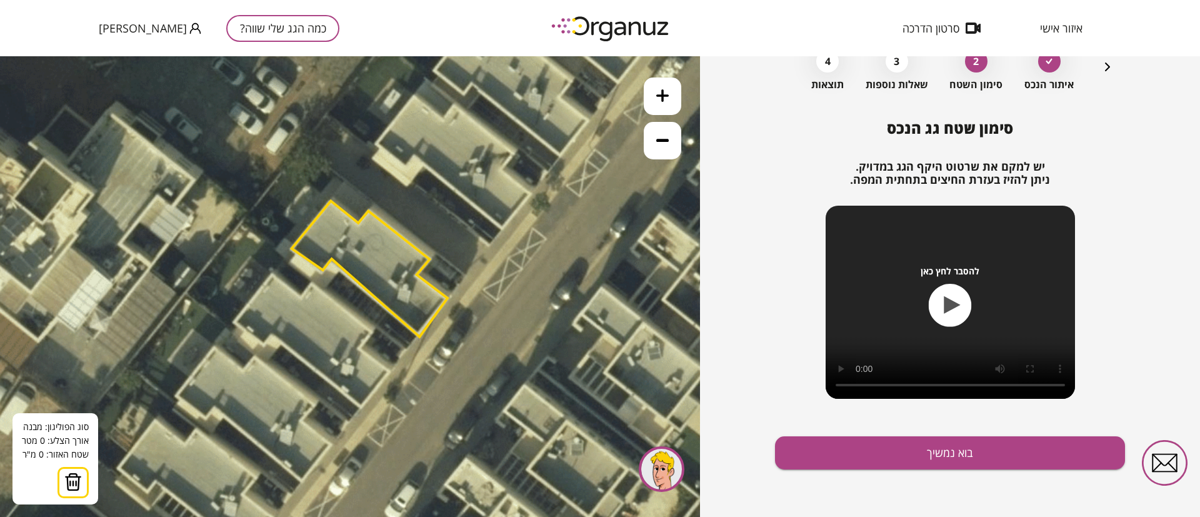
drag, startPoint x: 571, startPoint y: 366, endPoint x: 543, endPoint y: 376, distance: 29.3
click at [543, 366] on icon at bounding box center [380, 316] width 1800 height 1800
click at [1105, 65] on icon "button" at bounding box center [1107, 66] width 15 height 15
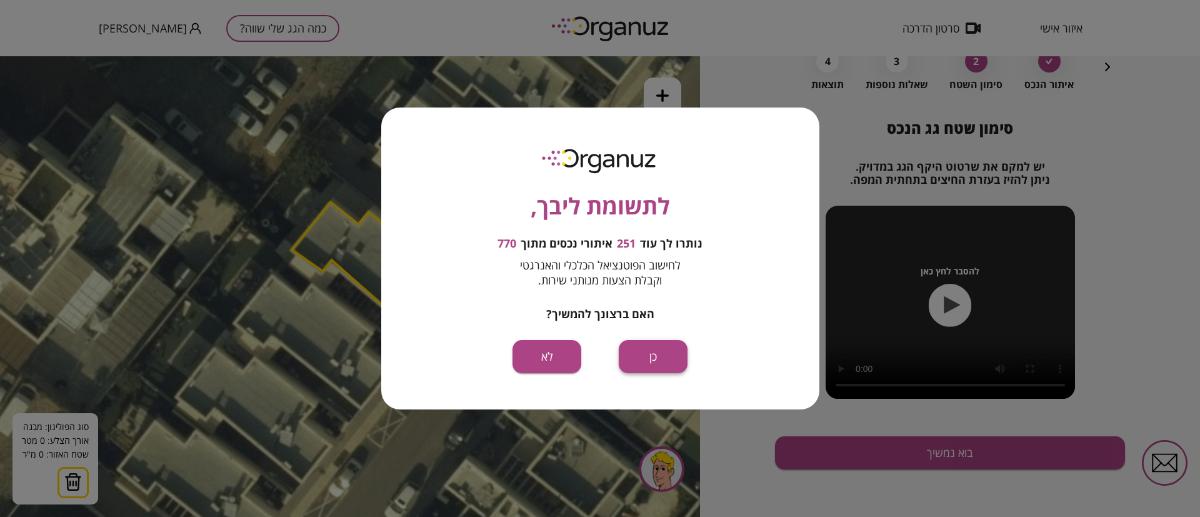
drag, startPoint x: 666, startPoint y: 362, endPoint x: 666, endPoint y: 306, distance: 55.6
click at [666, 362] on button "כן" at bounding box center [653, 356] width 69 height 33
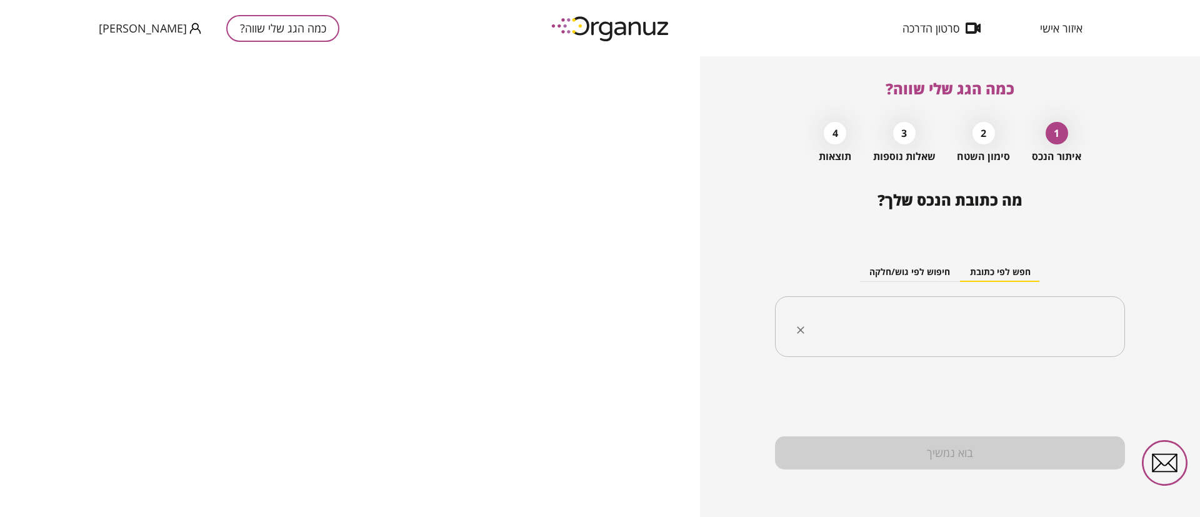
click at [1010, 324] on input "text" at bounding box center [954, 326] width 311 height 31
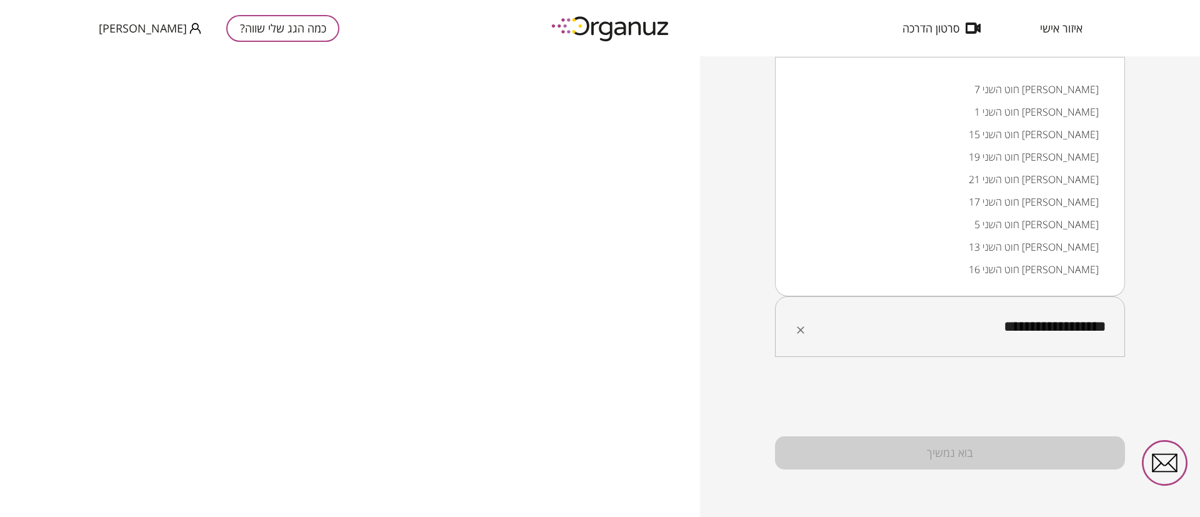
click at [1071, 91] on li "חוט השני 7 [PERSON_NAME]" at bounding box center [950, 89] width 318 height 23
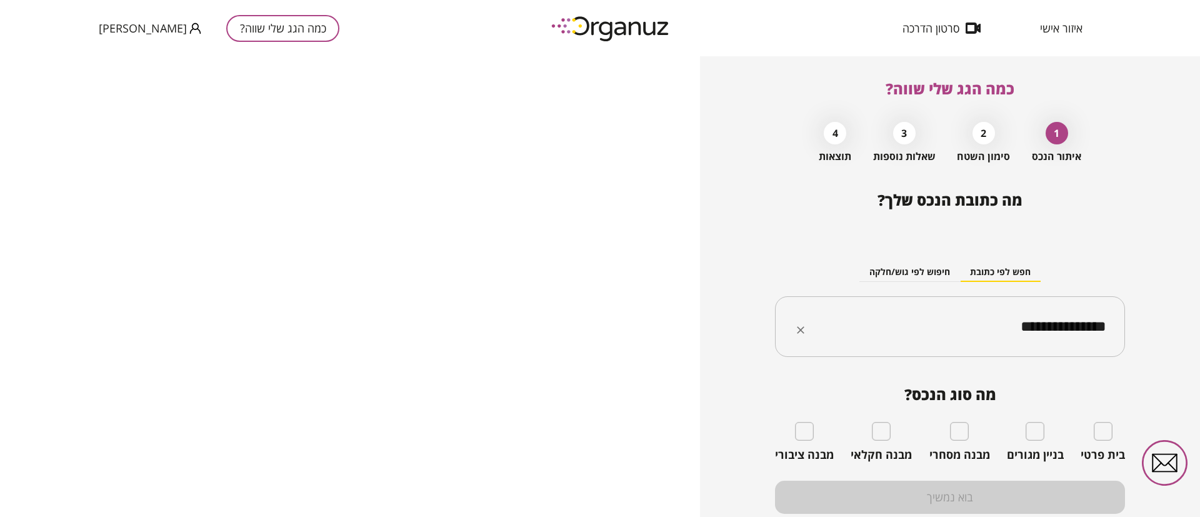
type input "**********"
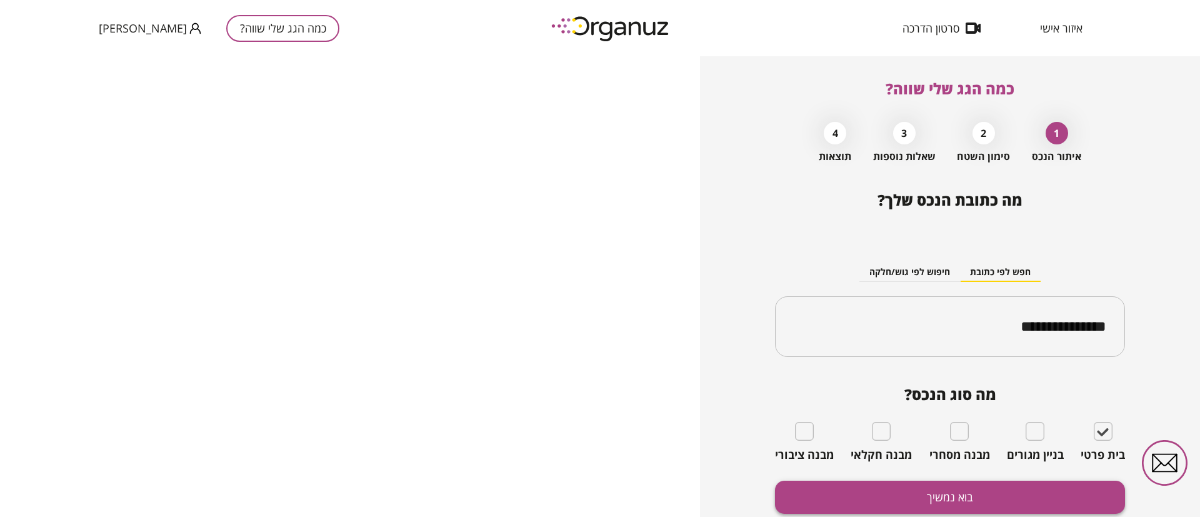
click at [963, 495] on button "בוא נמשיך" at bounding box center [950, 497] width 350 height 33
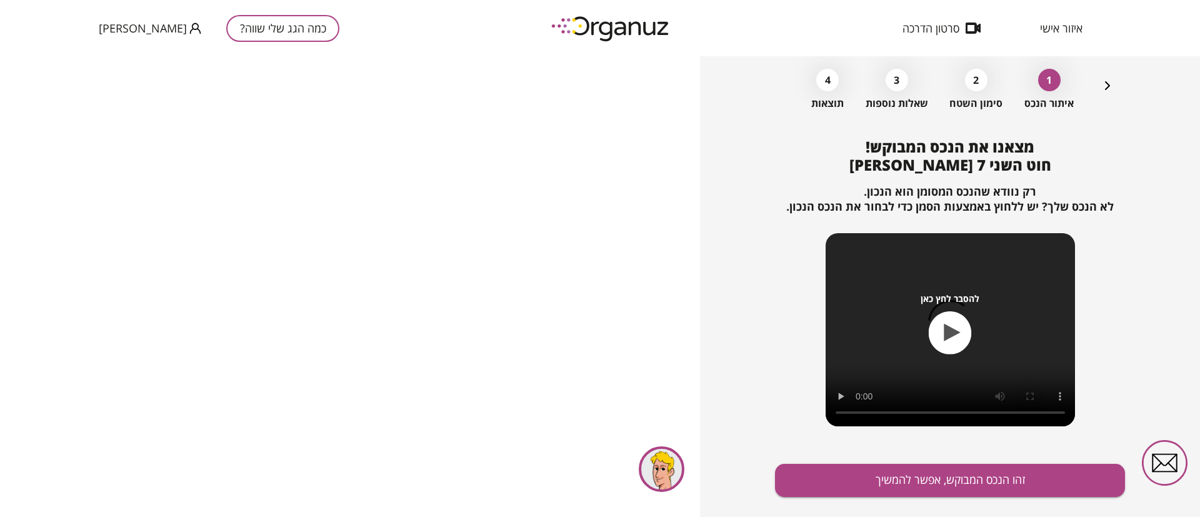
scroll to position [81, 0]
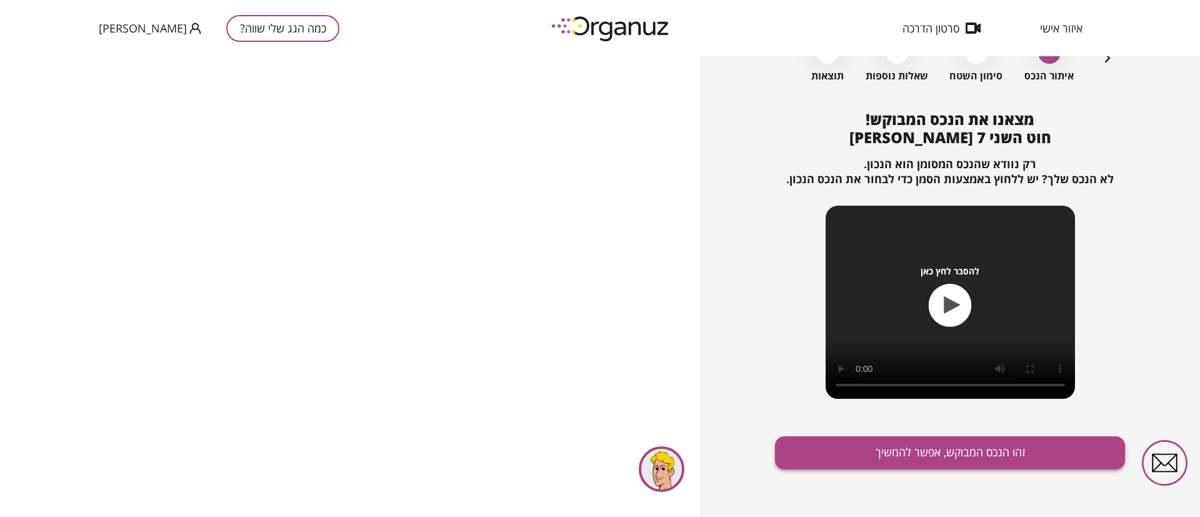
click at [859, 451] on button "זהו הנכס המבוקש, אפשר להמשיך" at bounding box center [950, 452] width 350 height 33
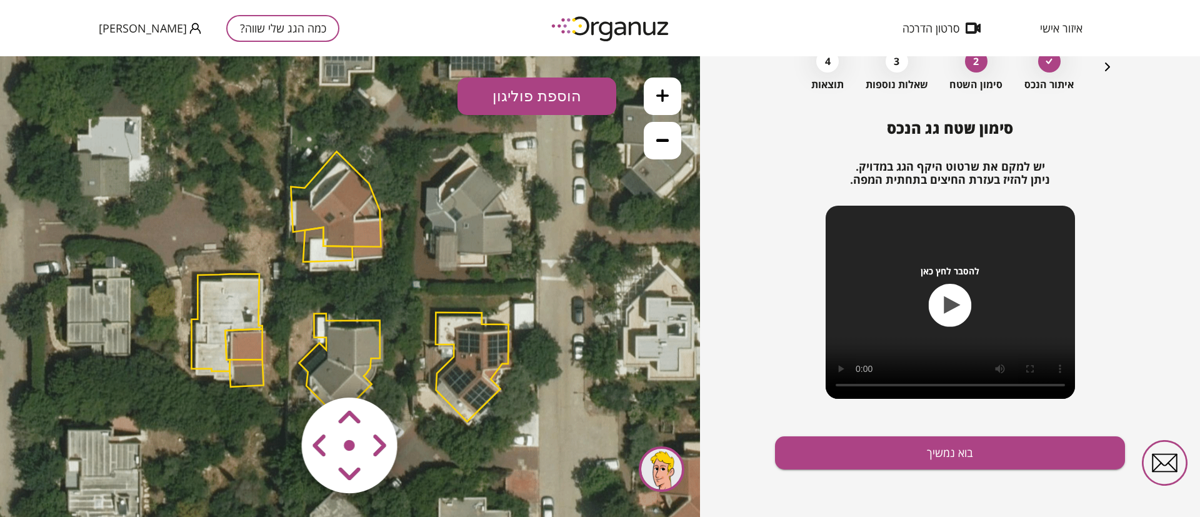
click at [354, 217] on polygon at bounding box center [336, 198] width 90 height 95
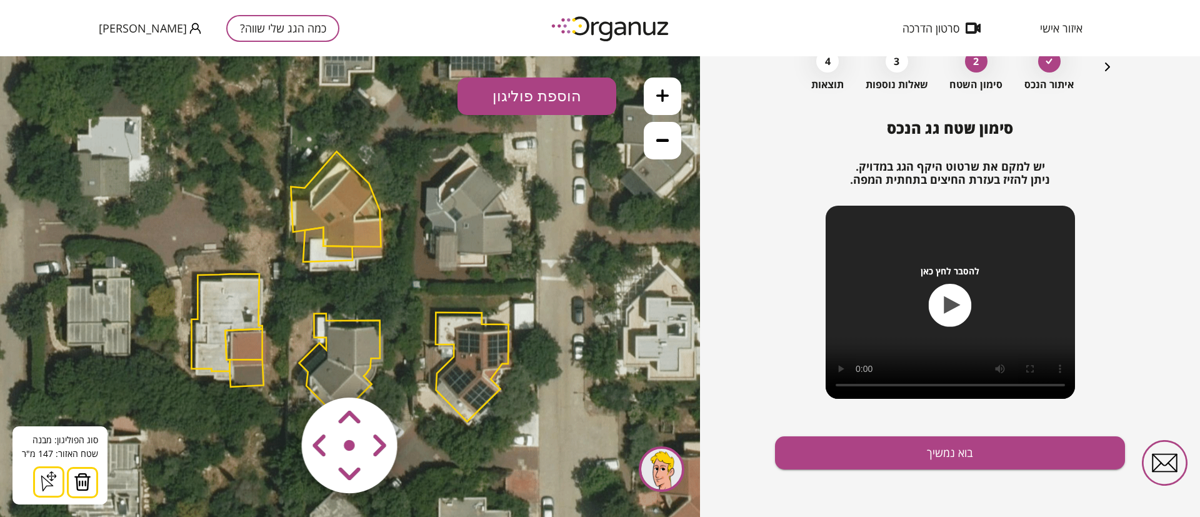
click at [81, 484] on img at bounding box center [83, 482] width 18 height 19
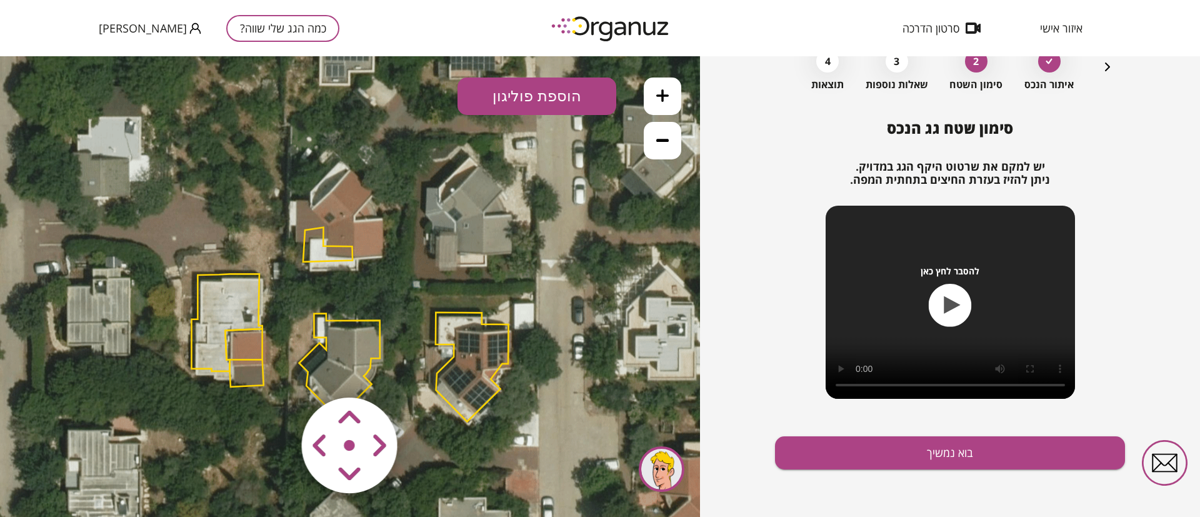
click at [318, 249] on polygon at bounding box center [327, 245] width 49 height 34
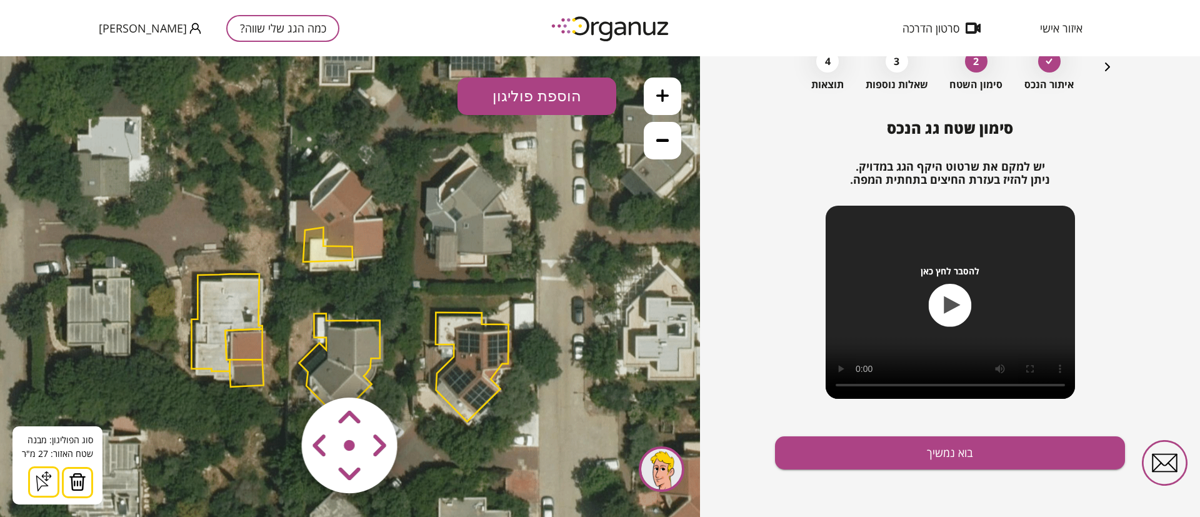
drag, startPoint x: 76, startPoint y: 488, endPoint x: 113, endPoint y: 455, distance: 50.0
click at [76, 488] on img at bounding box center [78, 482] width 18 height 19
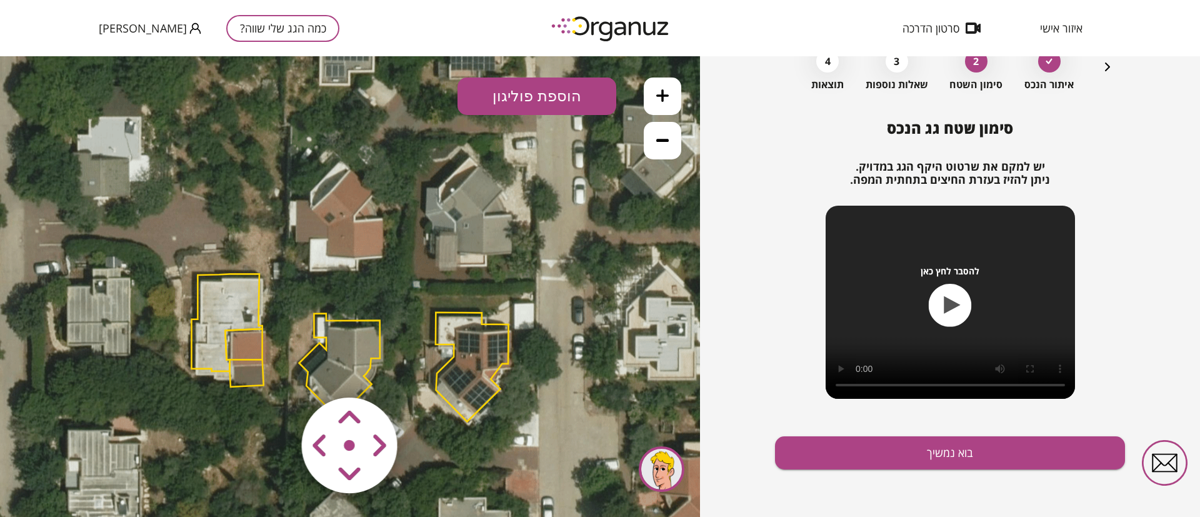
click at [240, 300] on polygon at bounding box center [226, 322] width 71 height 97
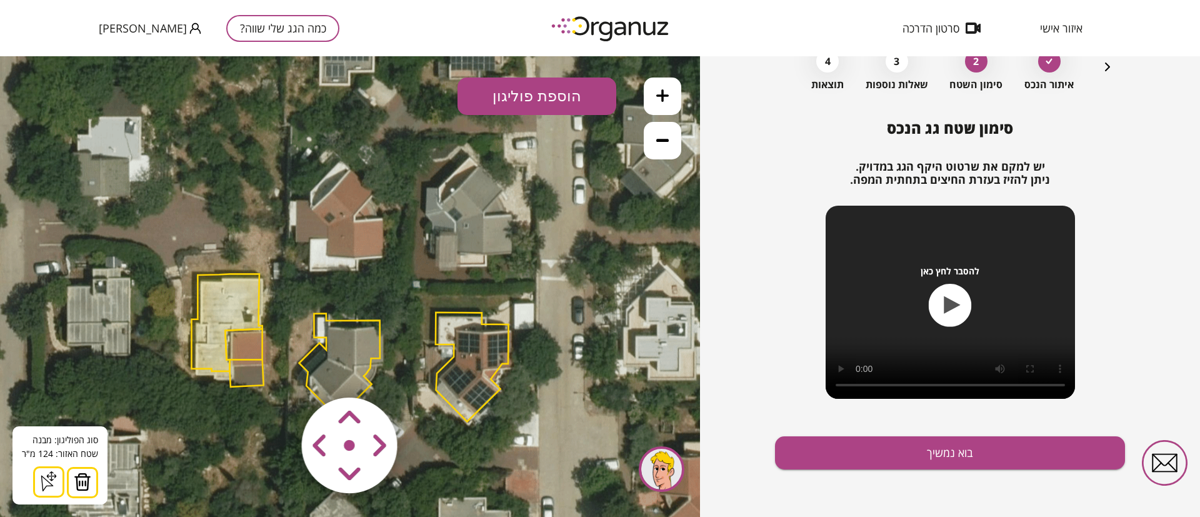
click at [89, 486] on img at bounding box center [83, 482] width 18 height 19
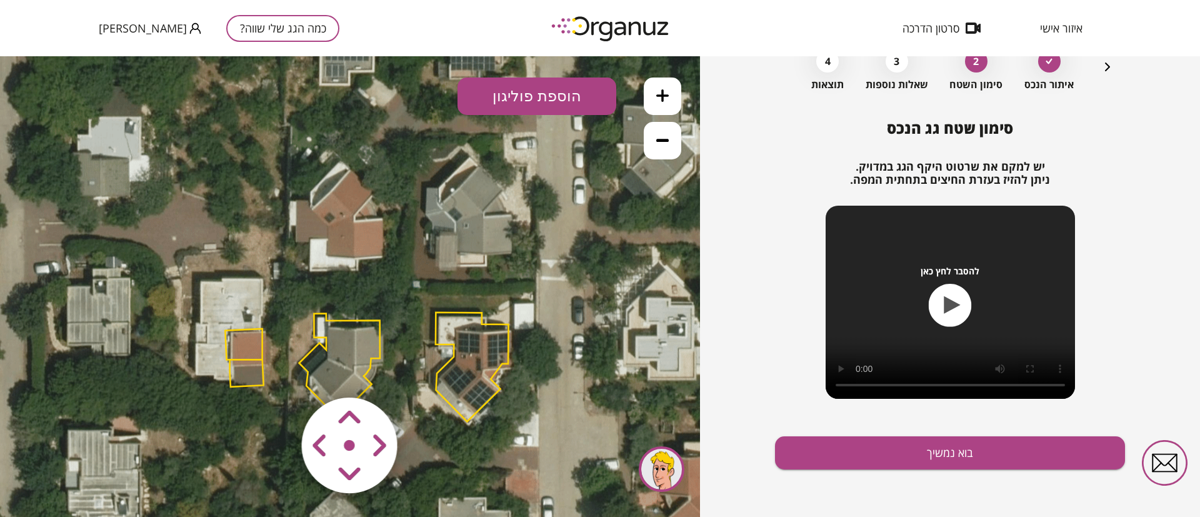
click at [241, 341] on polygon at bounding box center [243, 344] width 37 height 31
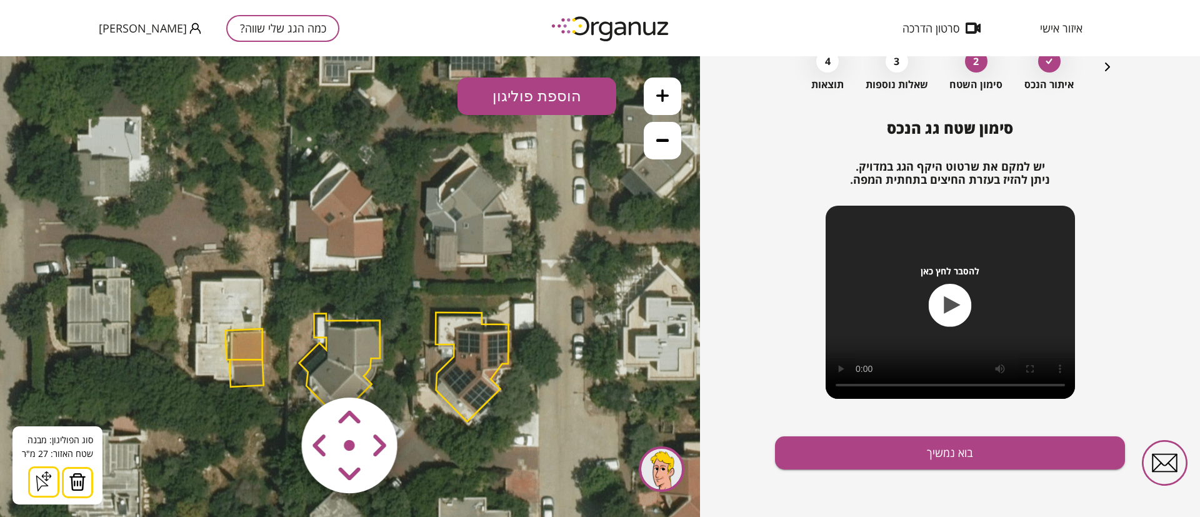
click at [79, 478] on img at bounding box center [78, 482] width 18 height 19
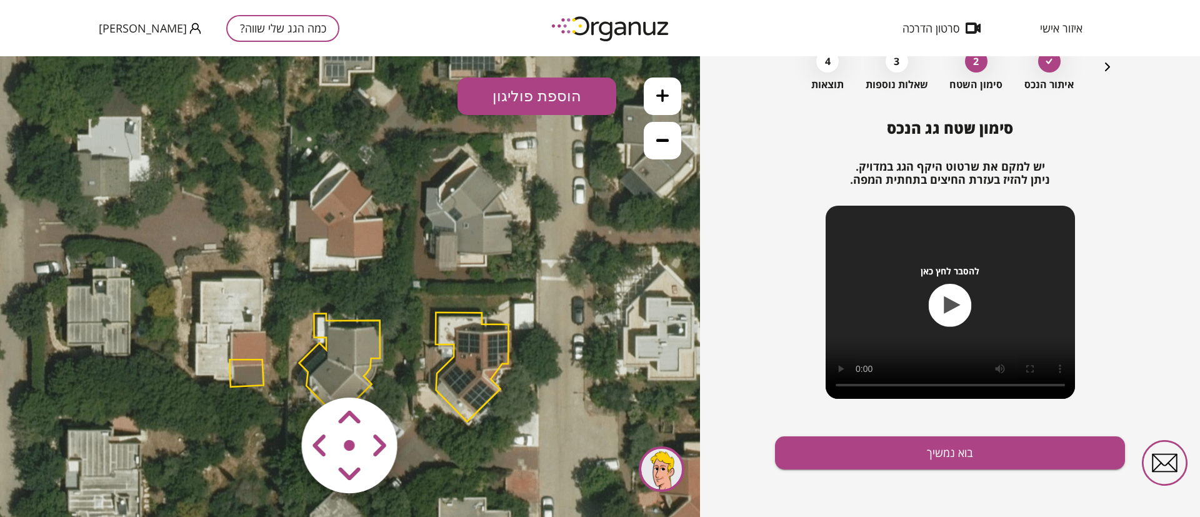
click at [244, 379] on polygon at bounding box center [247, 373] width 34 height 28
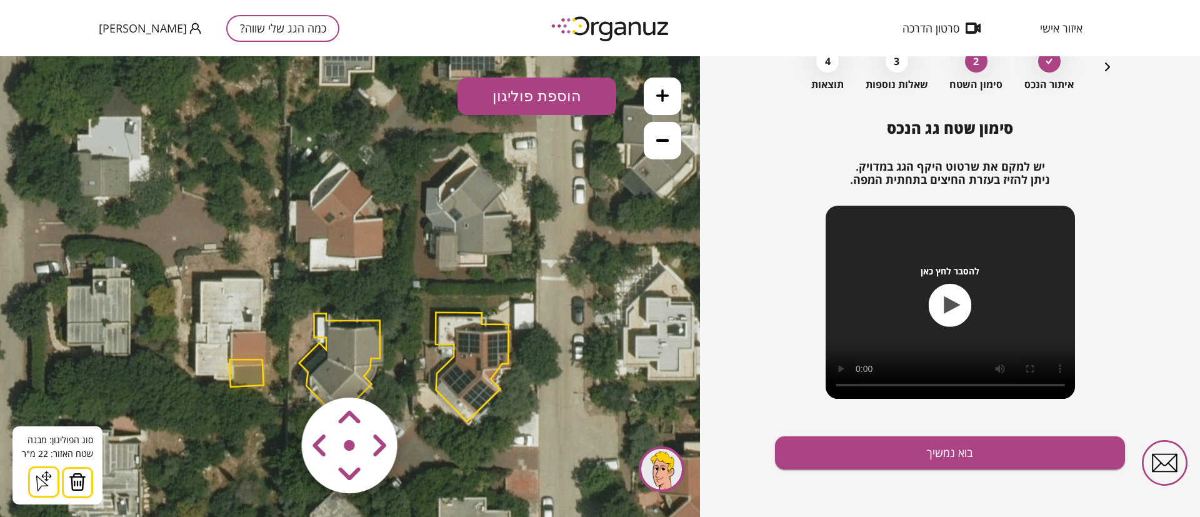
click at [84, 483] on img at bounding box center [78, 482] width 18 height 19
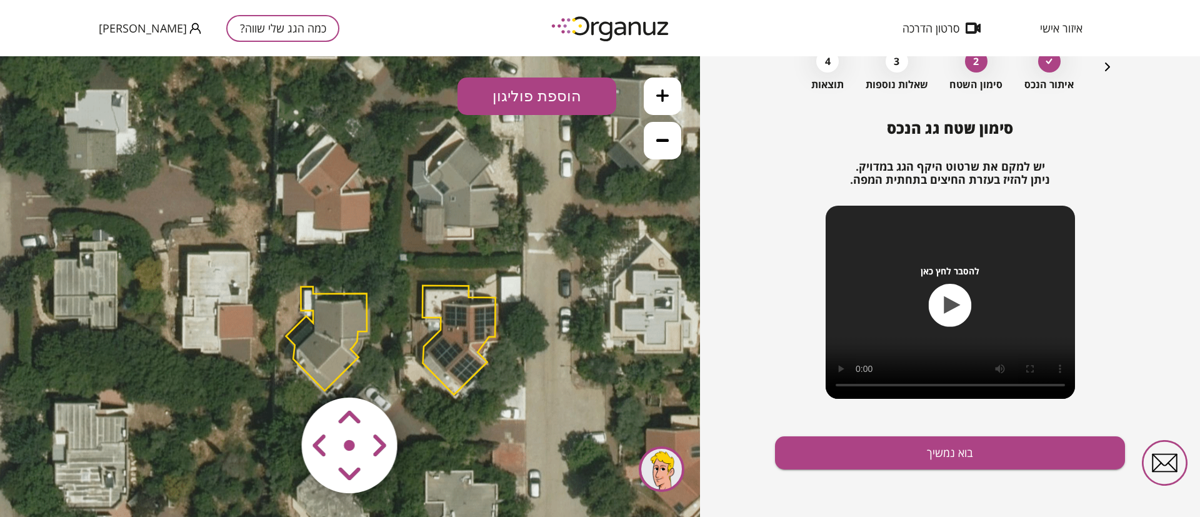
drag, startPoint x: 263, startPoint y: 399, endPoint x: 237, endPoint y: 341, distance: 64.1
click at [235, 344] on icon at bounding box center [337, 258] width 956 height 956
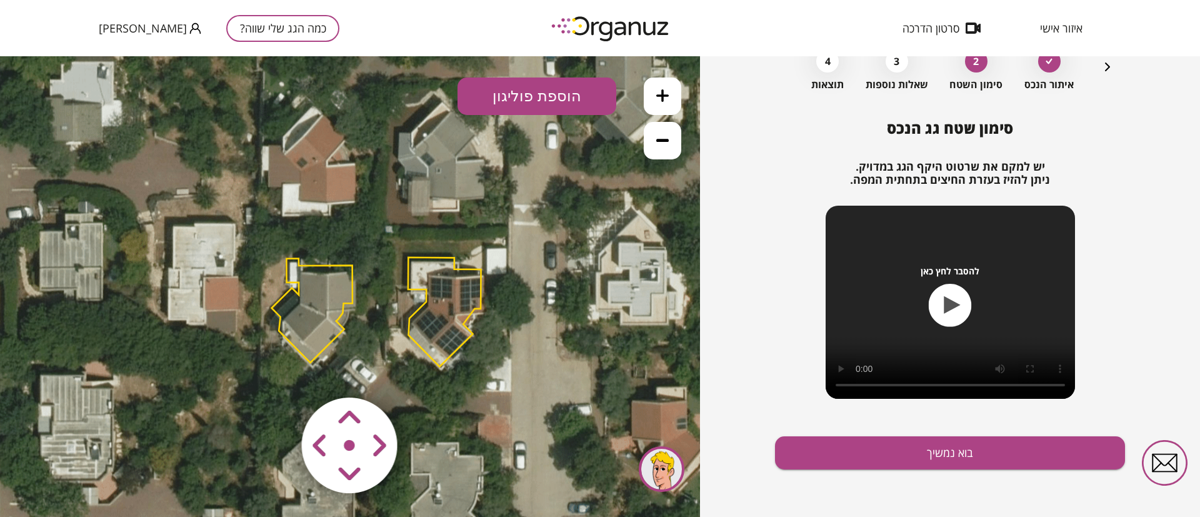
click at [327, 293] on polygon at bounding box center [312, 311] width 81 height 104
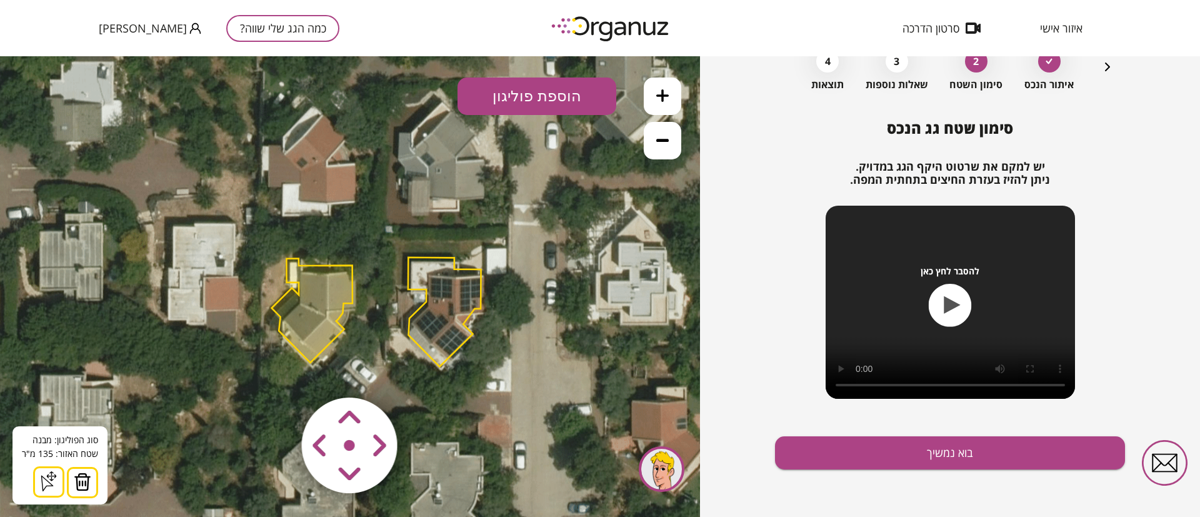
click at [83, 477] on img at bounding box center [83, 482] width 18 height 19
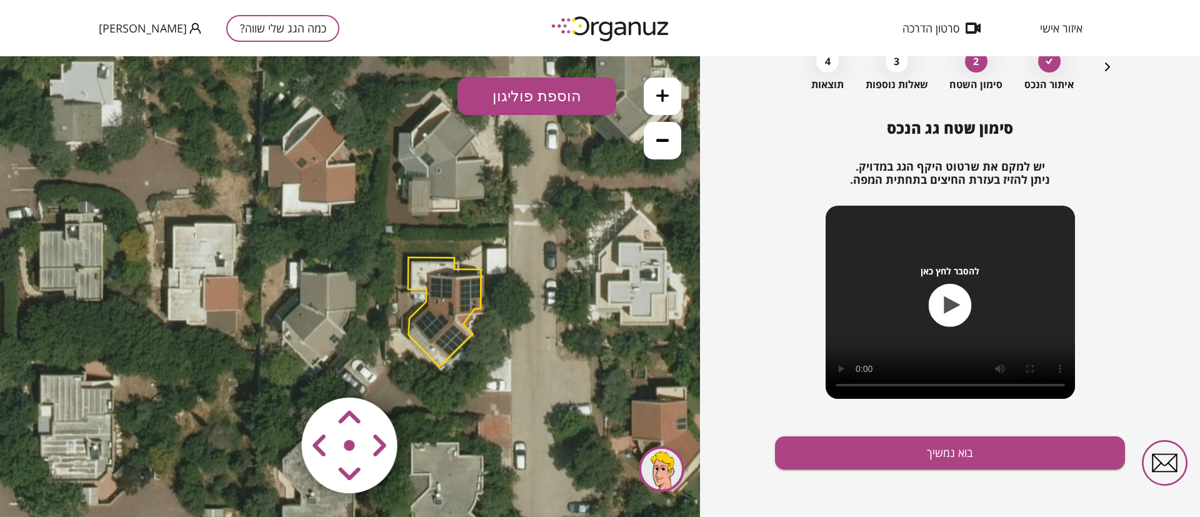
click at [460, 289] on polygon at bounding box center [444, 312] width 73 height 109
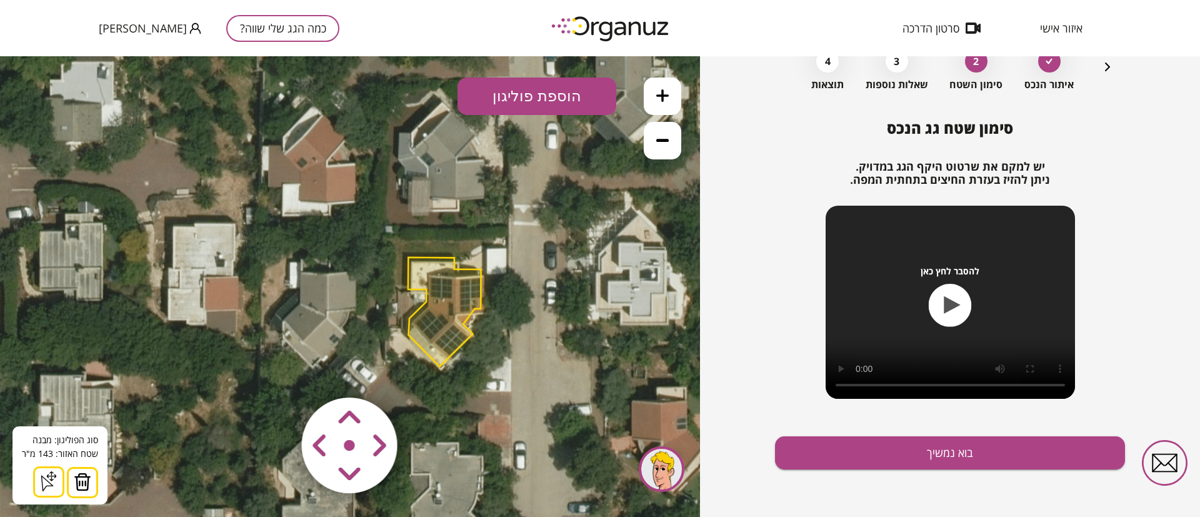
click at [83, 475] on img at bounding box center [83, 482] width 18 height 19
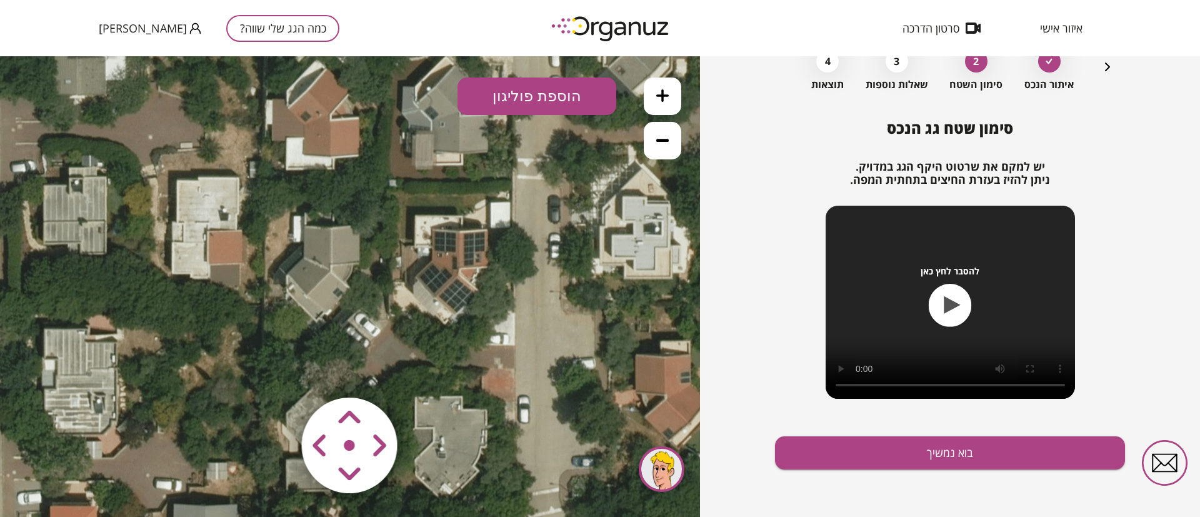
drag, startPoint x: 351, startPoint y: 294, endPoint x: 351, endPoint y: 288, distance: 6.3
click at [351, 288] on icon at bounding box center [327, 184] width 956 height 956
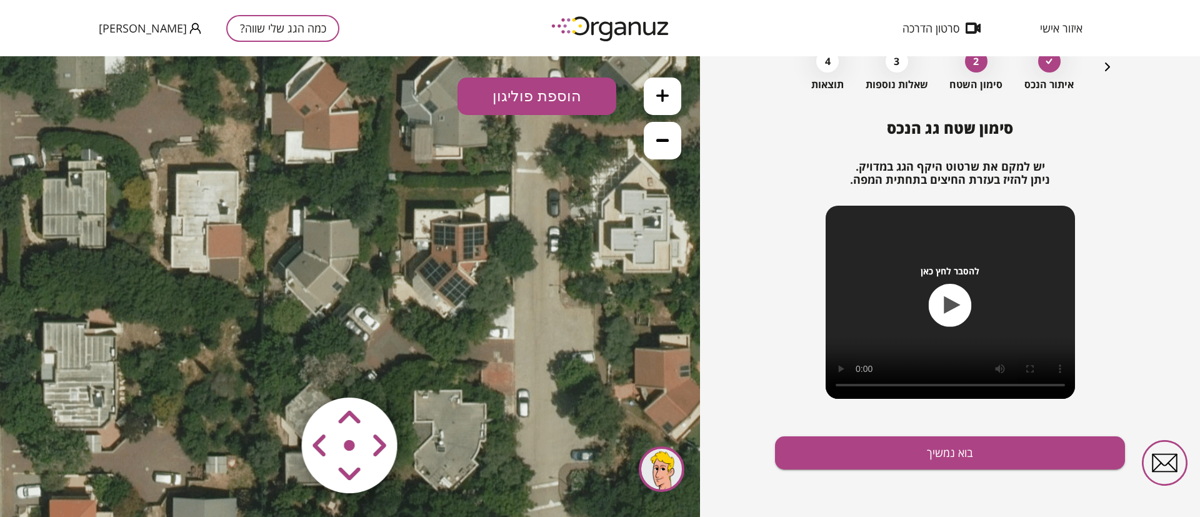
click at [661, 95] on icon at bounding box center [662, 95] width 13 height 13
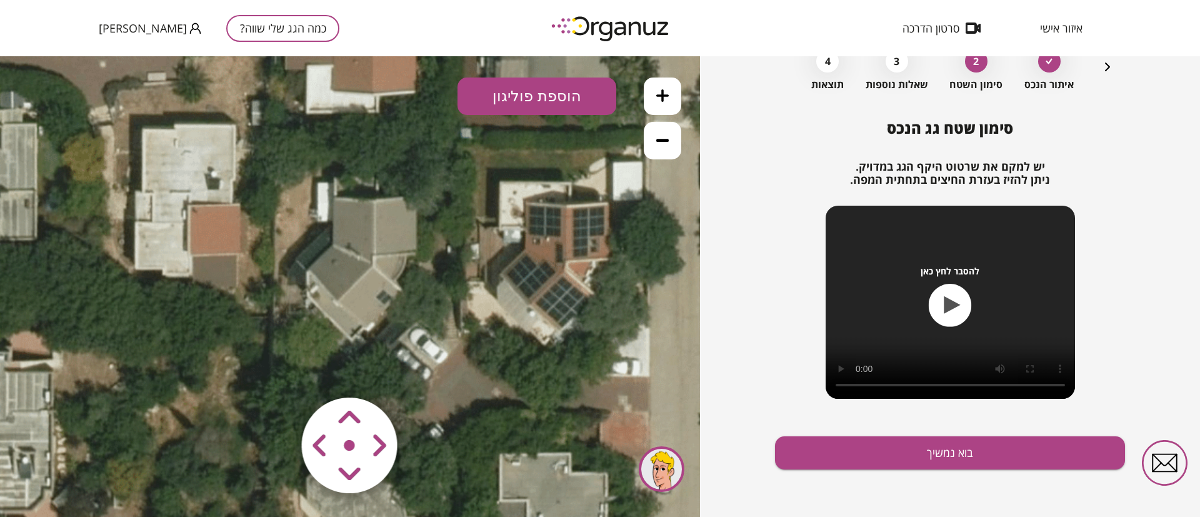
drag, startPoint x: 448, startPoint y: 280, endPoint x: 504, endPoint y: 293, distance: 57.0
click at [504, 293] on icon at bounding box center [367, 134] width 1435 height 1435
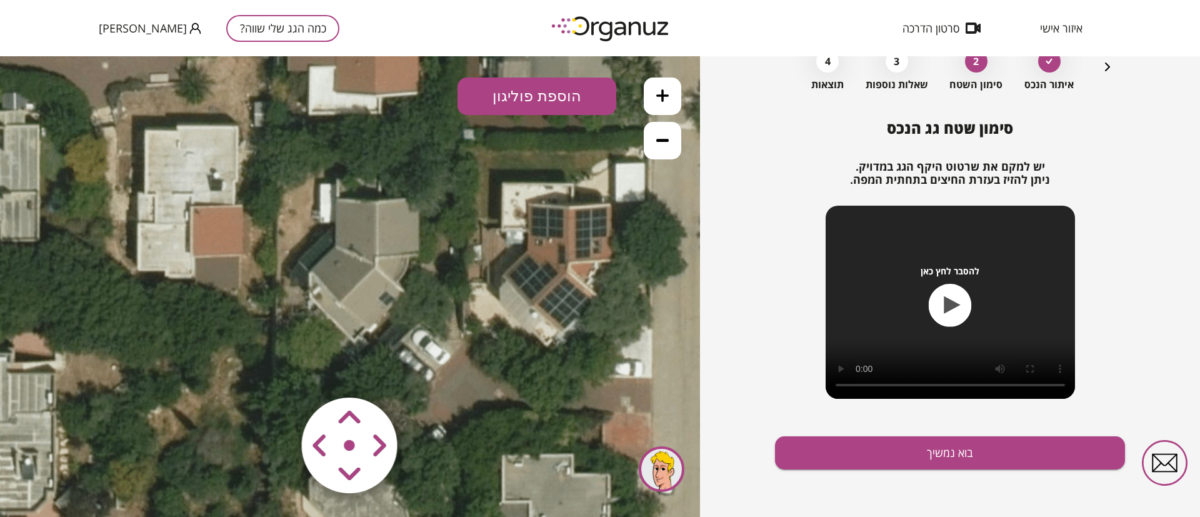
click at [664, 144] on icon at bounding box center [662, 140] width 13 height 13
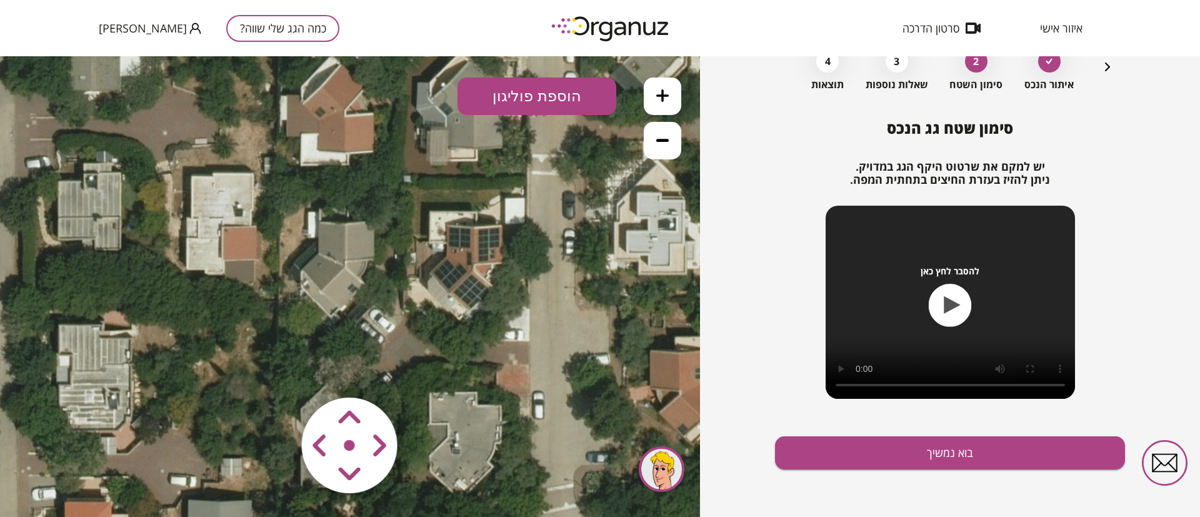
drag, startPoint x: 559, startPoint y: 293, endPoint x: 538, endPoint y: 288, distance: 22.6
click at [538, 287] on icon at bounding box center [341, 180] width 956 height 956
click at [538, 96] on button "הוספת פוליגון" at bounding box center [537, 97] width 159 height 38
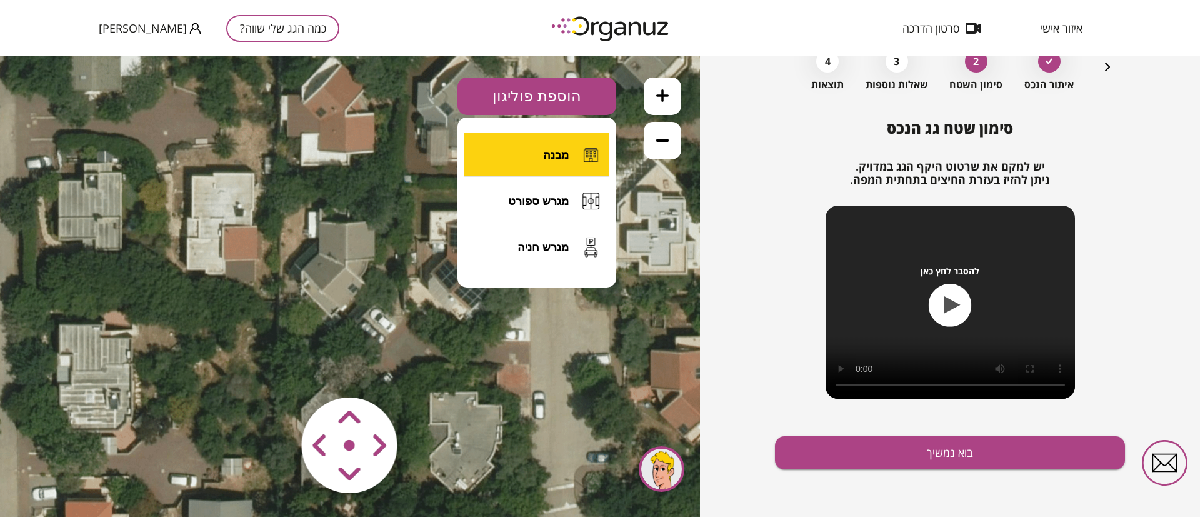
click at [551, 159] on span "מבנה" at bounding box center [556, 155] width 26 height 14
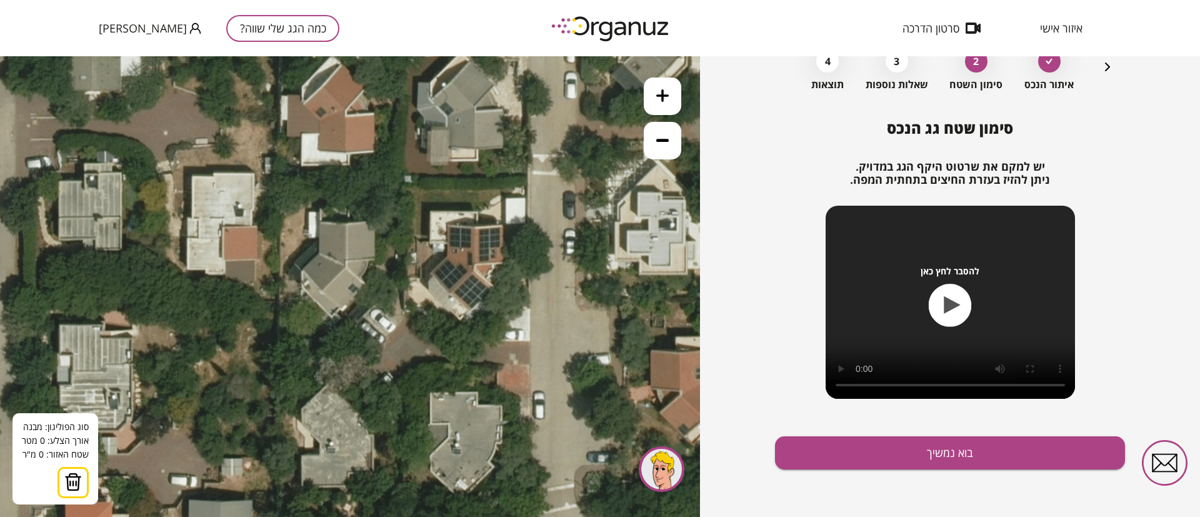
click at [659, 105] on button at bounding box center [663, 97] width 38 height 38
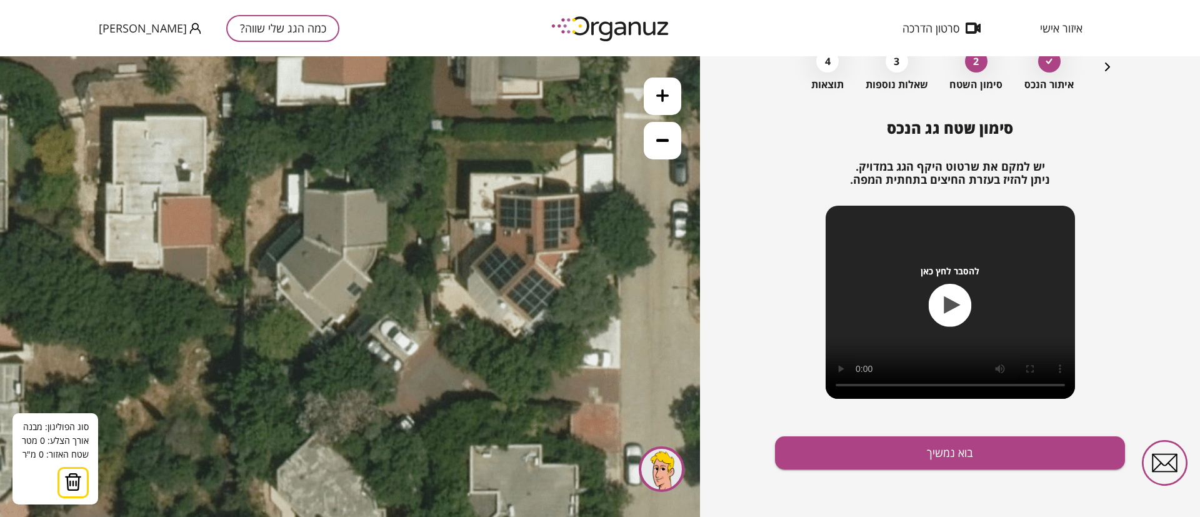
click at [659, 105] on button at bounding box center [663, 97] width 38 height 38
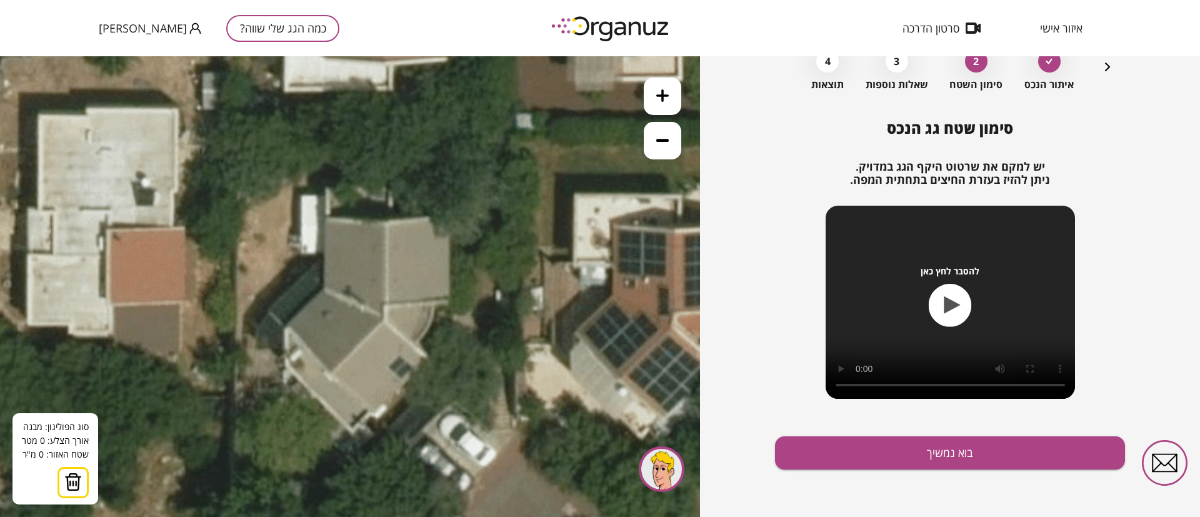
drag, startPoint x: 479, startPoint y: 353, endPoint x: 484, endPoint y: 359, distance: 8.4
click at [484, 359] on icon at bounding box center [376, 123] width 2152 height 2152
click at [71, 482] on img at bounding box center [73, 482] width 18 height 19
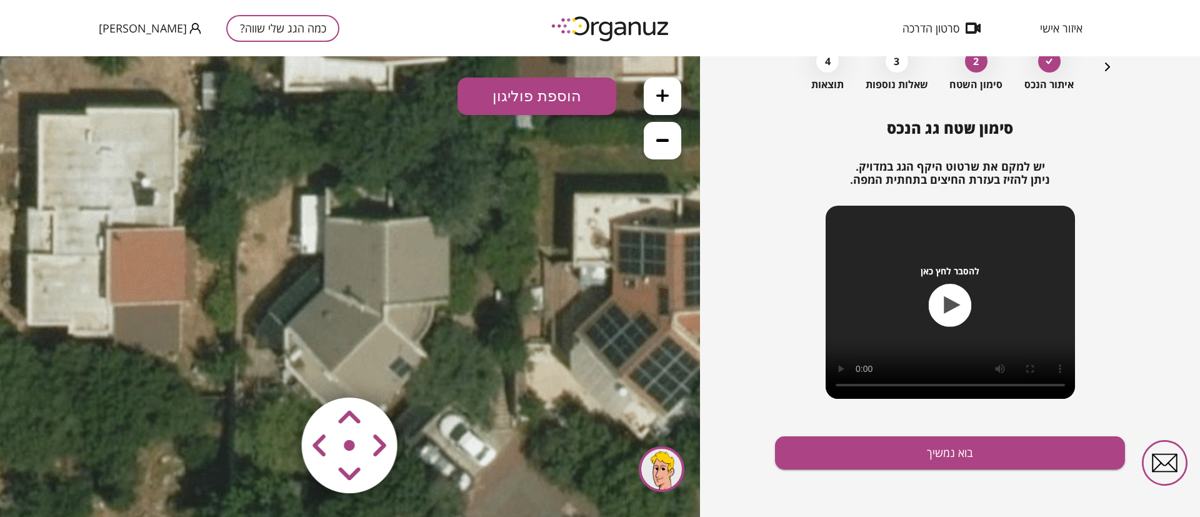
click at [511, 97] on button "הוספת פוליגון" at bounding box center [537, 97] width 159 height 38
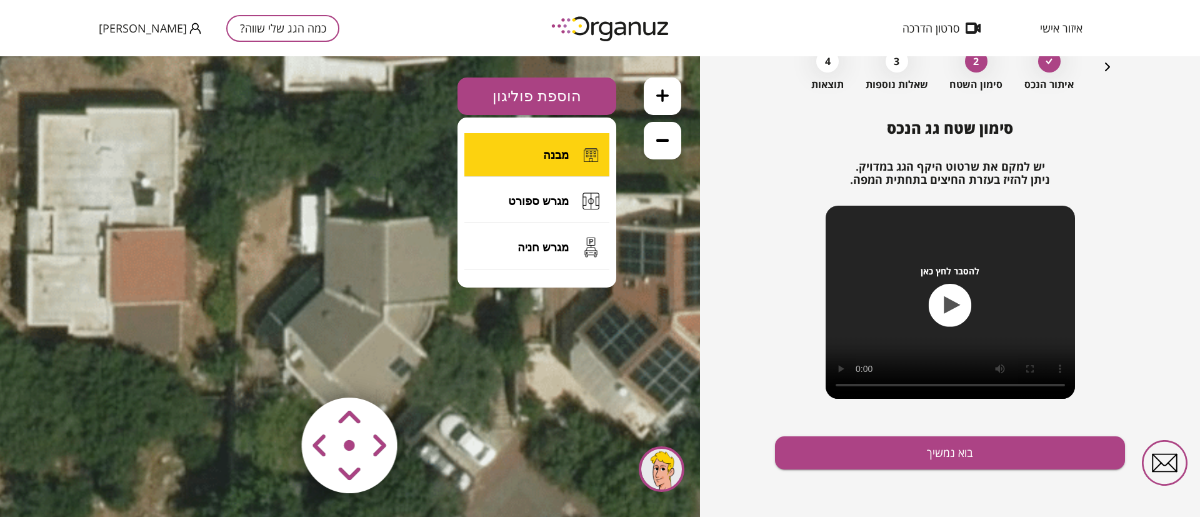
click at [538, 154] on button "מבנה" at bounding box center [536, 155] width 145 height 44
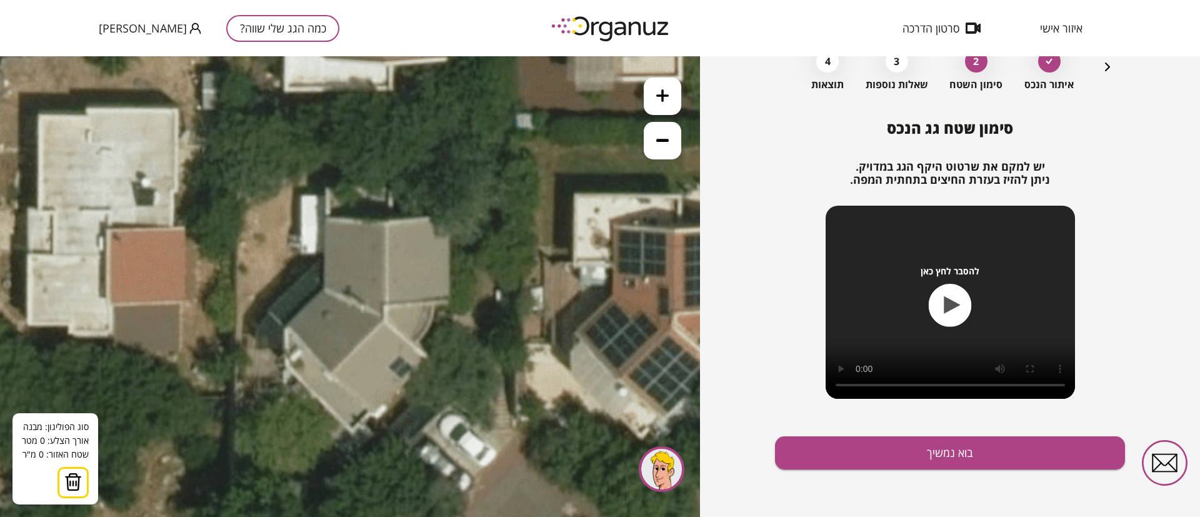
click at [385, 223] on icon at bounding box center [376, 123] width 2152 height 2152
click at [388, 303] on icon at bounding box center [376, 123] width 2152 height 2152
click at [386, 319] on icon at bounding box center [376, 123] width 2152 height 2152
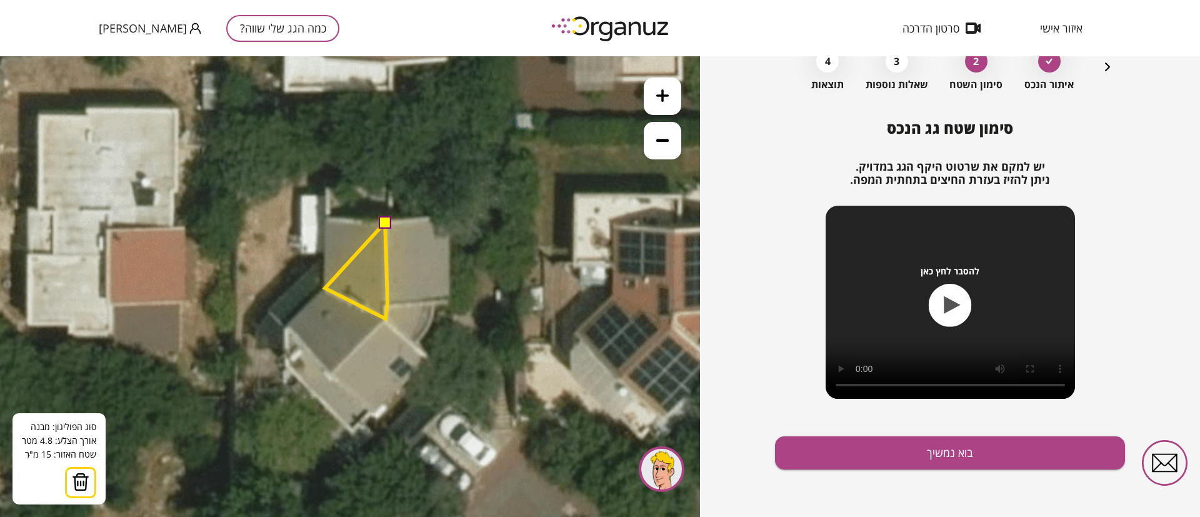
click at [325, 288] on polygon at bounding box center [356, 271] width 63 height 96
click at [321, 216] on polygon at bounding box center [354, 267] width 67 height 103
click at [383, 224] on button at bounding box center [384, 222] width 13 height 13
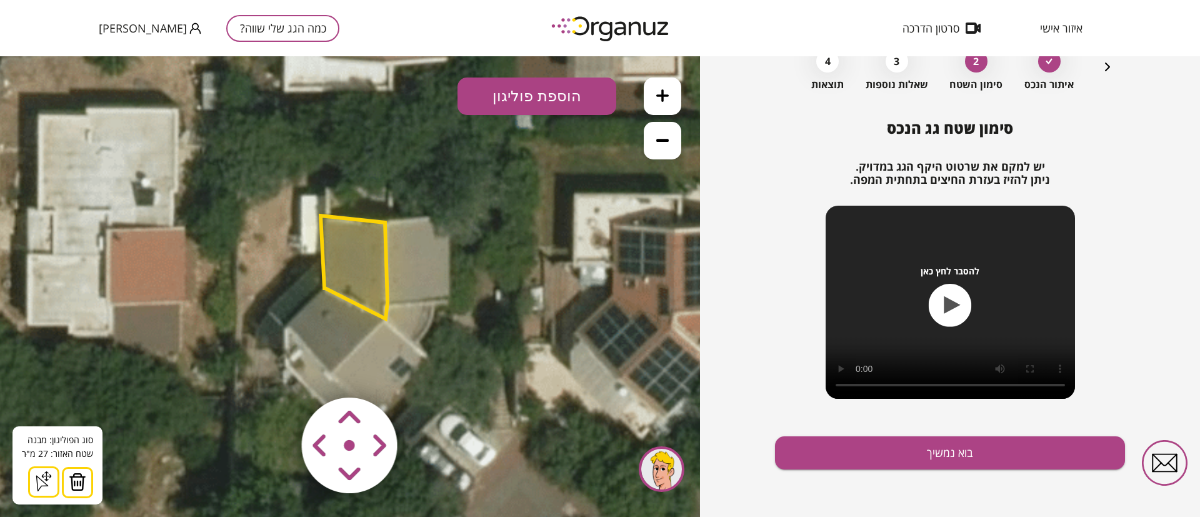
click at [505, 99] on button "הוספת פוליגון" at bounding box center [537, 97] width 159 height 38
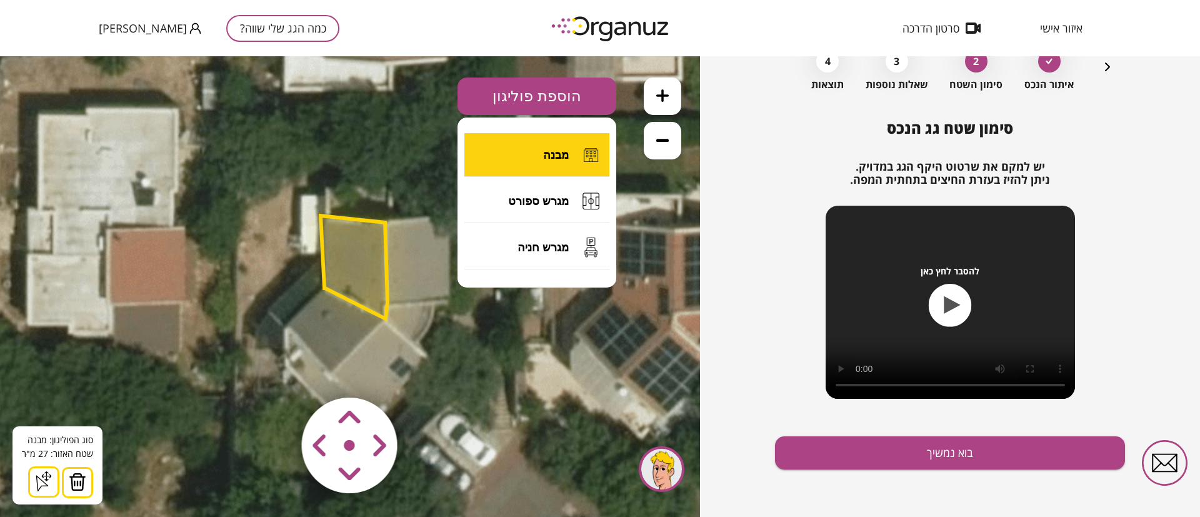
click at [539, 154] on button "מבנה" at bounding box center [536, 155] width 145 height 44
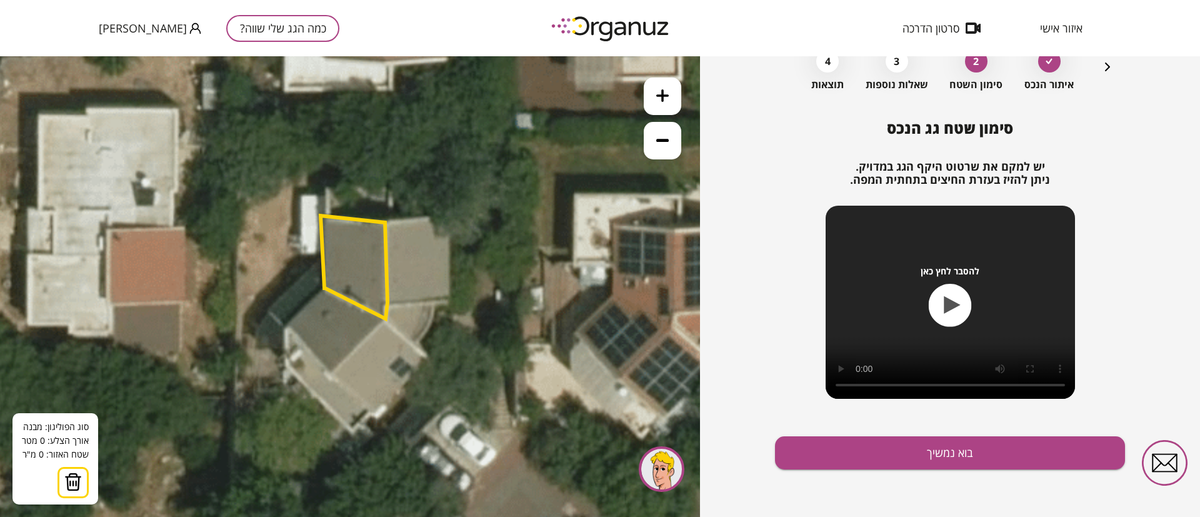
drag, startPoint x: 383, startPoint y: 223, endPoint x: 399, endPoint y: 223, distance: 15.6
click at [384, 223] on polygon at bounding box center [354, 267] width 67 height 103
click at [383, 223] on polygon at bounding box center [354, 267] width 67 height 103
click at [448, 218] on polygon at bounding box center [415, 220] width 65 height 5
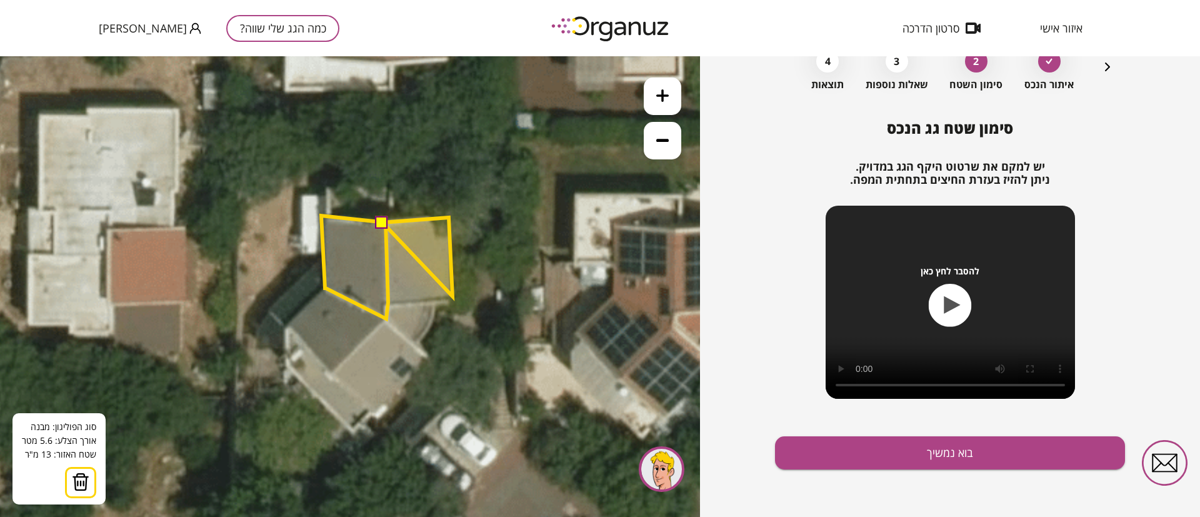
click at [453, 296] on polygon at bounding box center [418, 257] width 70 height 79
click at [388, 304] on polygon at bounding box center [418, 261] width 70 height 86
click at [383, 221] on button at bounding box center [382, 222] width 13 height 13
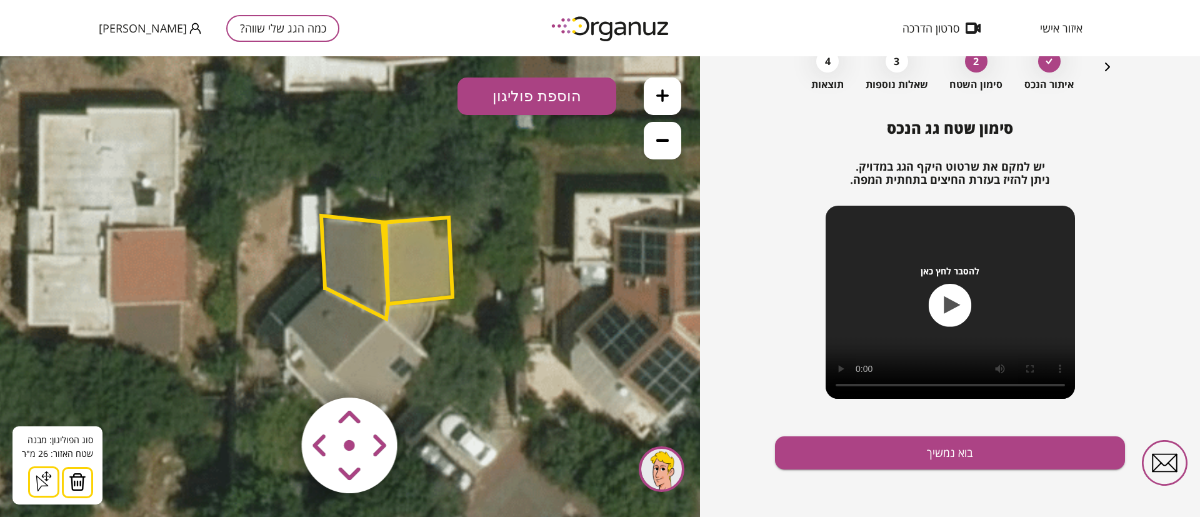
click at [655, 144] on button at bounding box center [663, 141] width 38 height 38
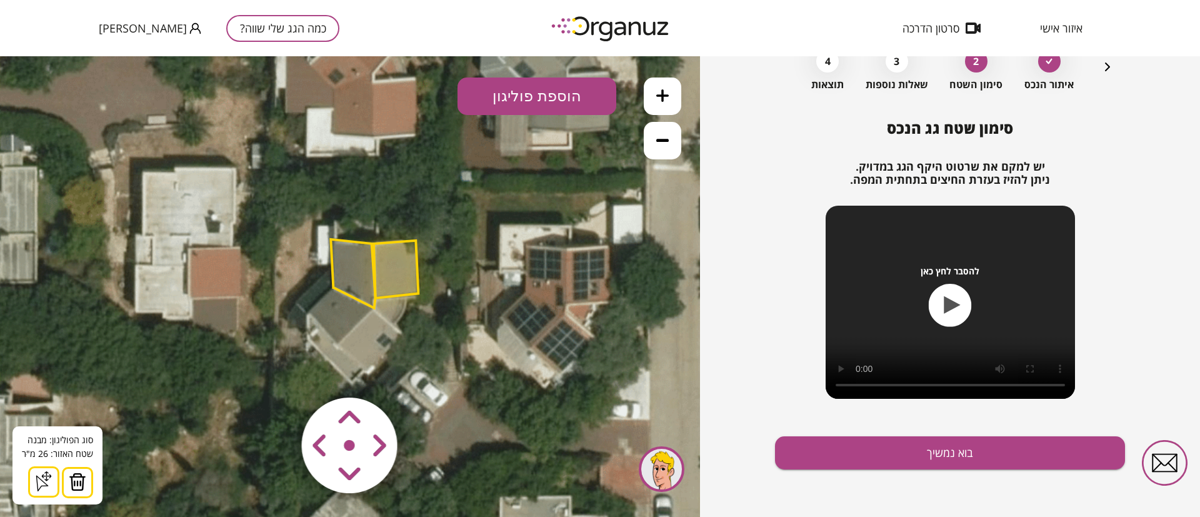
click at [659, 140] on icon at bounding box center [662, 140] width 13 height 3
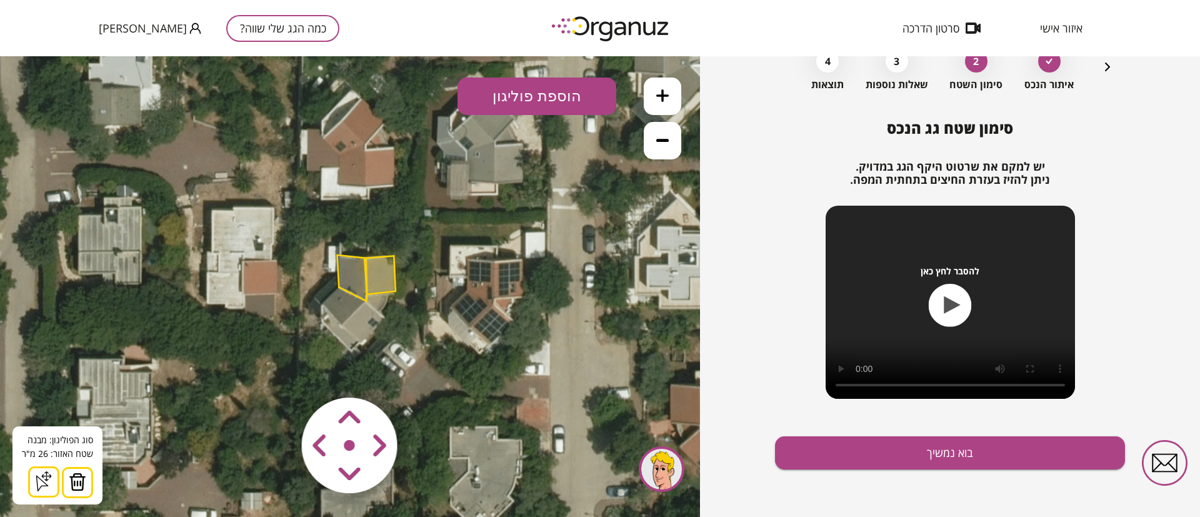
click at [654, 146] on button at bounding box center [663, 141] width 38 height 38
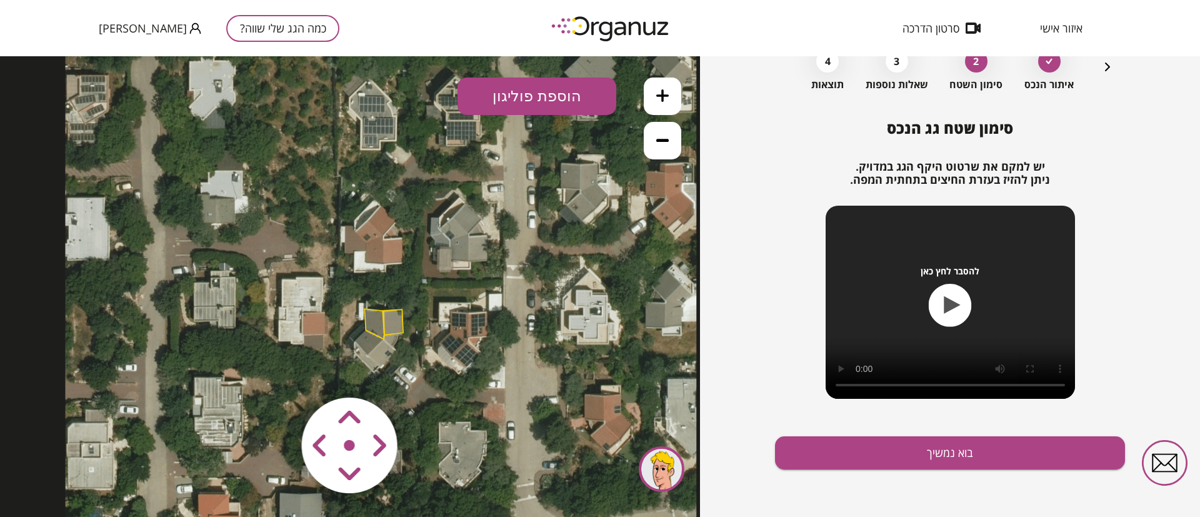
drag, startPoint x: 481, startPoint y: 268, endPoint x: 503, endPoint y: 311, distance: 48.6
click at [503, 311] on icon at bounding box center [380, 281] width 631 height 631
click at [1103, 71] on icon "button" at bounding box center [1107, 66] width 15 height 15
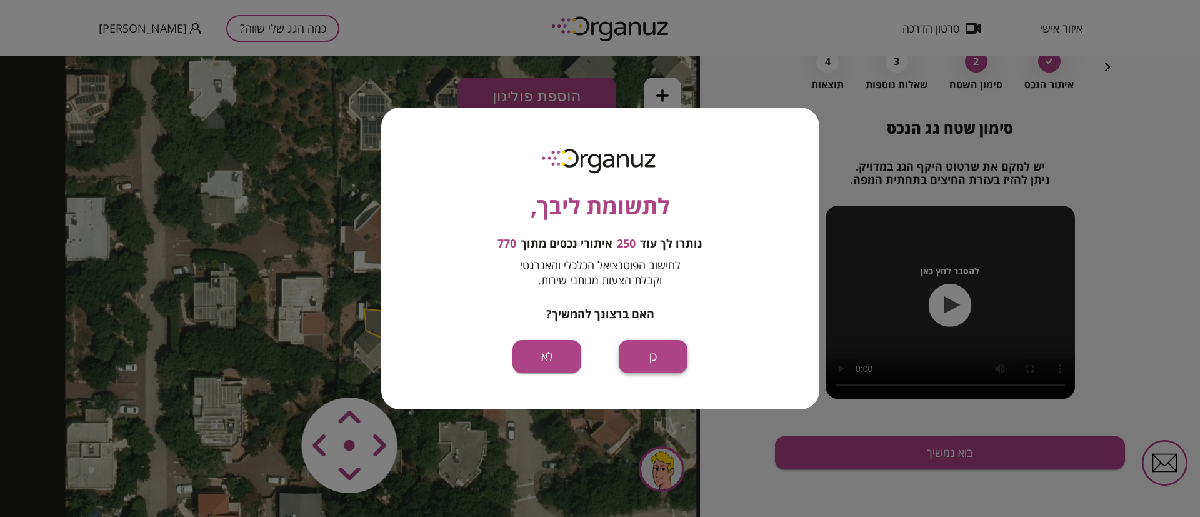
click at [646, 358] on button "כן" at bounding box center [653, 356] width 69 height 33
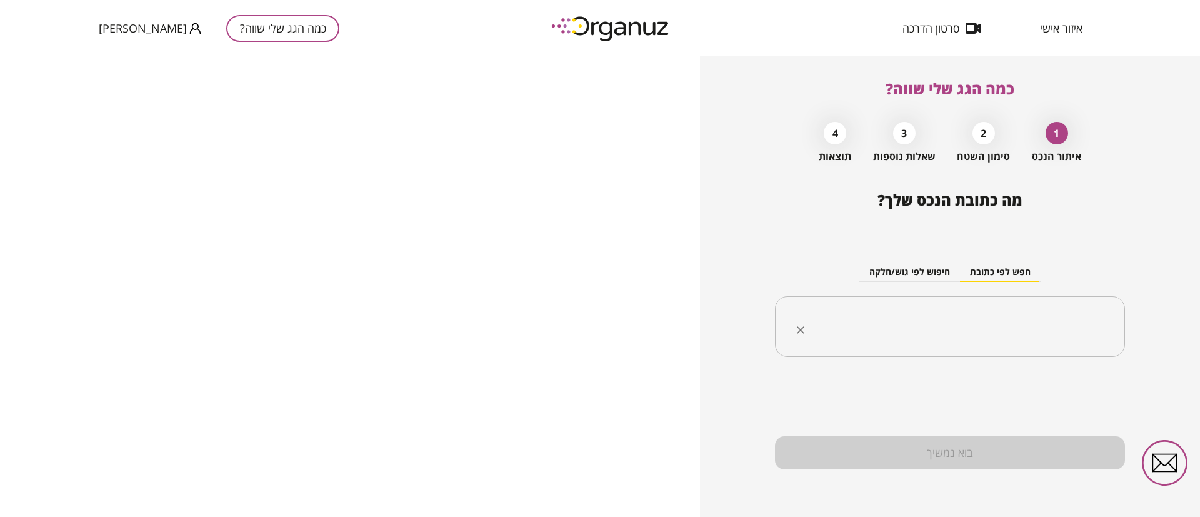
click at [933, 341] on input "text" at bounding box center [954, 326] width 311 height 31
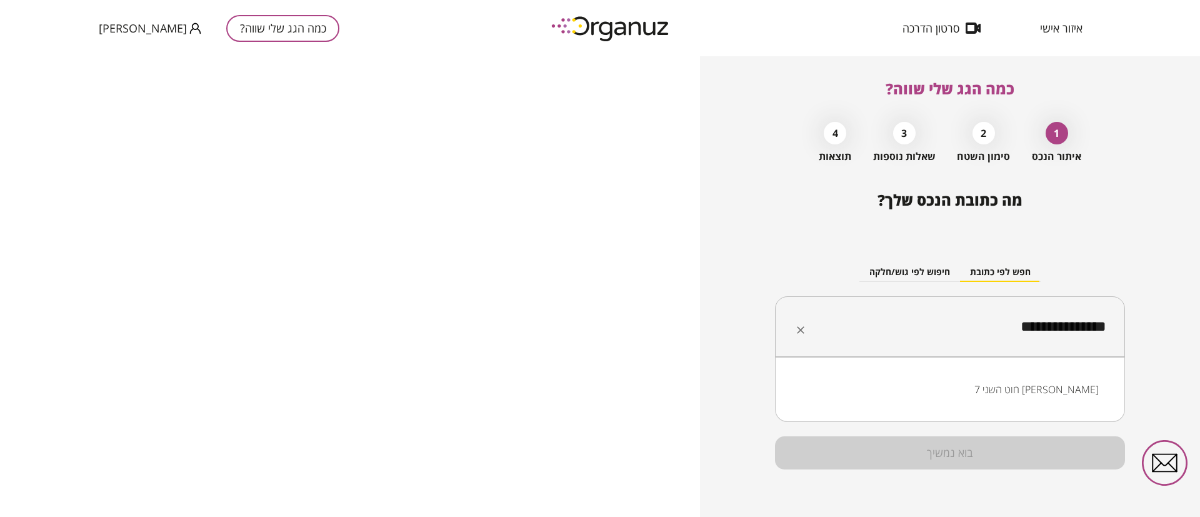
click at [1071, 388] on li "חוט השני 7 [PERSON_NAME]" at bounding box center [950, 389] width 318 height 23
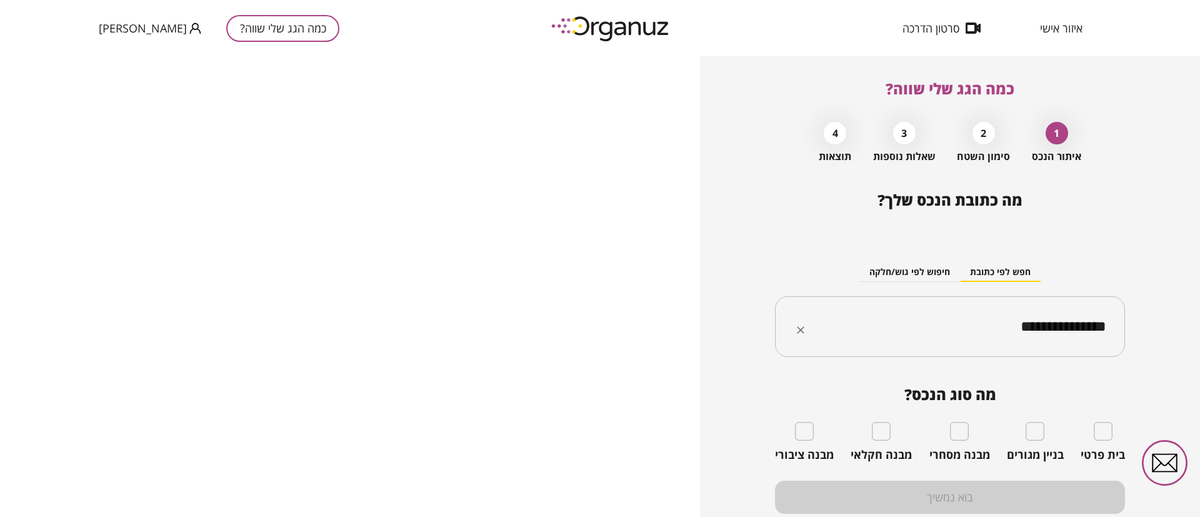
type input "**********"
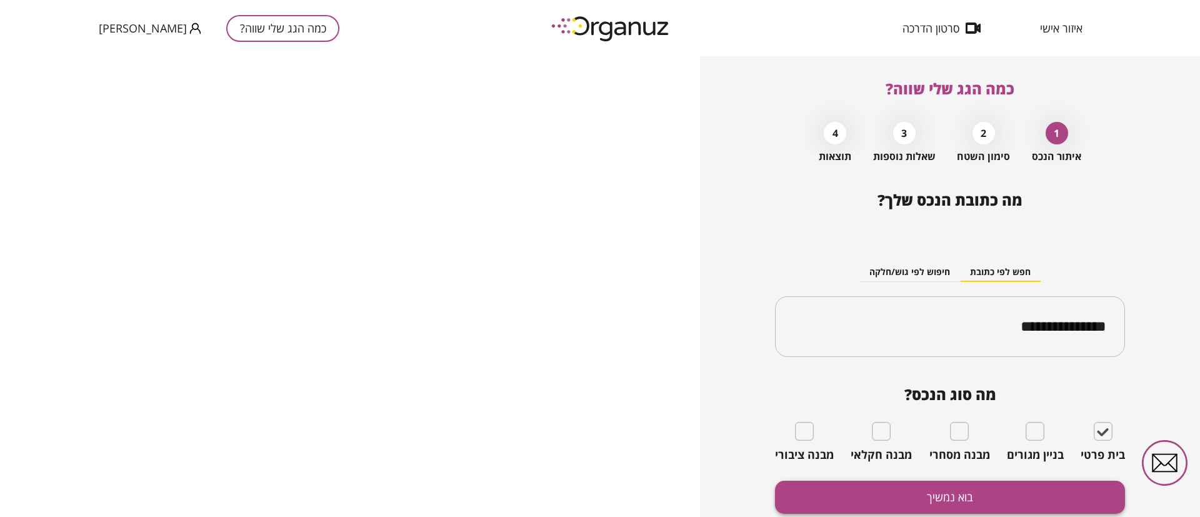
click at [1031, 492] on button "בוא נמשיך" at bounding box center [950, 497] width 350 height 33
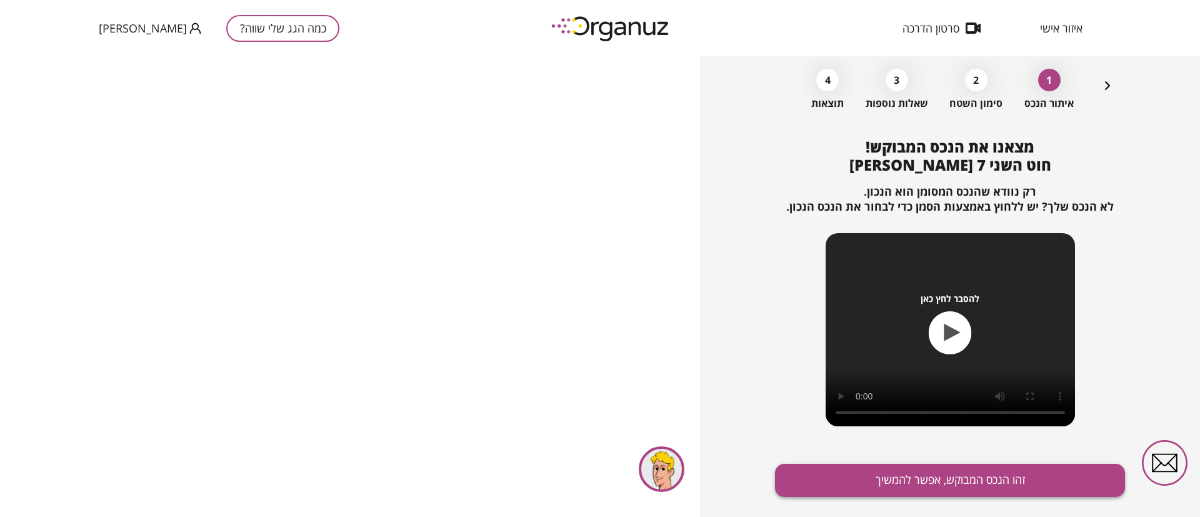
scroll to position [81, 0]
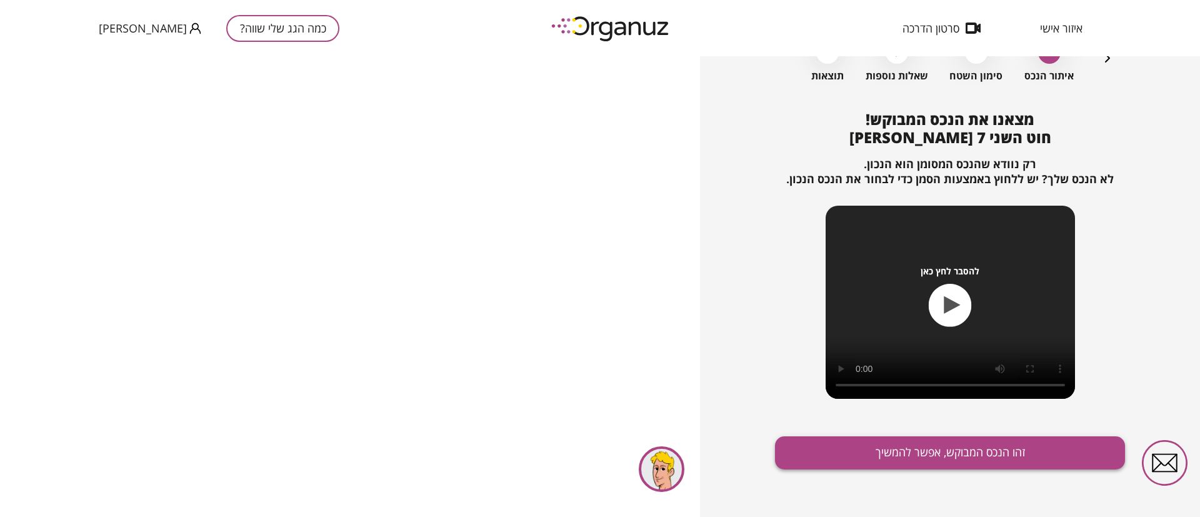
click at [908, 454] on button "זהו הנכס המבוקש, אפשר להמשיך" at bounding box center [950, 452] width 350 height 33
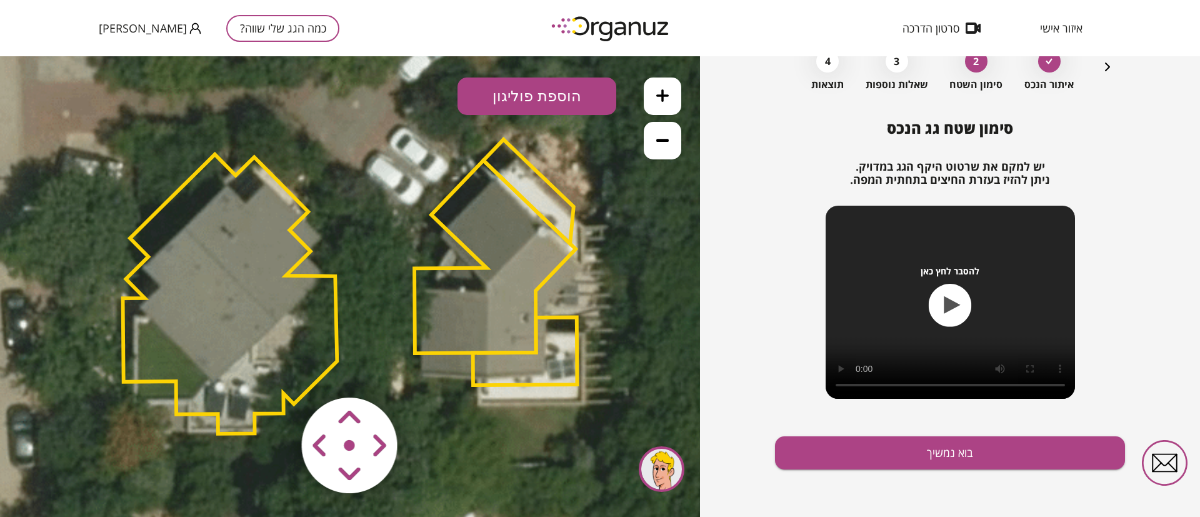
click at [228, 238] on polygon at bounding box center [230, 293] width 214 height 279
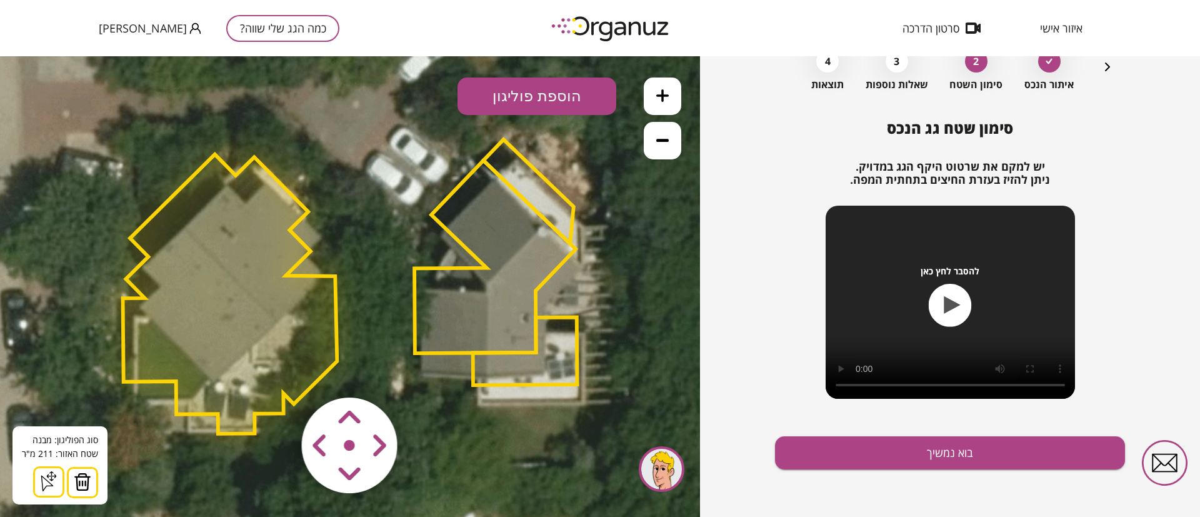
click at [84, 481] on img at bounding box center [83, 482] width 18 height 19
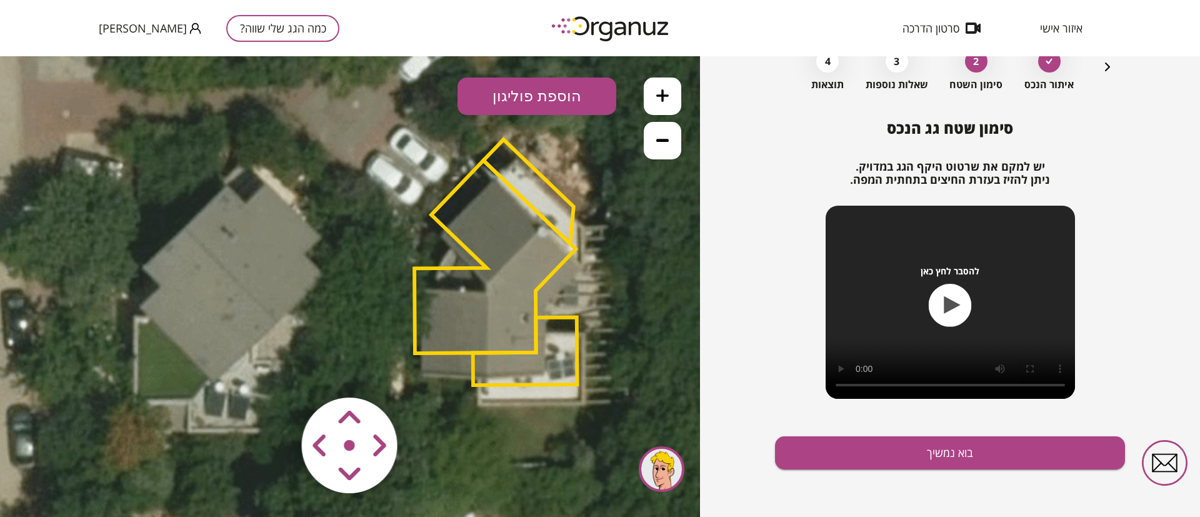
click at [496, 194] on polygon at bounding box center [494, 257] width 161 height 193
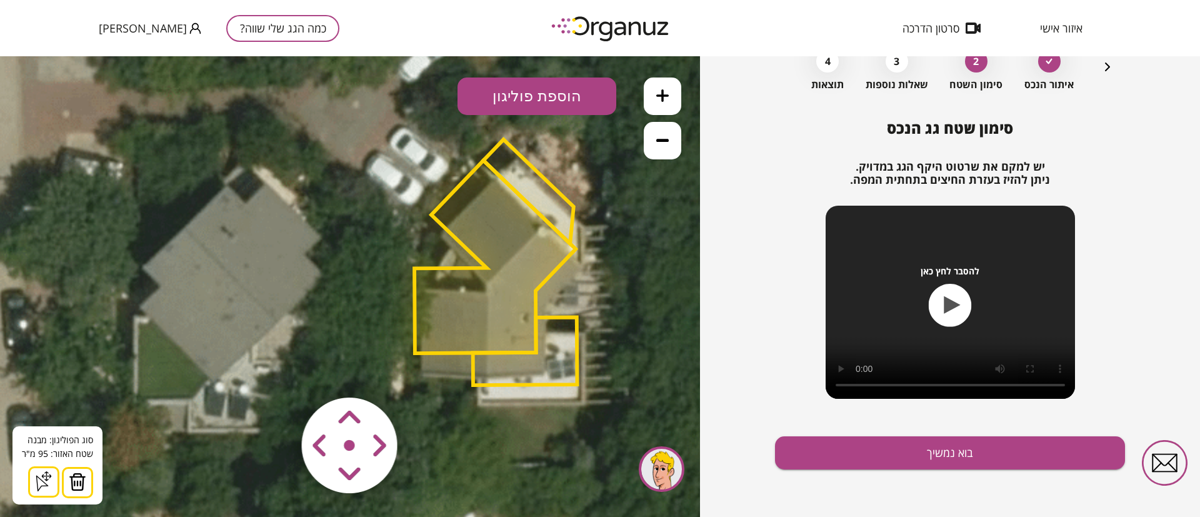
click at [77, 478] on img at bounding box center [78, 482] width 18 height 19
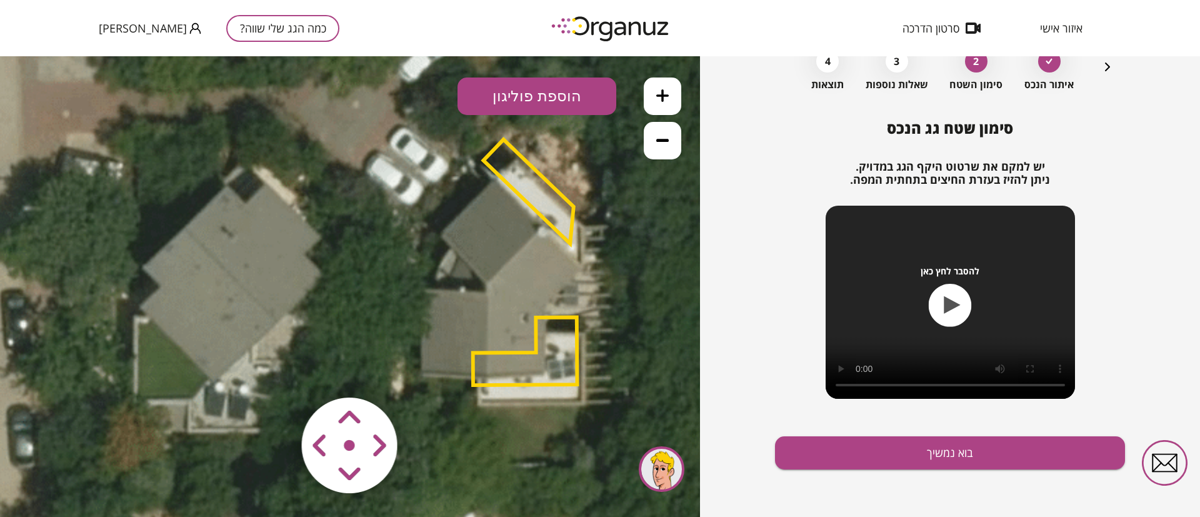
drag, startPoint x: 518, startPoint y: 178, endPoint x: 482, endPoint y: 226, distance: 59.8
click at [518, 178] on polygon at bounding box center [528, 191] width 90 height 104
click at [500, 168] on polygon at bounding box center [528, 191] width 90 height 104
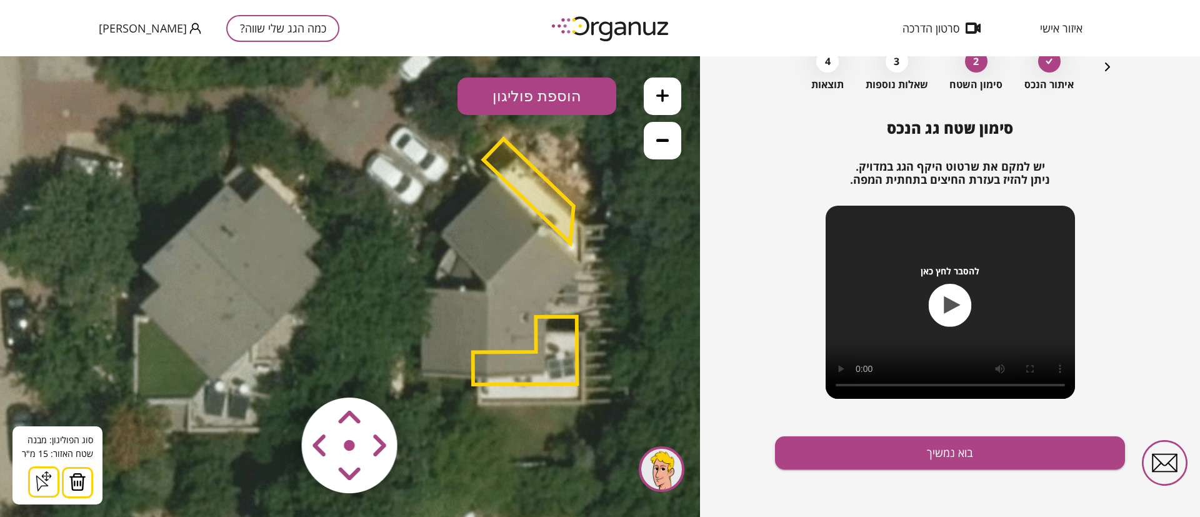
drag, startPoint x: 85, startPoint y: 481, endPoint x: 110, endPoint y: 474, distance: 25.9
click at [85, 480] on button at bounding box center [77, 482] width 31 height 31
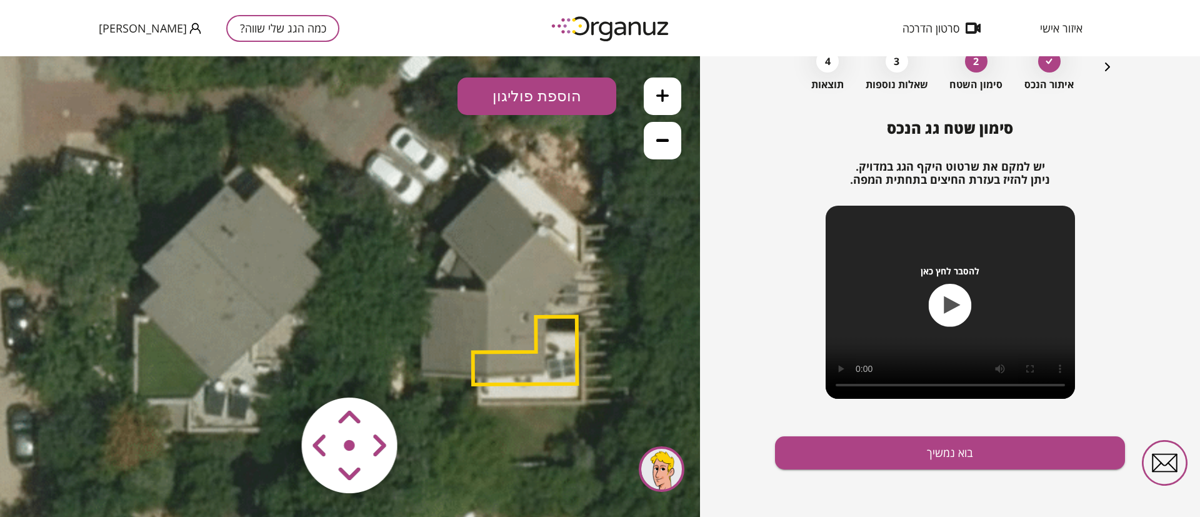
click at [556, 358] on polygon at bounding box center [525, 351] width 104 height 68
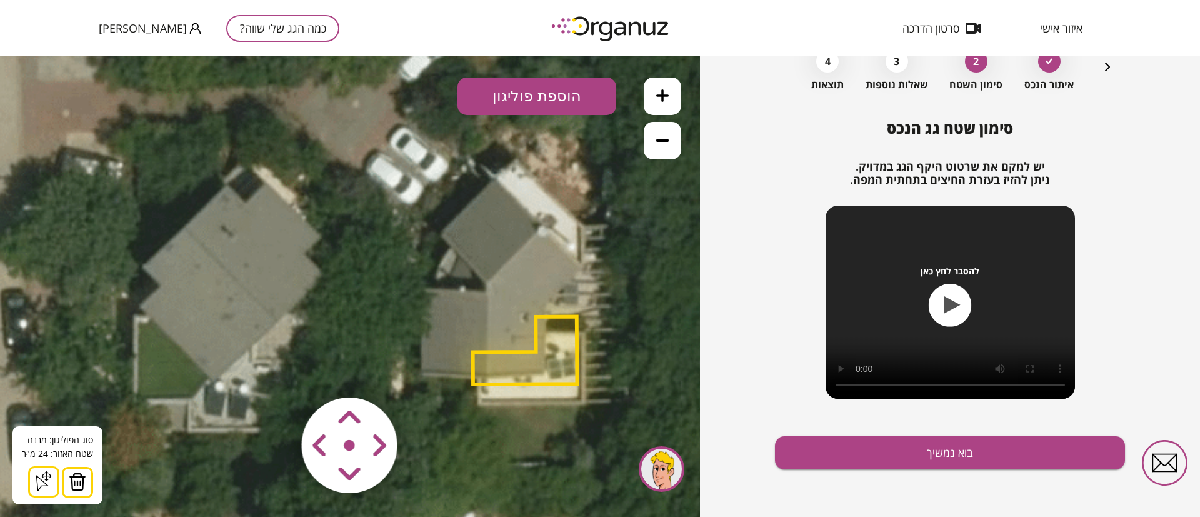
click at [78, 488] on img at bounding box center [78, 482] width 18 height 19
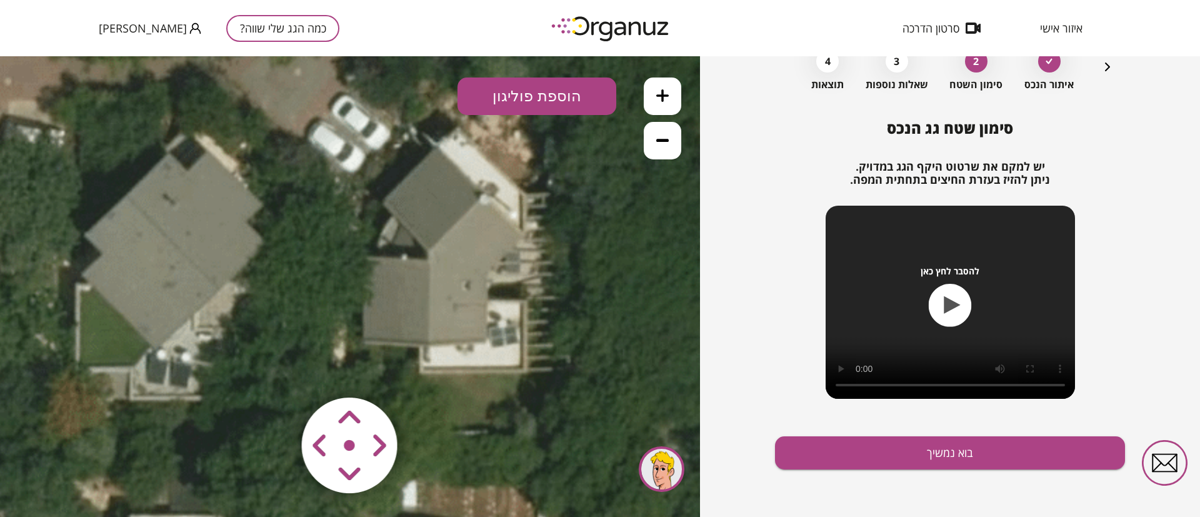
drag, startPoint x: 207, startPoint y: 375, endPoint x: 143, endPoint y: 339, distance: 73.6
click at [143, 339] on icon at bounding box center [289, 260] width 1393 height 1393
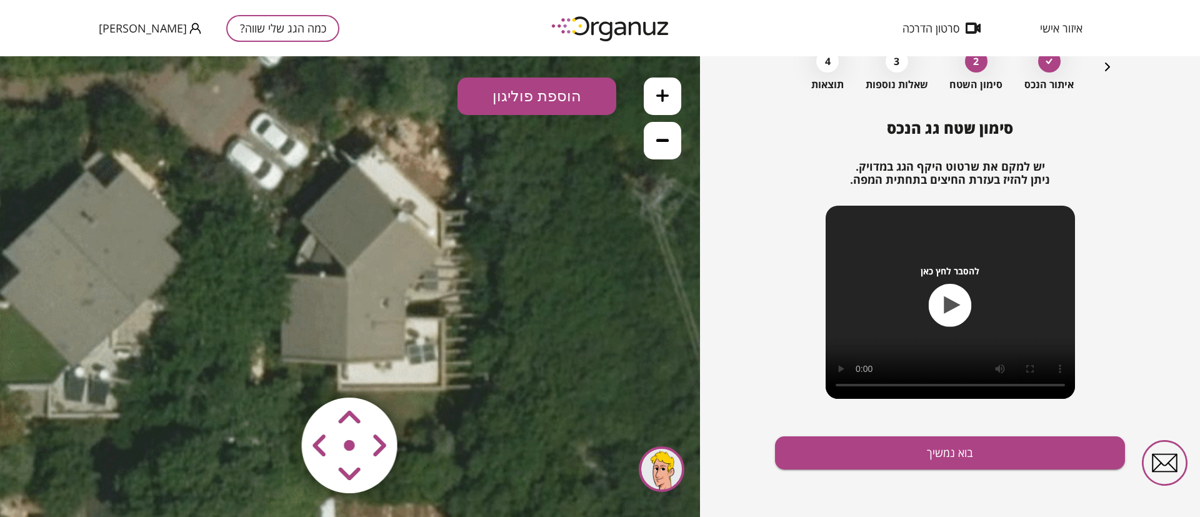
drag, startPoint x: 311, startPoint y: 221, endPoint x: 236, endPoint y: 243, distance: 78.0
click at [236, 243] on icon at bounding box center [207, 278] width 1393 height 1393
drag, startPoint x: 576, startPoint y: 93, endPoint x: 566, endPoint y: 138, distance: 45.5
click at [576, 92] on button "הוספת פוליגון" at bounding box center [537, 97] width 159 height 38
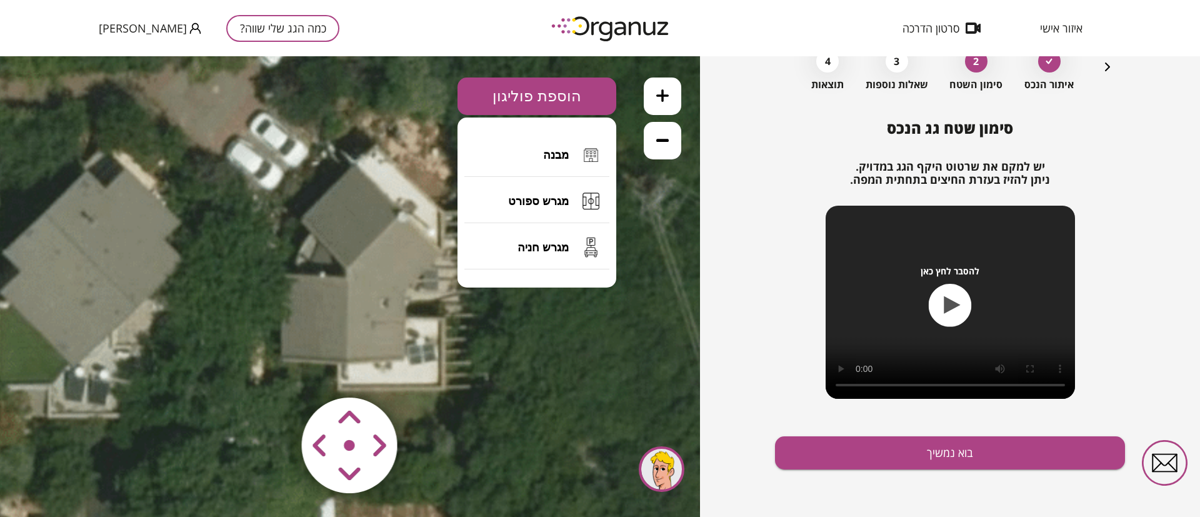
click at [561, 151] on span "מבנה" at bounding box center [556, 155] width 26 height 14
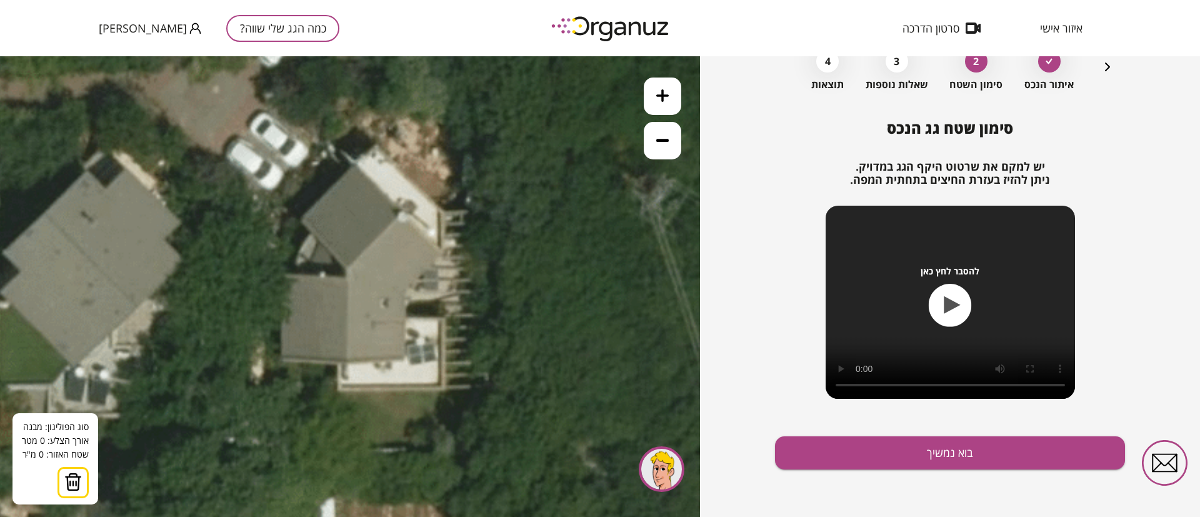
click at [78, 487] on img at bounding box center [73, 482] width 18 height 19
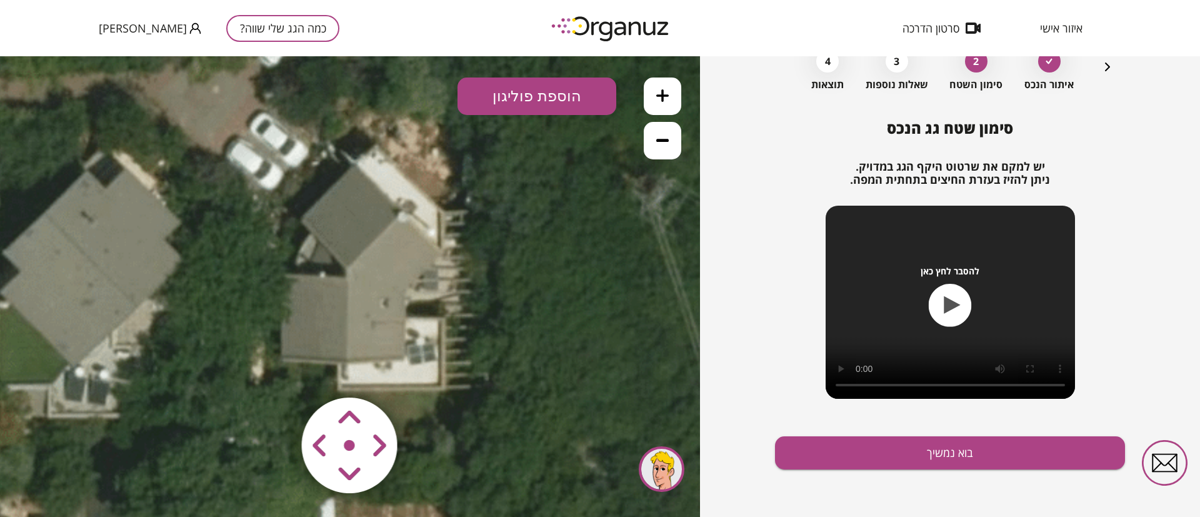
click at [516, 99] on button "הוספת פוליגון" at bounding box center [537, 97] width 159 height 38
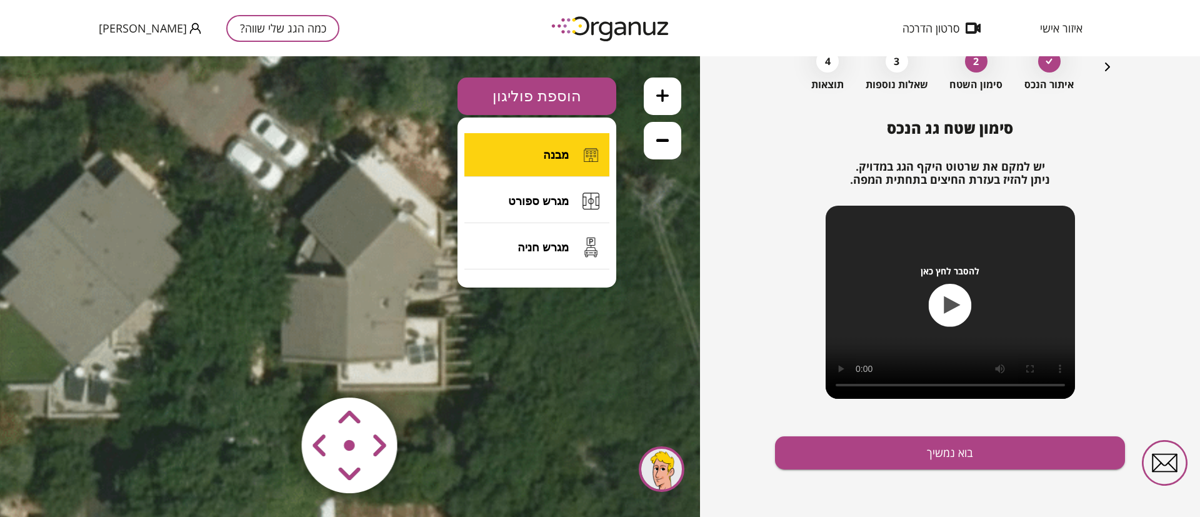
click at [571, 149] on button "מבנה" at bounding box center [536, 155] width 145 height 44
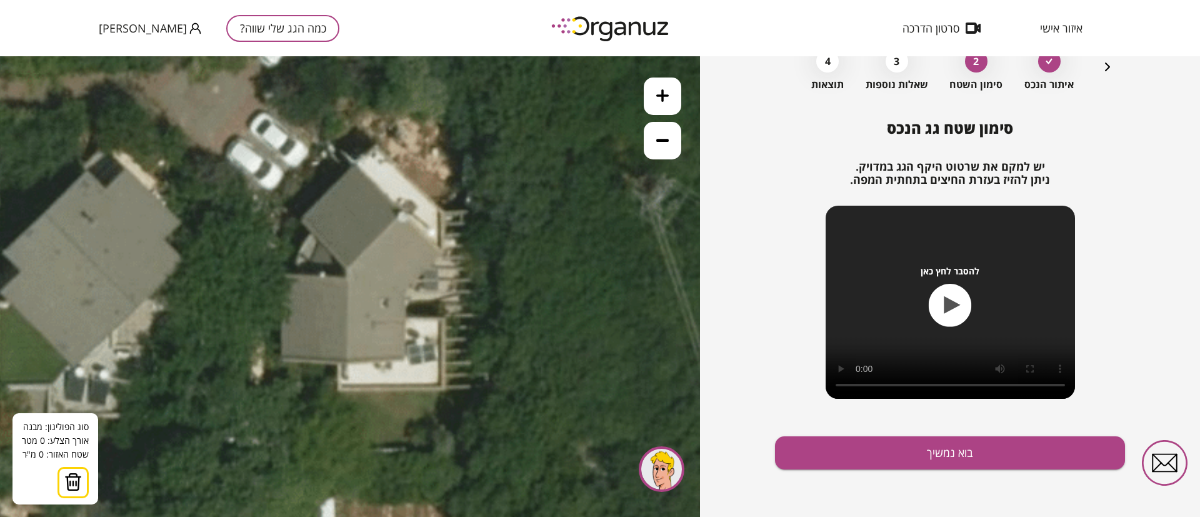
click at [356, 163] on icon at bounding box center [207, 278] width 1393 height 1393
click at [401, 214] on icon at bounding box center [207, 278] width 1393 height 1393
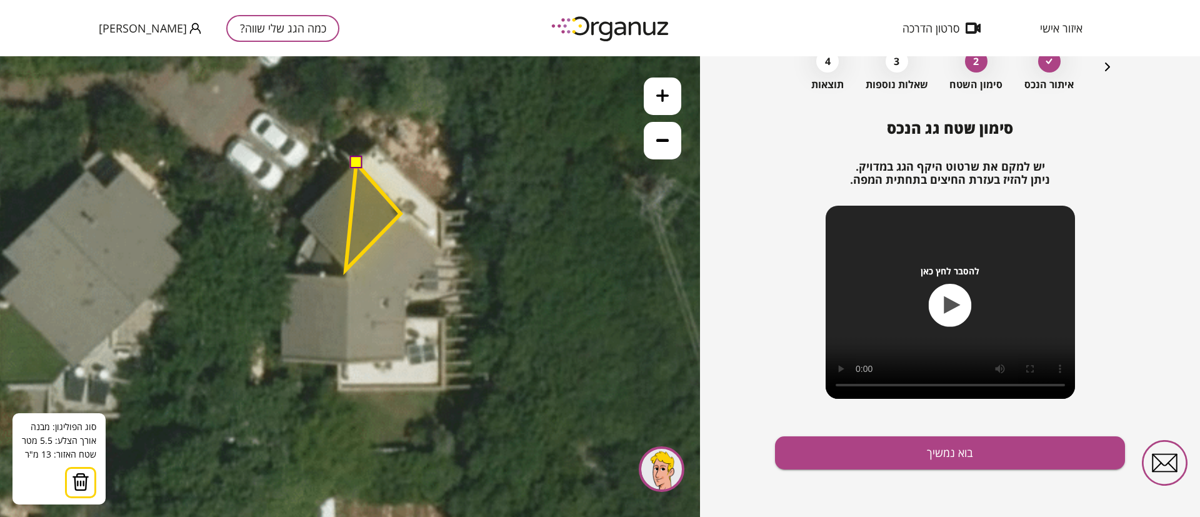
click at [346, 270] on polygon at bounding box center [373, 216] width 55 height 107
click at [298, 217] on polygon at bounding box center [349, 216] width 103 height 107
click at [360, 161] on button at bounding box center [355, 162] width 13 height 13
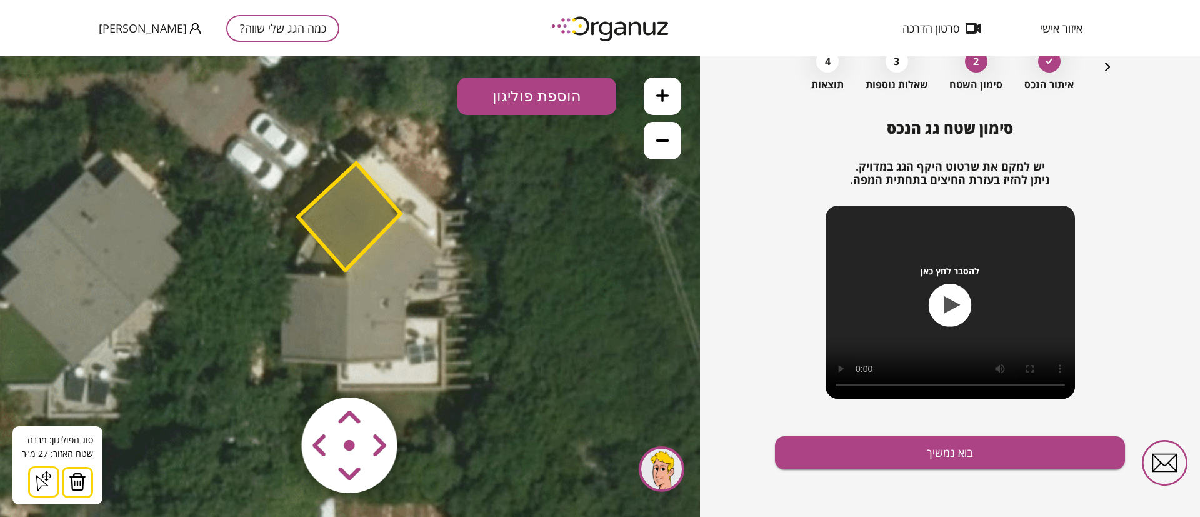
click at [541, 95] on button "הוספת פוליגון" at bounding box center [537, 97] width 159 height 38
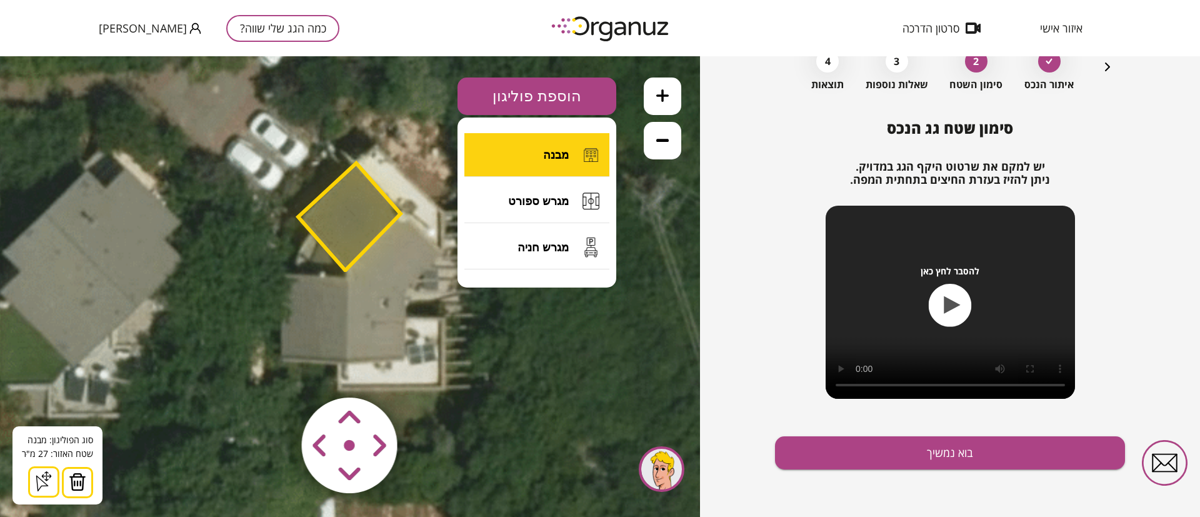
click at [556, 150] on span "מבנה" at bounding box center [556, 155] width 26 height 14
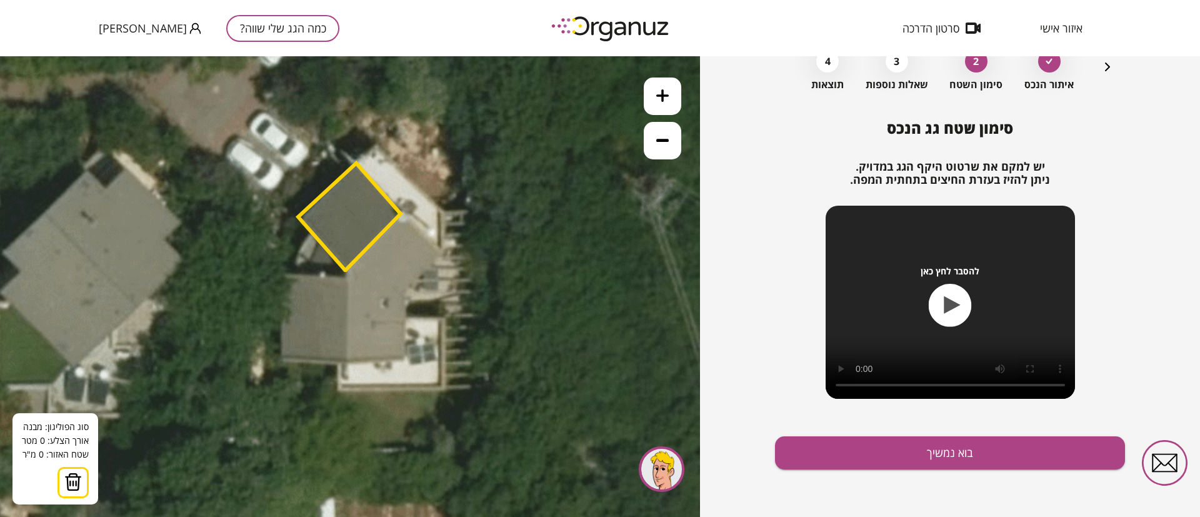
click at [400, 216] on polygon at bounding box center [349, 216] width 103 height 107
click at [443, 259] on icon at bounding box center [207, 278] width 1393 height 1393
click at [405, 296] on polygon at bounding box center [421, 256] width 43 height 81
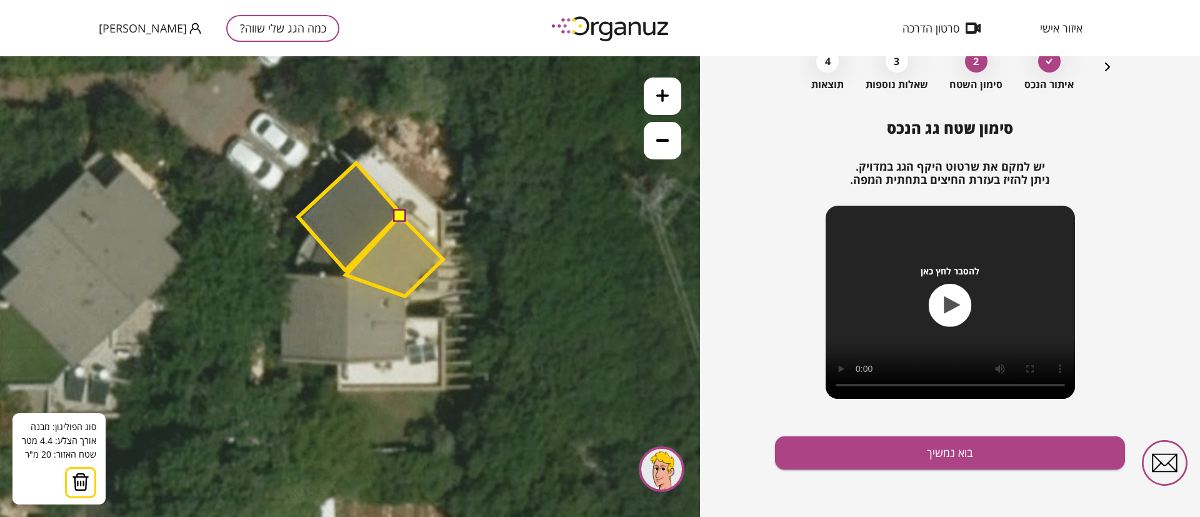
click at [346, 275] on polygon at bounding box center [395, 256] width 98 height 81
click at [401, 215] on button at bounding box center [399, 215] width 13 height 13
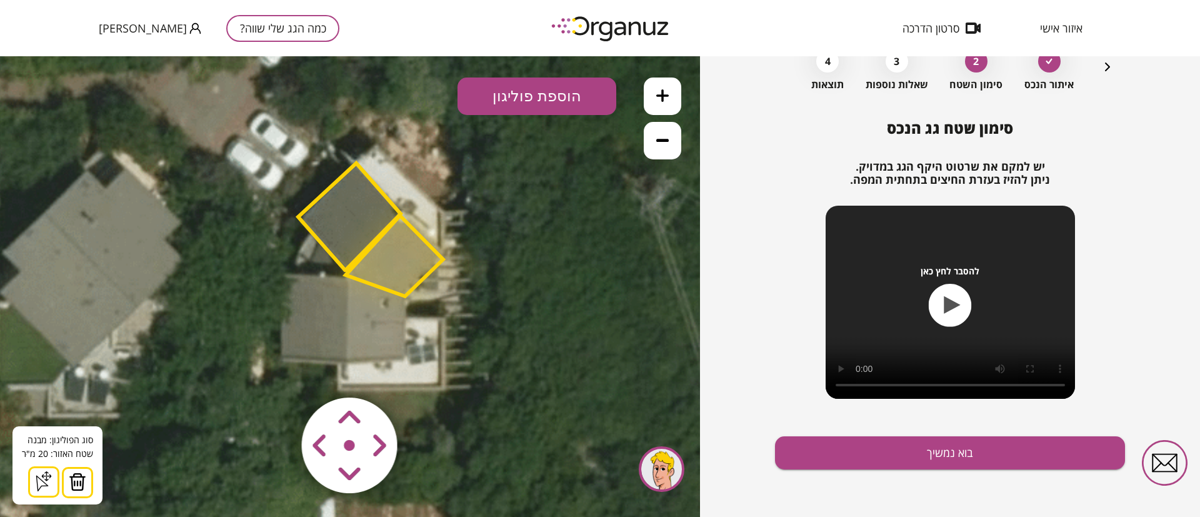
click at [535, 109] on button "הוספת פוליגון" at bounding box center [537, 97] width 159 height 38
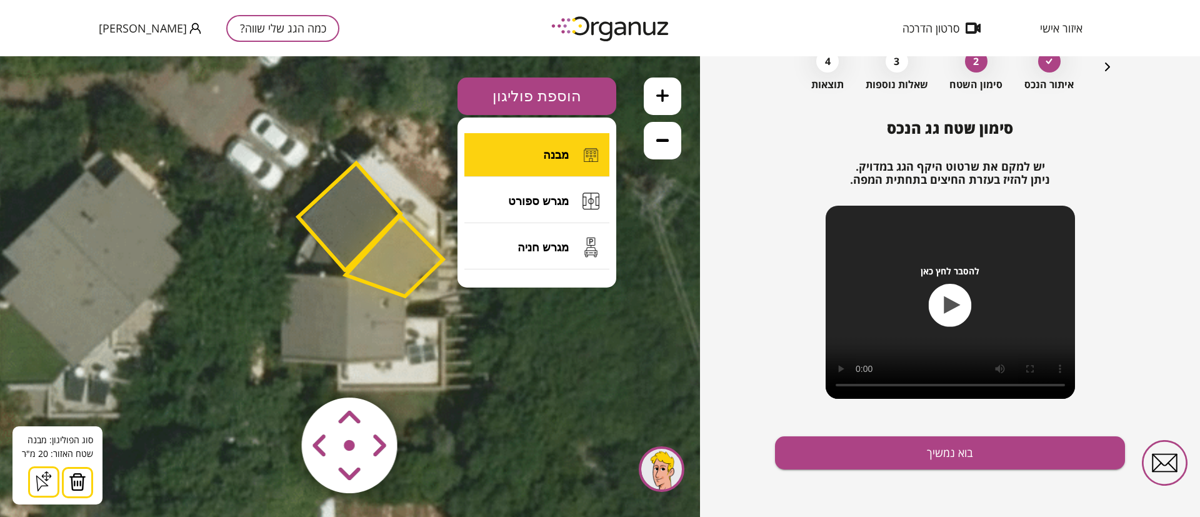
click at [555, 159] on span "מבנה" at bounding box center [556, 155] width 26 height 14
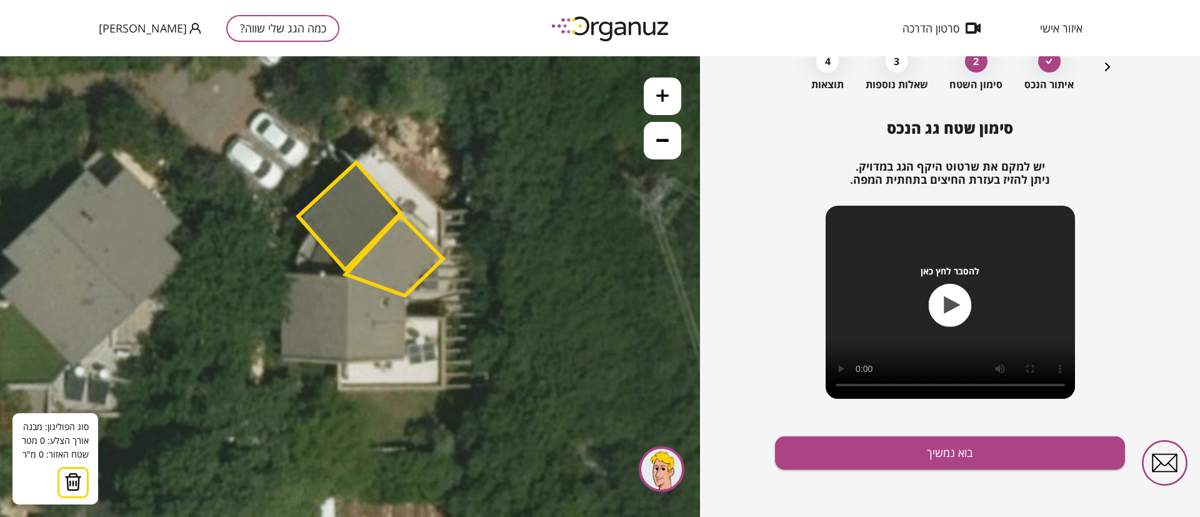
click at [403, 293] on polygon at bounding box center [395, 255] width 98 height 81
click at [403, 358] on icon at bounding box center [207, 277] width 1393 height 1393
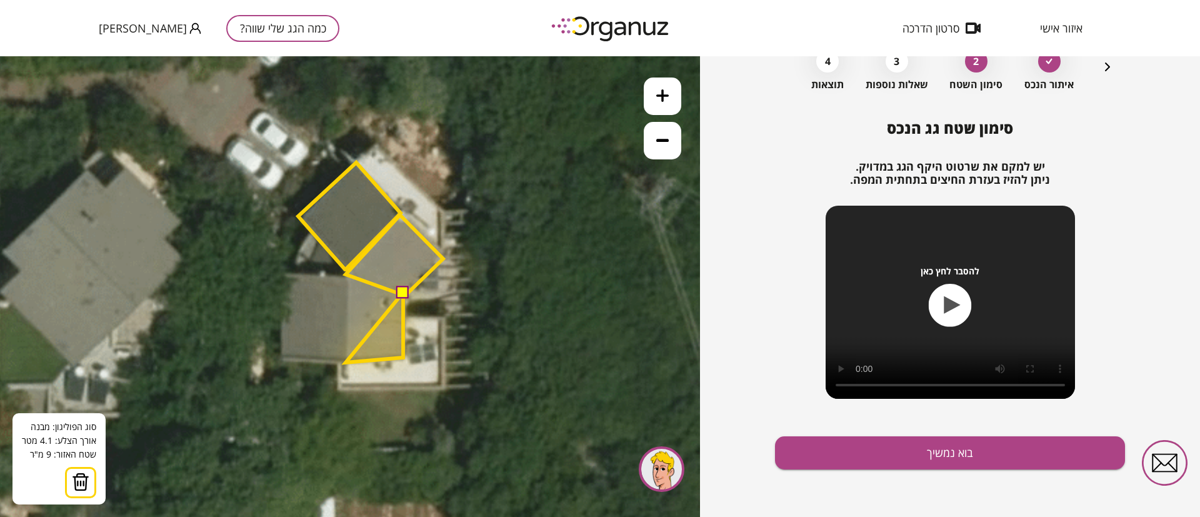
click at [346, 363] on polygon at bounding box center [375, 328] width 58 height 70
click at [346, 273] on polygon at bounding box center [375, 317] width 58 height 89
click at [403, 294] on button at bounding box center [402, 292] width 13 height 13
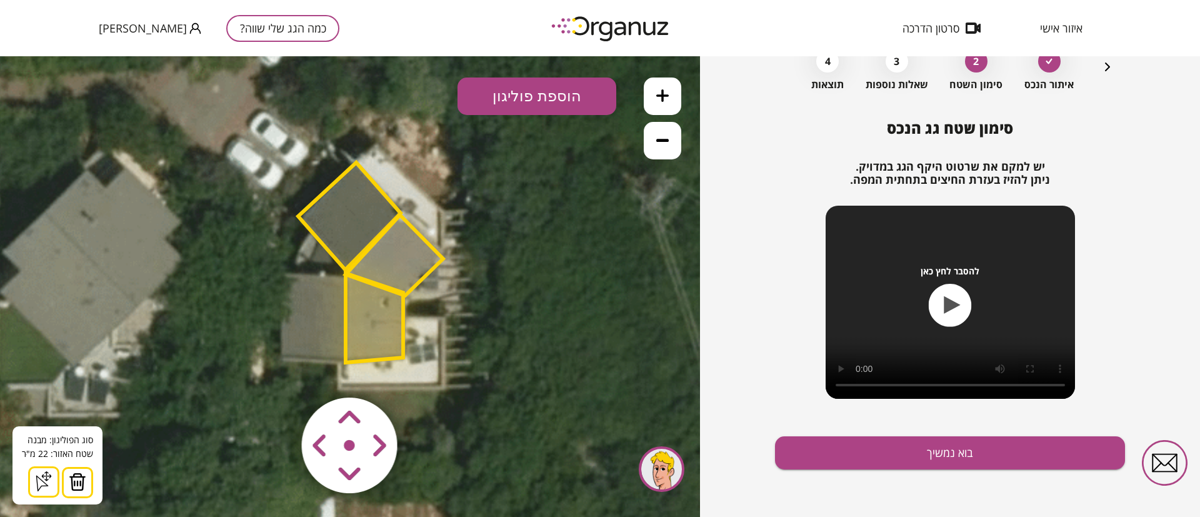
click at [531, 99] on button "הוספת פוליגון" at bounding box center [537, 97] width 159 height 38
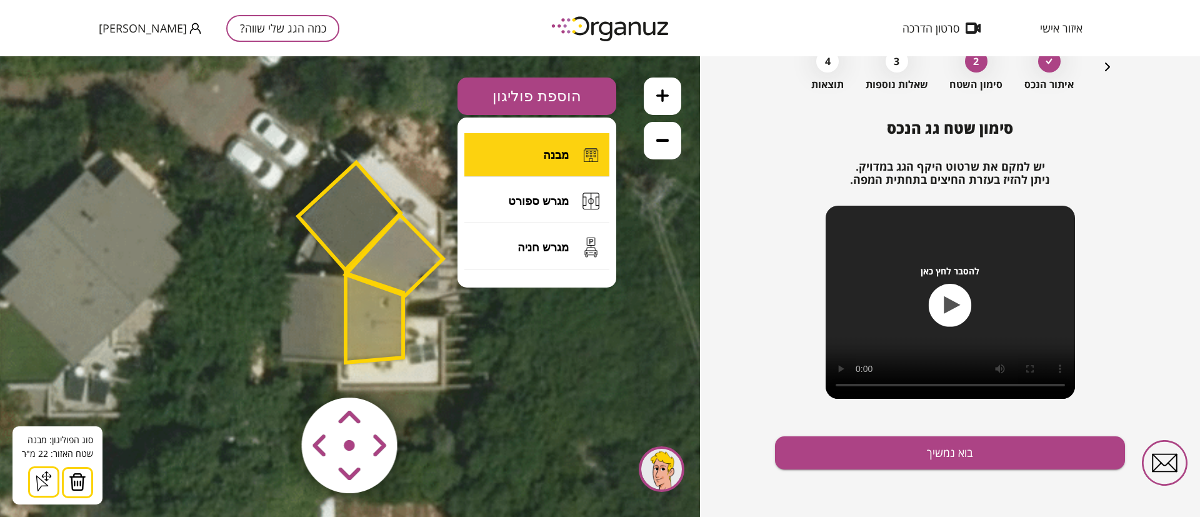
click at [539, 149] on button "מבנה" at bounding box center [536, 155] width 145 height 44
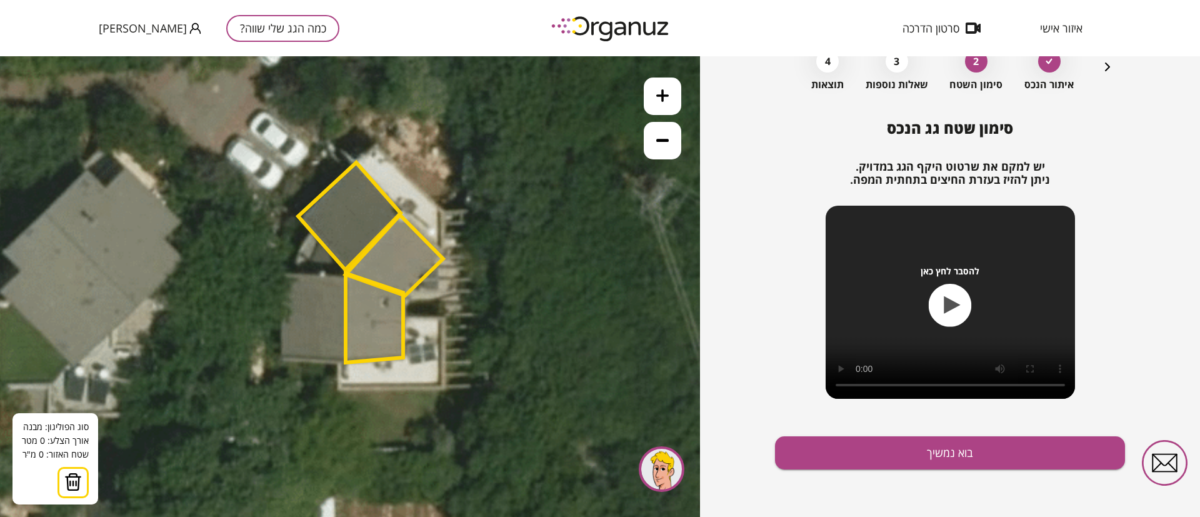
click at [342, 278] on icon at bounding box center [207, 277] width 1393 height 1393
click at [278, 275] on polygon at bounding box center [310, 276] width 64 height 3
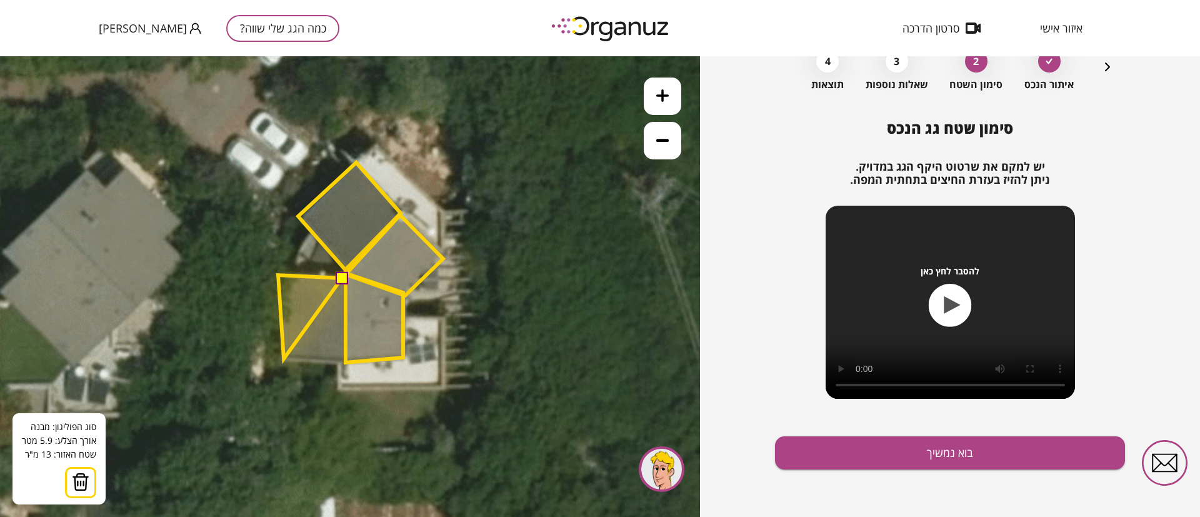
click at [283, 359] on polygon at bounding box center [310, 317] width 64 height 84
click at [344, 364] on polygon at bounding box center [311, 319] width 66 height 89
click at [341, 281] on button at bounding box center [341, 277] width 13 height 13
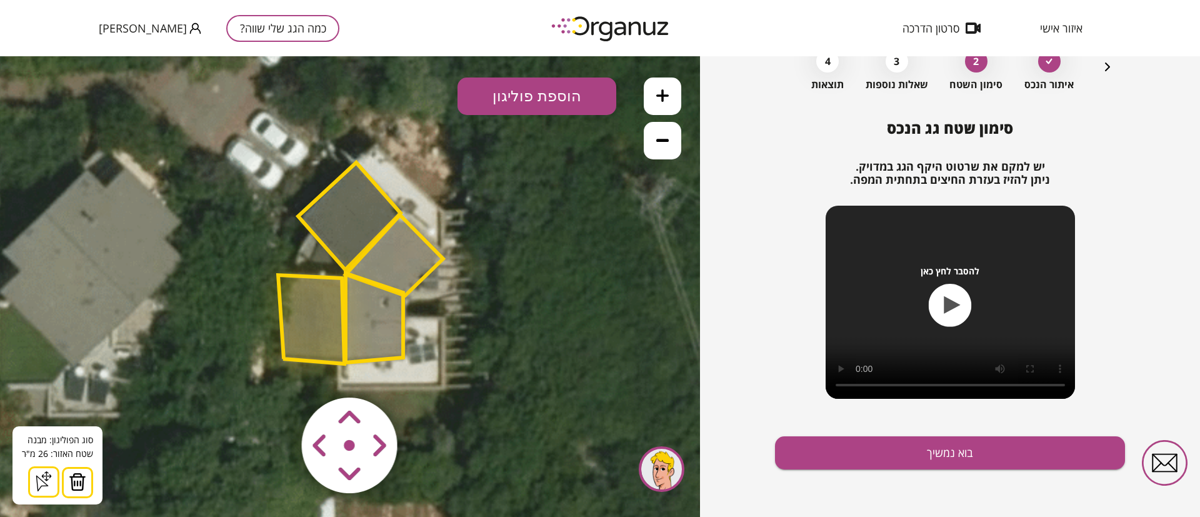
click at [389, 274] on polygon at bounding box center [395, 255] width 98 height 81
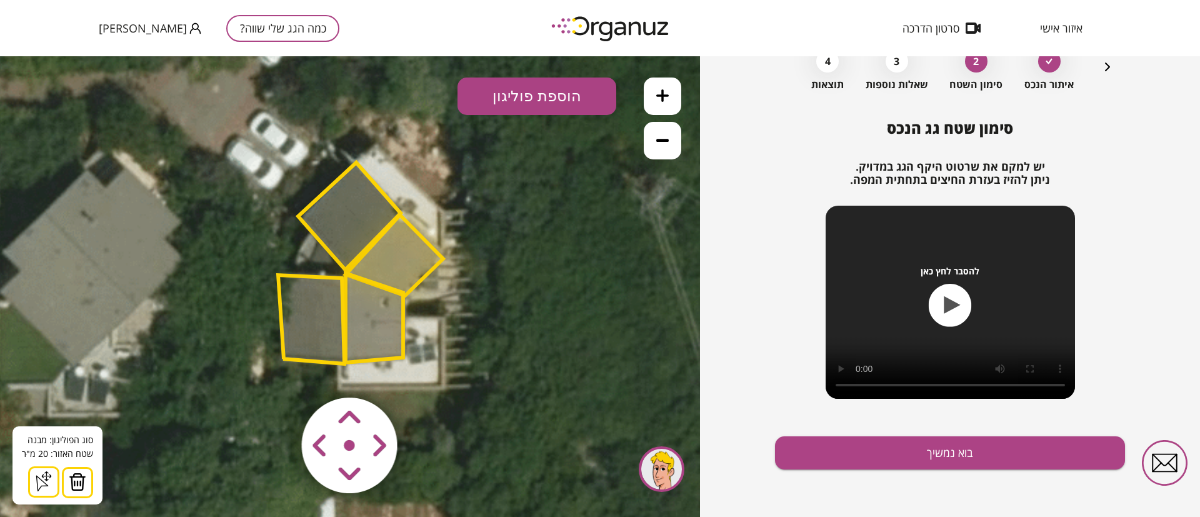
click at [379, 308] on polygon at bounding box center [375, 317] width 58 height 89
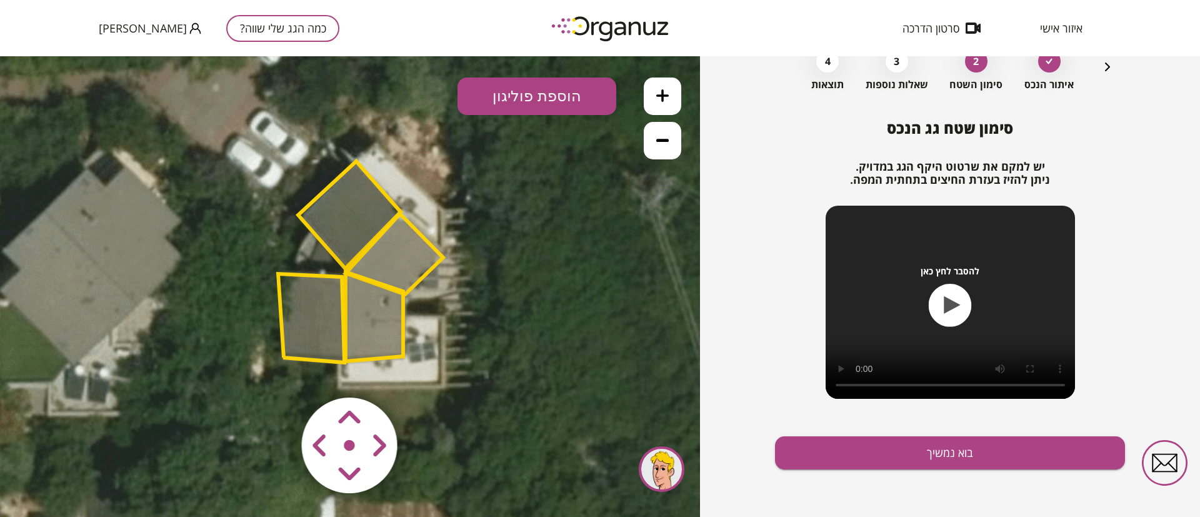
click at [374, 270] on polygon at bounding box center [395, 254] width 98 height 81
click at [394, 259] on polygon at bounding box center [395, 254] width 98 height 81
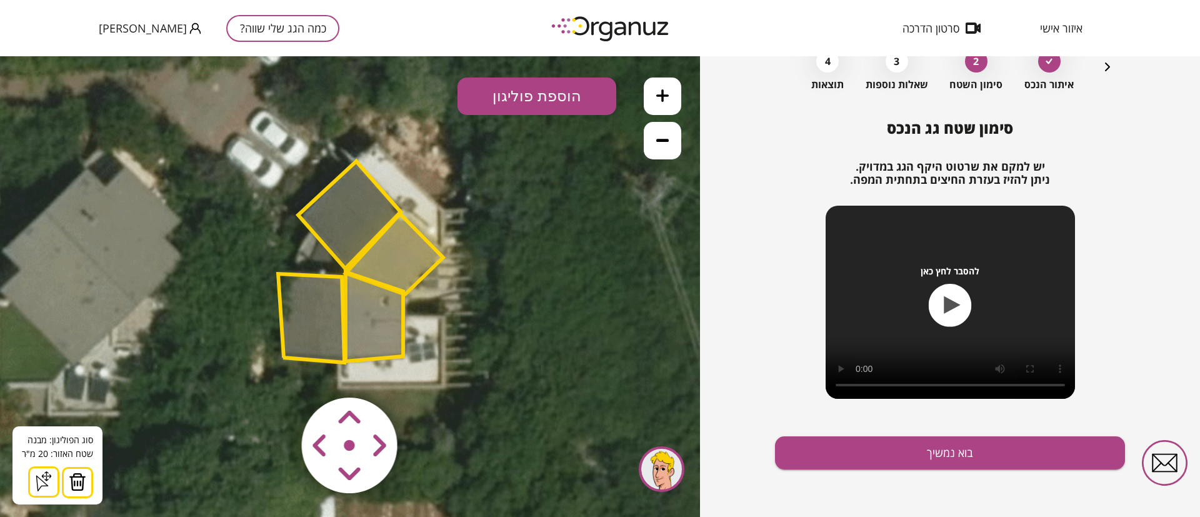
click at [369, 223] on polygon at bounding box center [349, 214] width 103 height 107
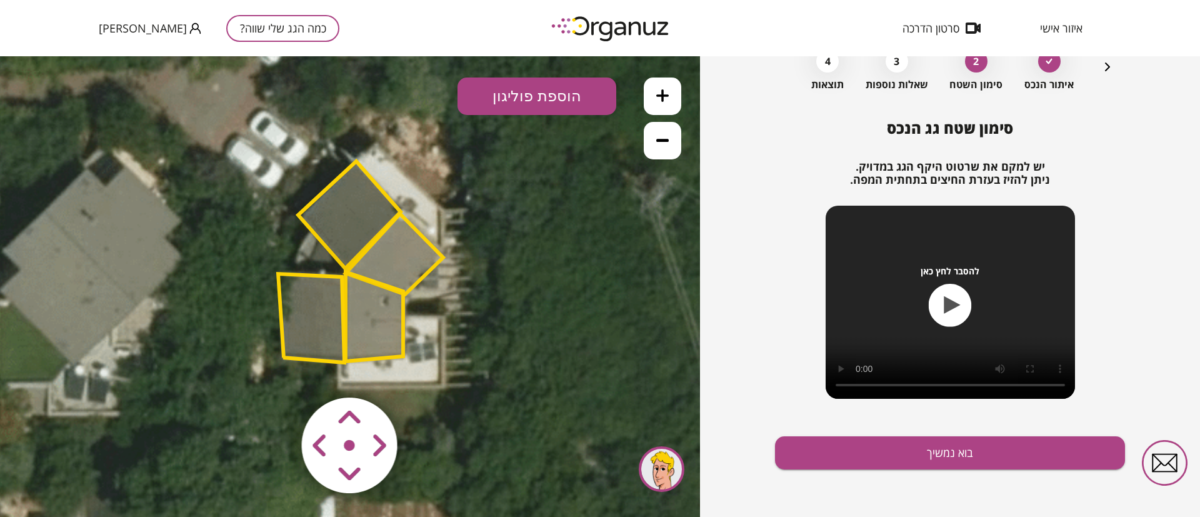
click at [313, 306] on polygon at bounding box center [311, 318] width 66 height 89
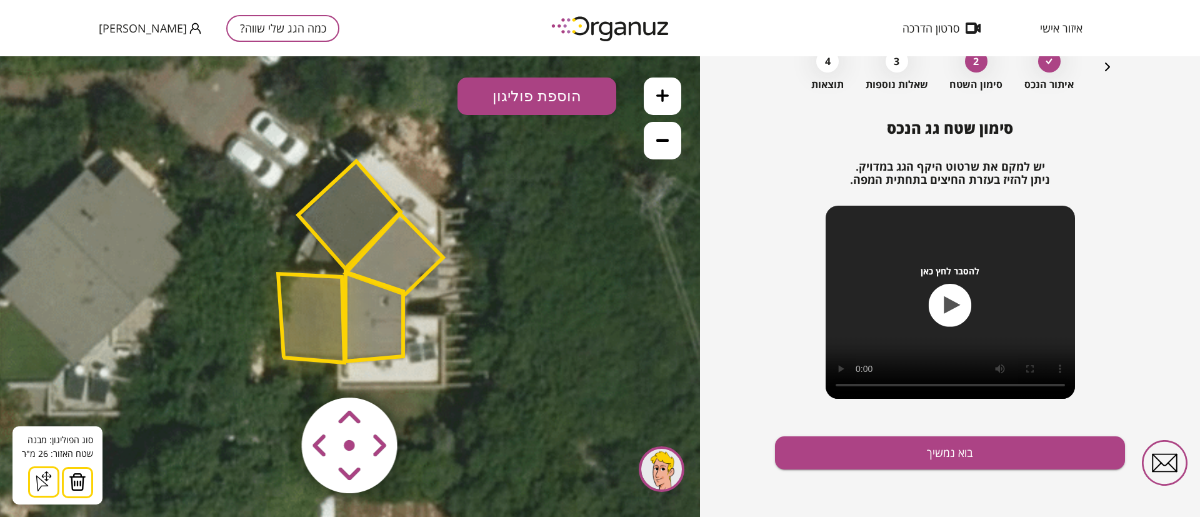
click at [313, 306] on polygon at bounding box center [311, 318] width 66 height 89
click at [353, 201] on polygon at bounding box center [349, 214] width 103 height 107
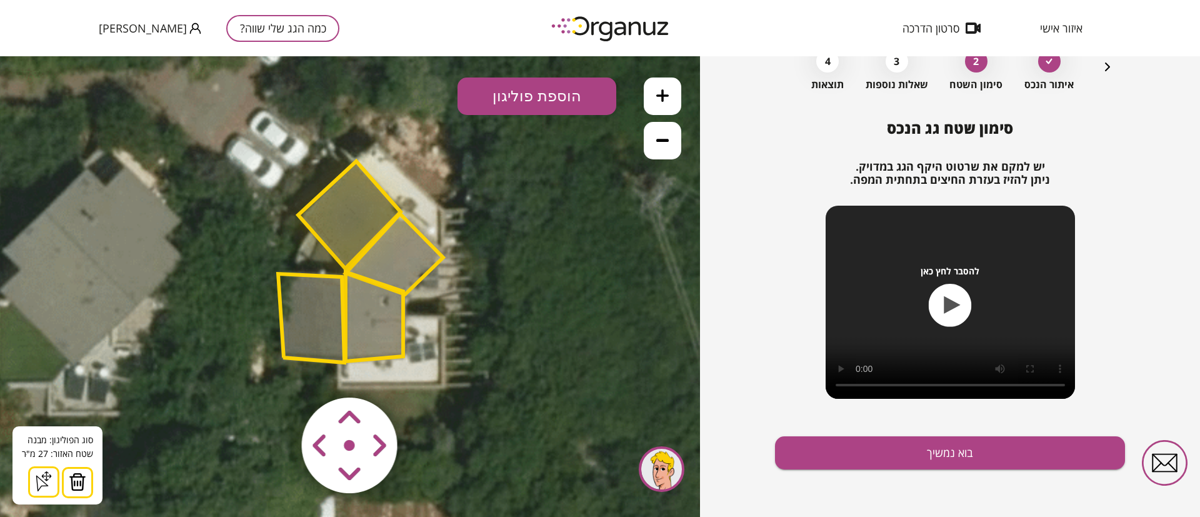
click at [309, 293] on polygon at bounding box center [311, 318] width 66 height 89
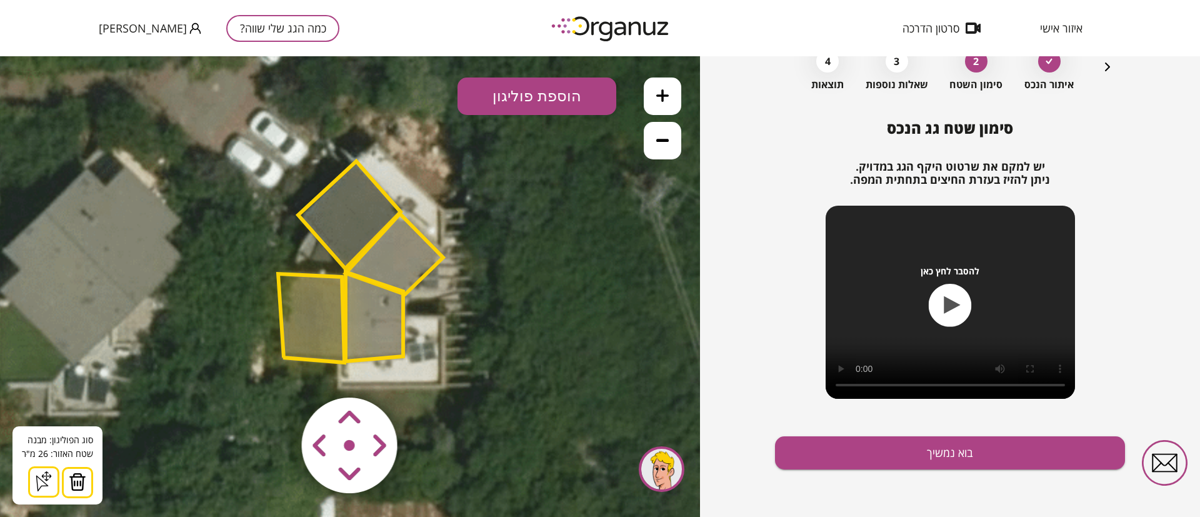
click at [359, 225] on polygon at bounding box center [349, 214] width 103 height 107
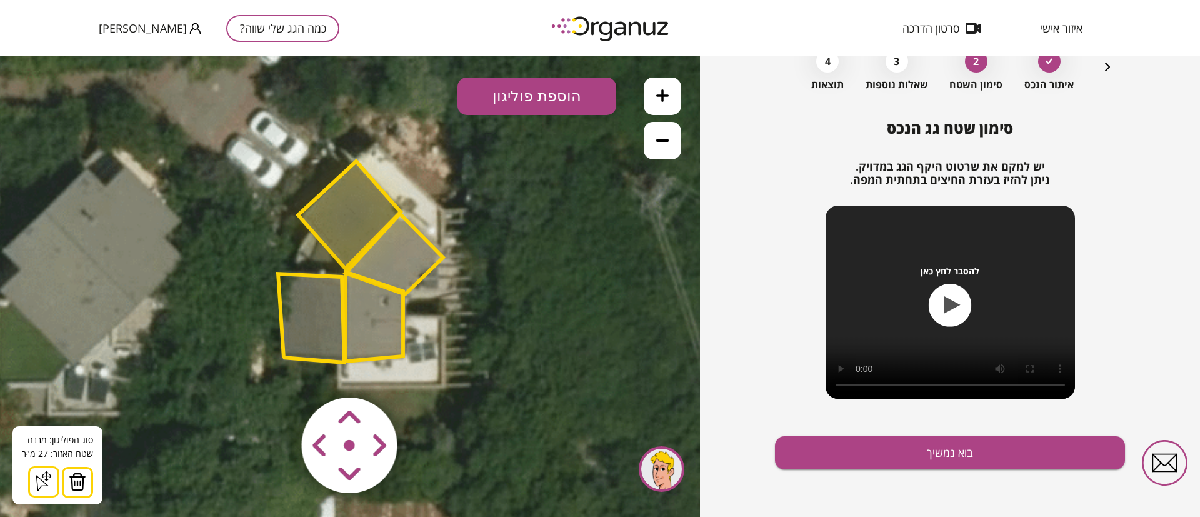
click at [389, 255] on polygon at bounding box center [395, 254] width 98 height 81
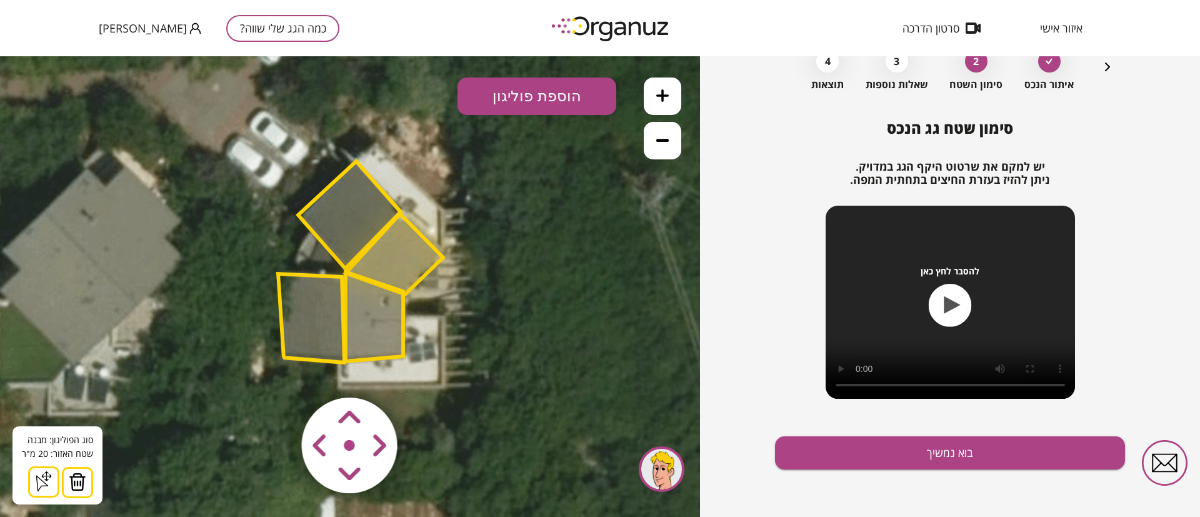
click at [409, 251] on polygon at bounding box center [395, 254] width 98 height 81
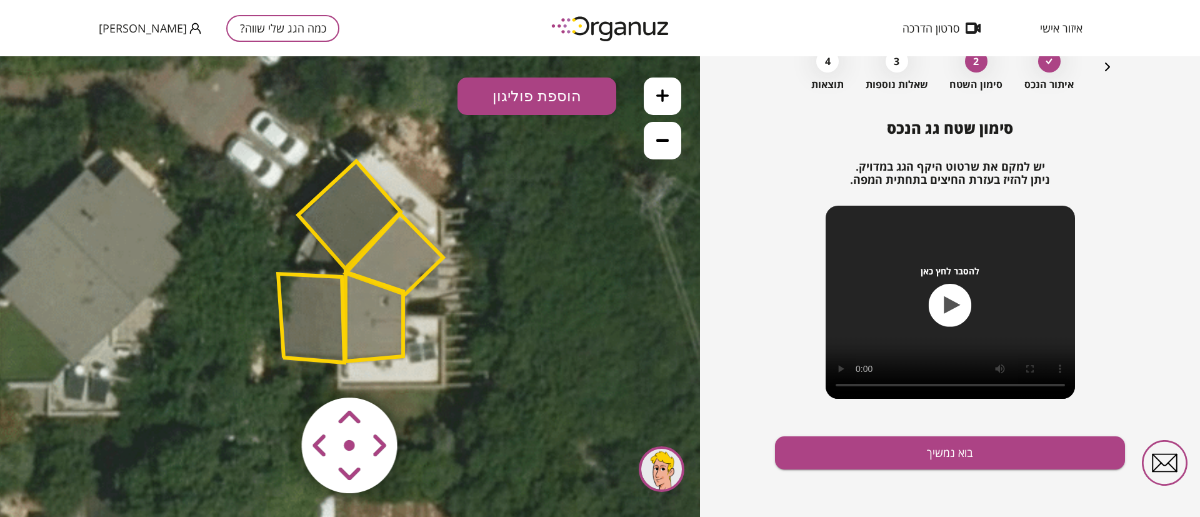
click at [409, 255] on polygon at bounding box center [395, 254] width 98 height 81
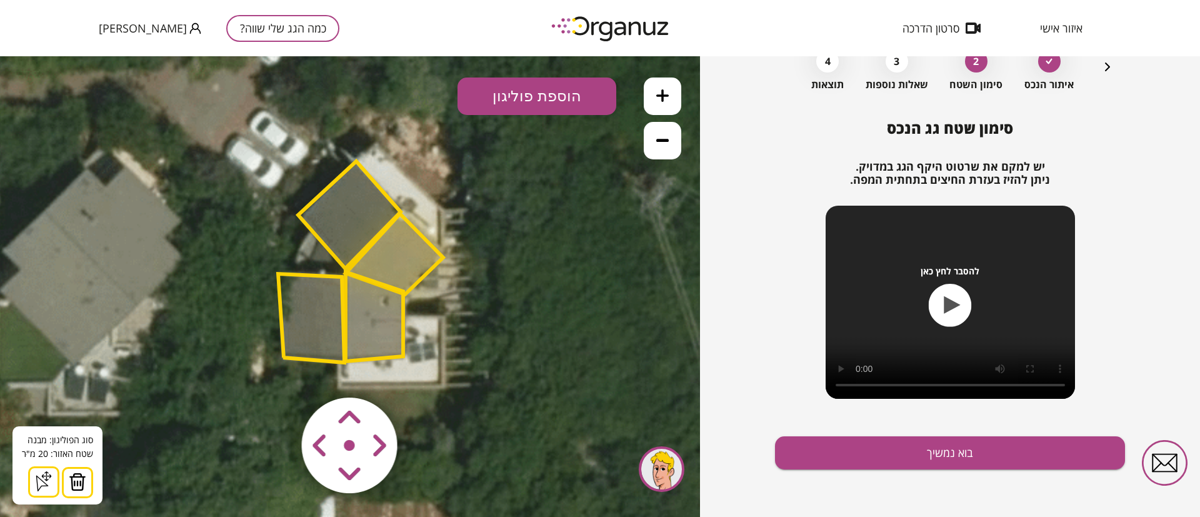
click at [422, 255] on polygon at bounding box center [395, 254] width 98 height 81
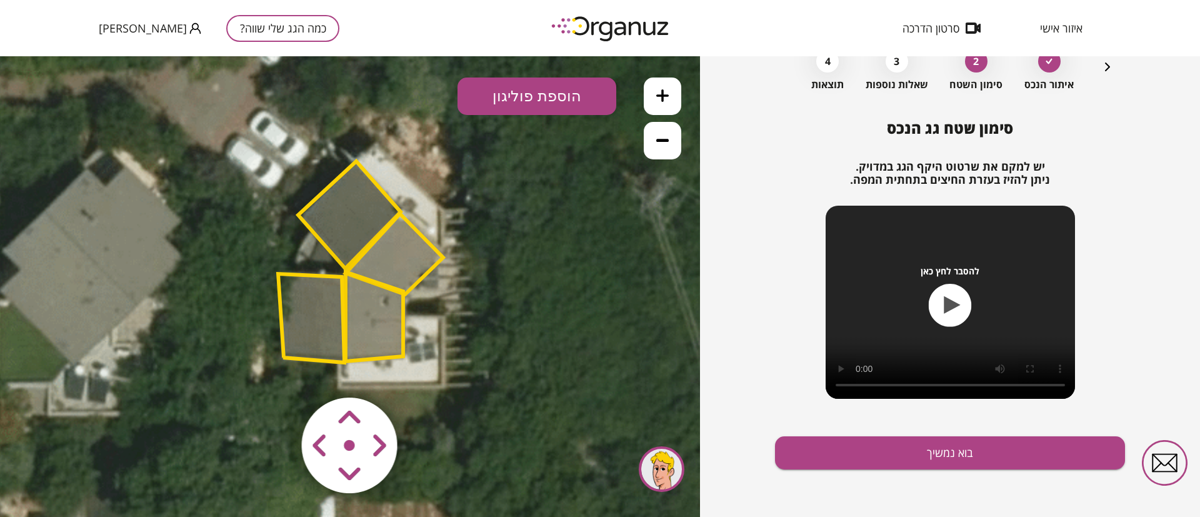
click at [407, 258] on polygon at bounding box center [395, 254] width 98 height 81
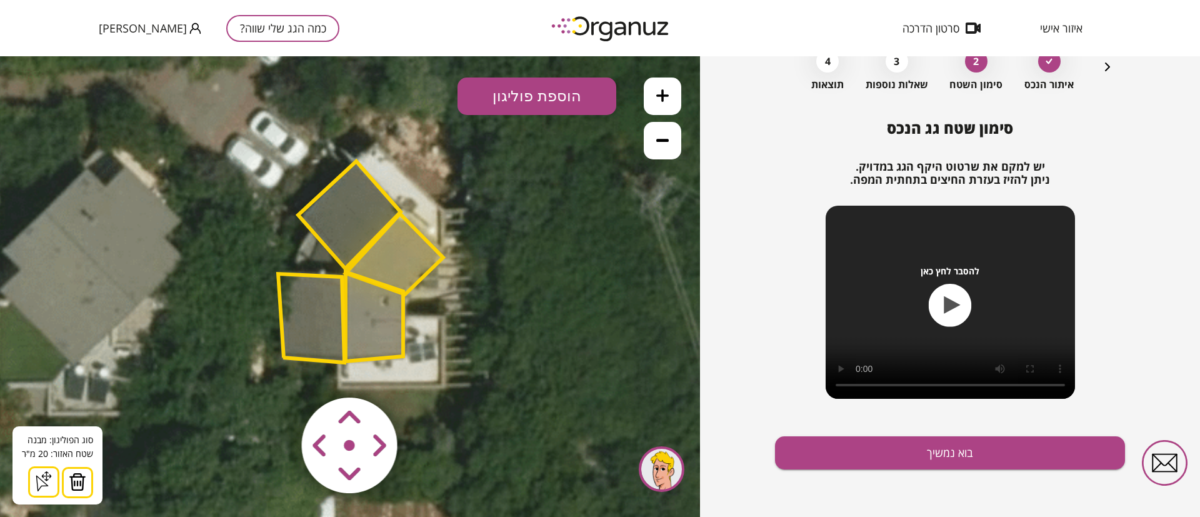
click at [389, 331] on polygon at bounding box center [375, 316] width 58 height 89
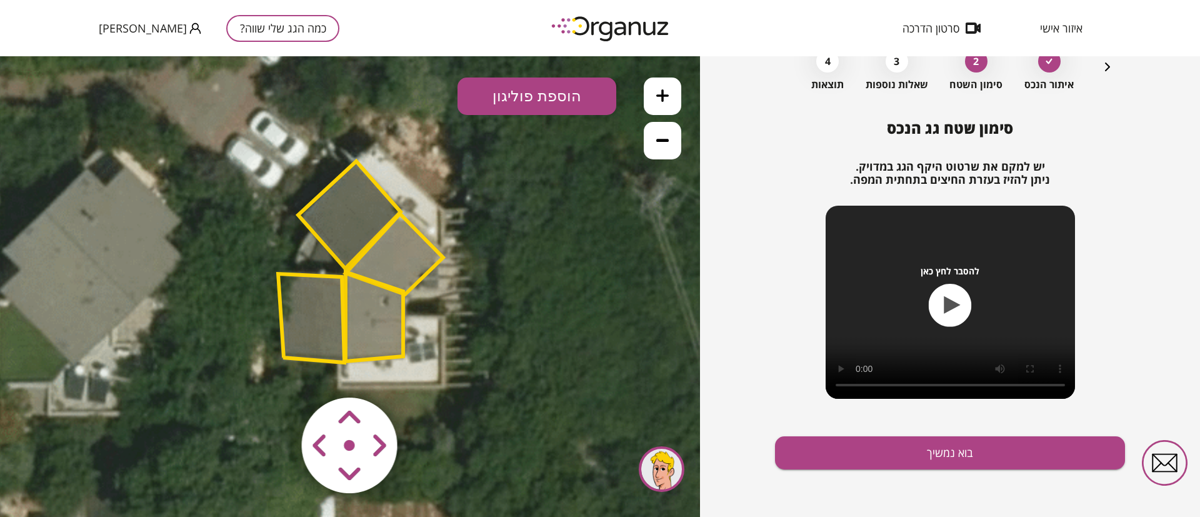
click at [379, 332] on polygon at bounding box center [375, 316] width 58 height 89
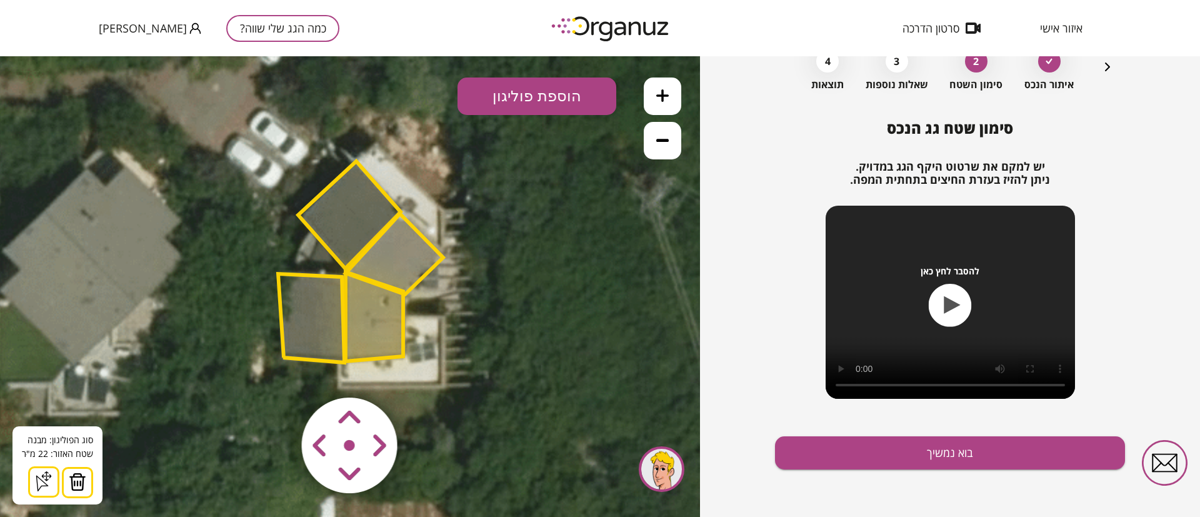
click at [304, 319] on polygon at bounding box center [311, 318] width 66 height 89
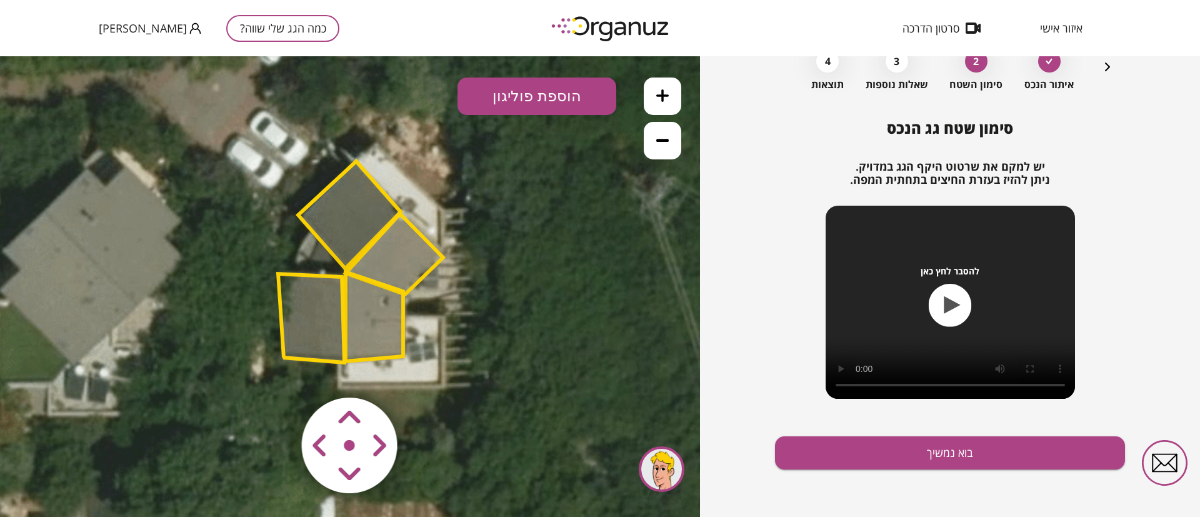
click at [304, 319] on polygon at bounding box center [311, 318] width 66 height 89
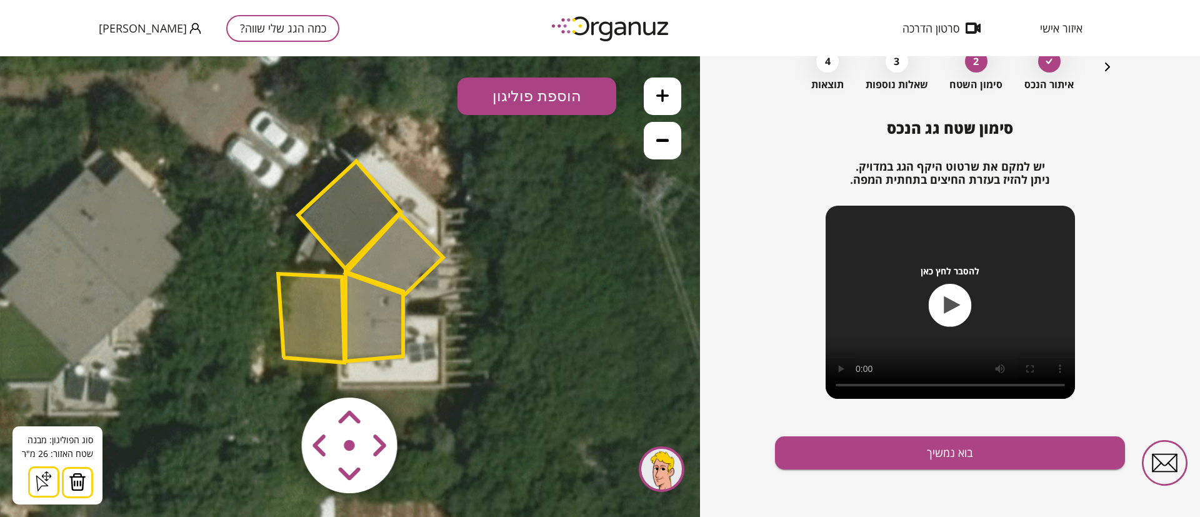
click at [351, 201] on polygon at bounding box center [349, 214] width 103 height 107
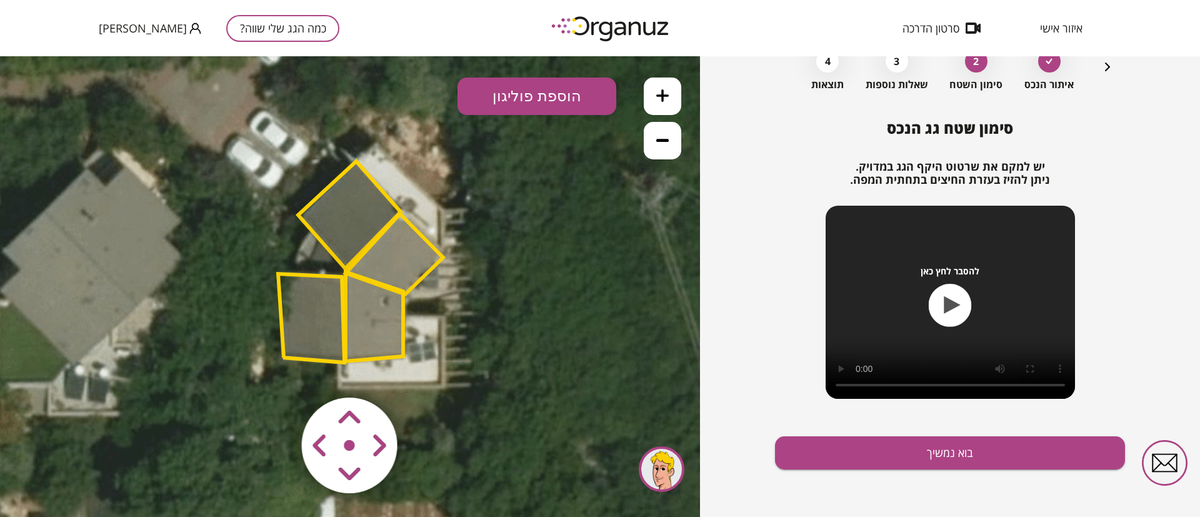
click at [344, 213] on polygon at bounding box center [349, 214] width 103 height 107
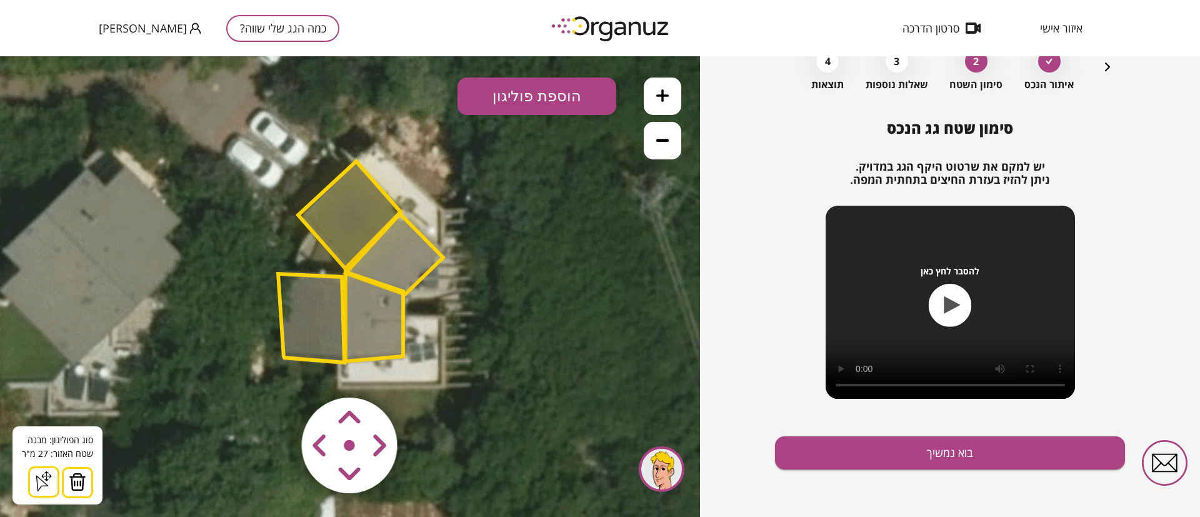
click at [551, 97] on button "הוספת פוליגון" at bounding box center [537, 97] width 159 height 38
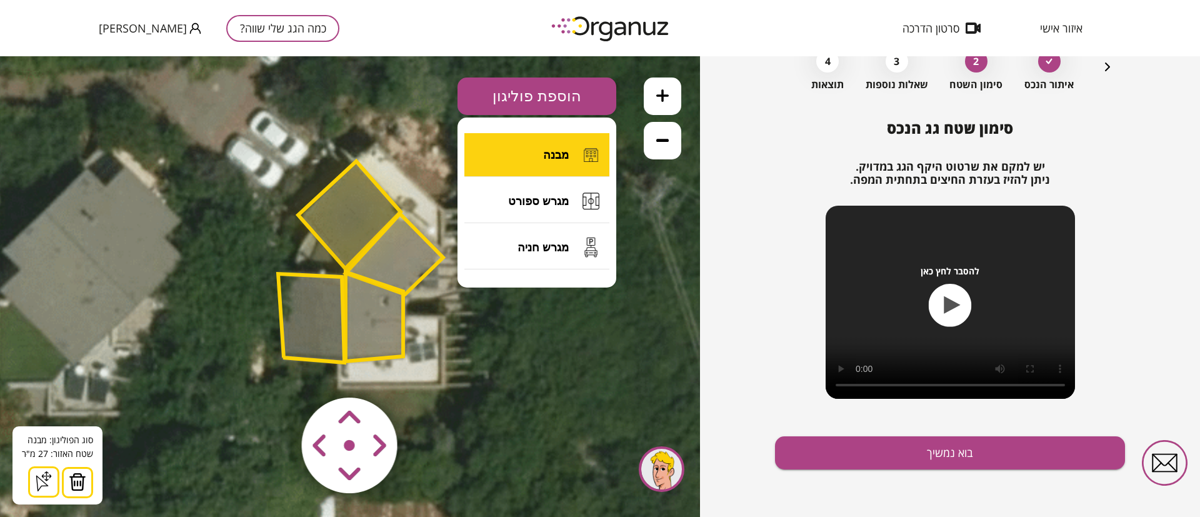
click at [539, 156] on button "מבנה" at bounding box center [536, 155] width 145 height 44
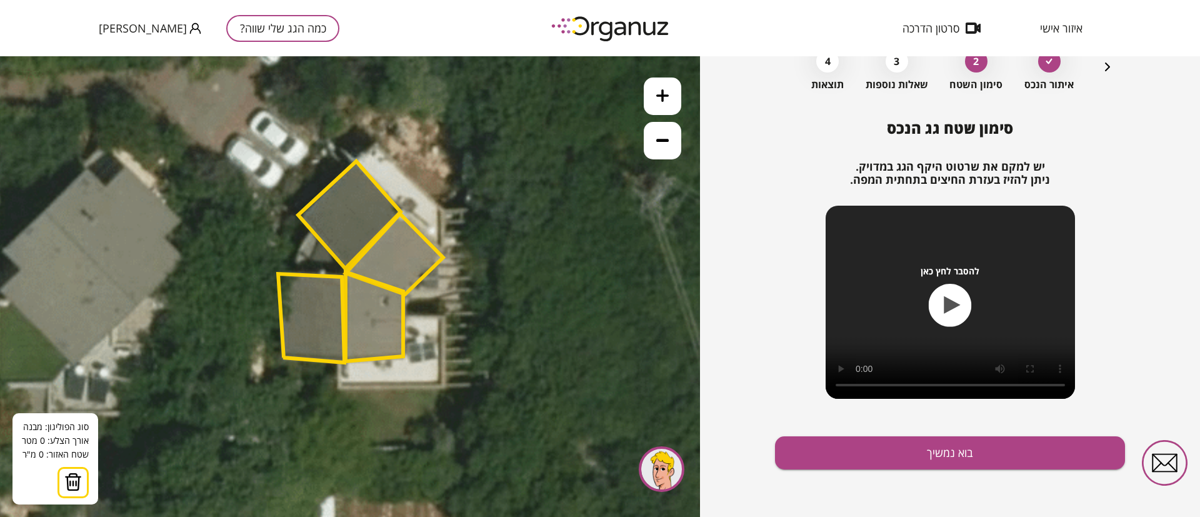
click at [656, 150] on button at bounding box center [663, 141] width 38 height 38
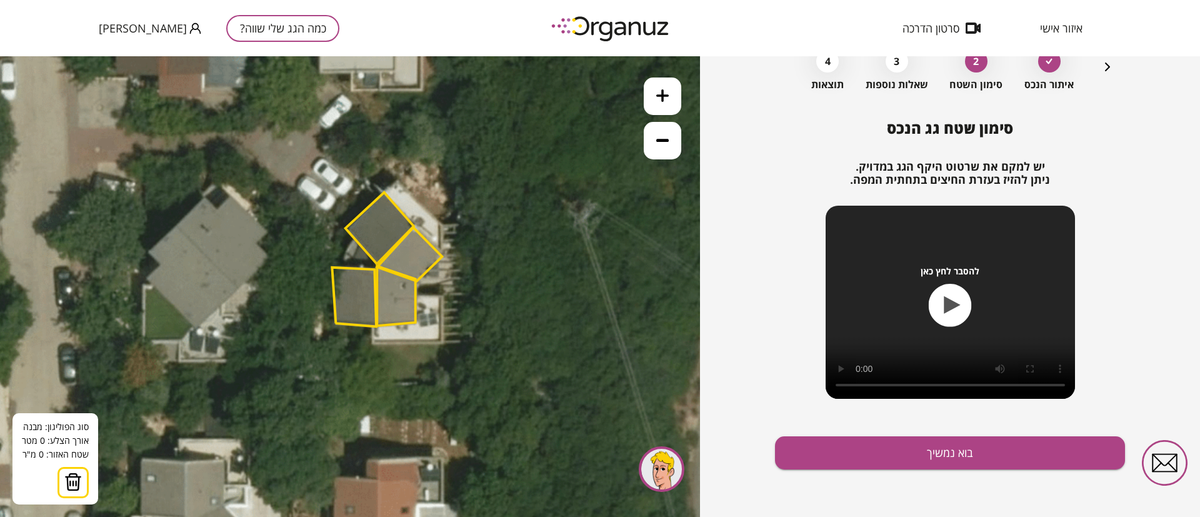
drag, startPoint x: 550, startPoint y: 312, endPoint x: 580, endPoint y: 301, distance: 31.8
click at [580, 301] on icon at bounding box center [285, 269] width 928 height 928
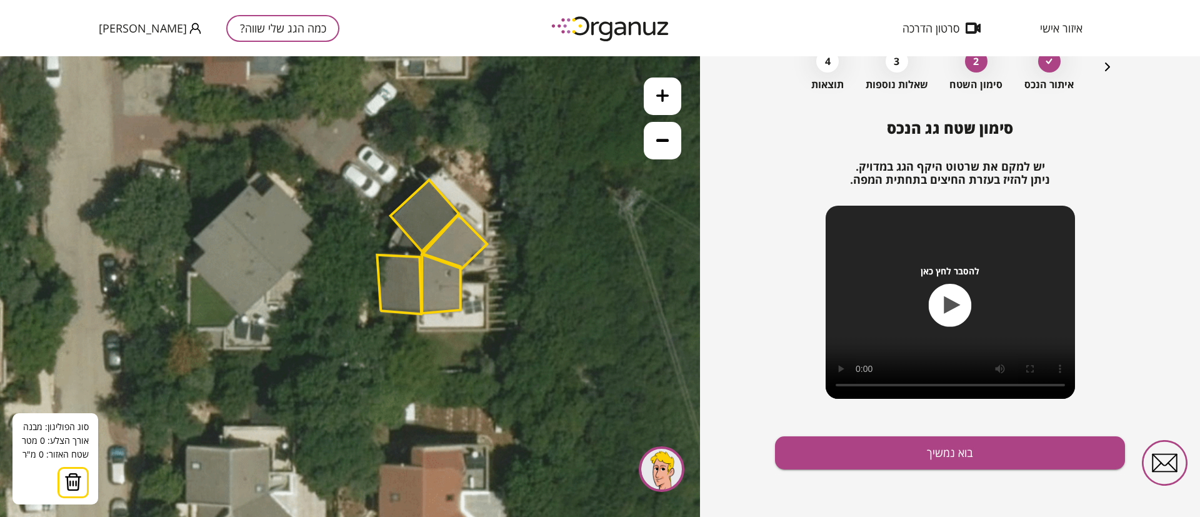
drag, startPoint x: 535, startPoint y: 324, endPoint x: 589, endPoint y: 312, distance: 55.7
click at [589, 312] on icon at bounding box center [330, 256] width 928 height 928
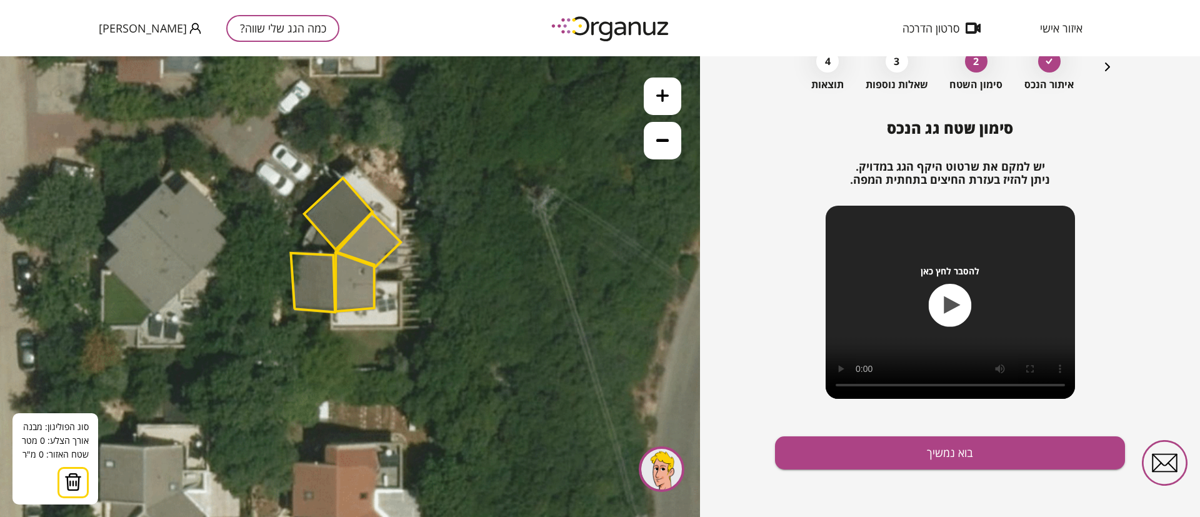
drag, startPoint x: 589, startPoint y: 301, endPoint x: 497, endPoint y: 299, distance: 91.9
click at [497, 299] on icon at bounding box center [244, 255] width 928 height 928
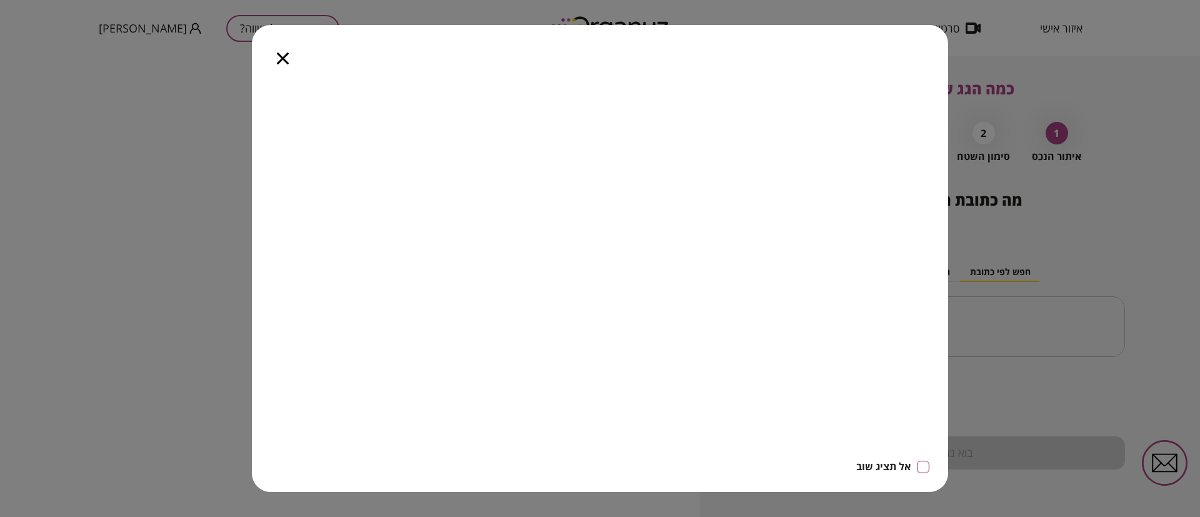
click at [284, 56] on icon "button" at bounding box center [283, 59] width 12 height 12
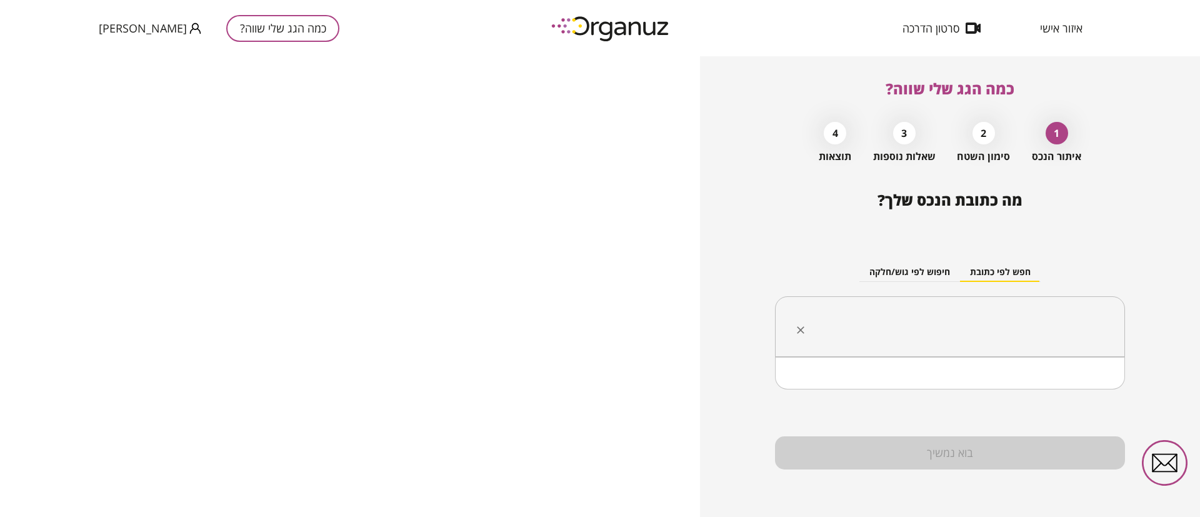
click at [912, 325] on input "text" at bounding box center [954, 326] width 311 height 31
paste input "**********"
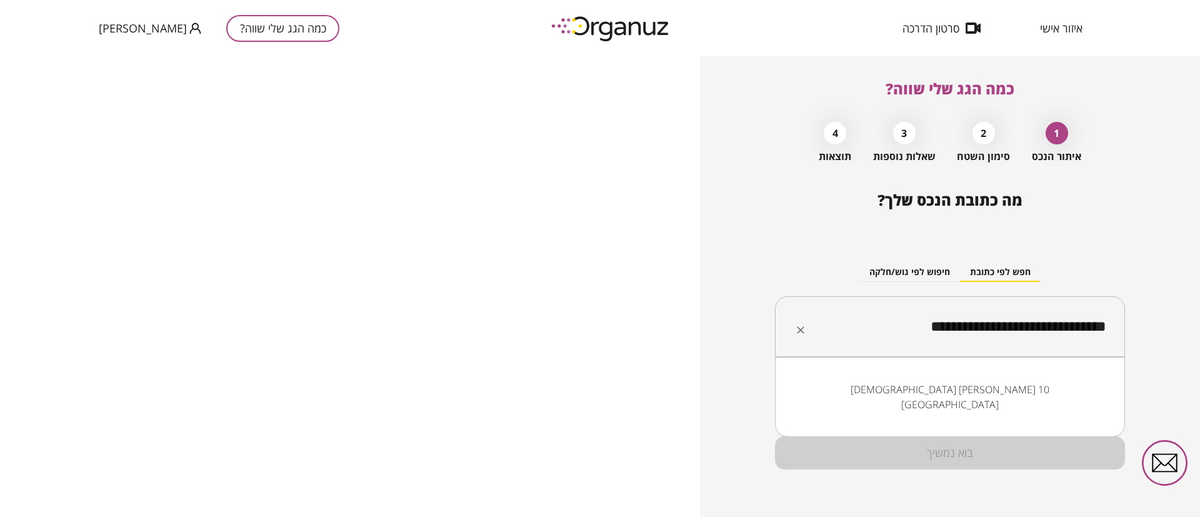
click at [1006, 388] on li "[DEMOGRAPHIC_DATA] [PERSON_NAME] 10 [GEOGRAPHIC_DATA]" at bounding box center [950, 397] width 318 height 38
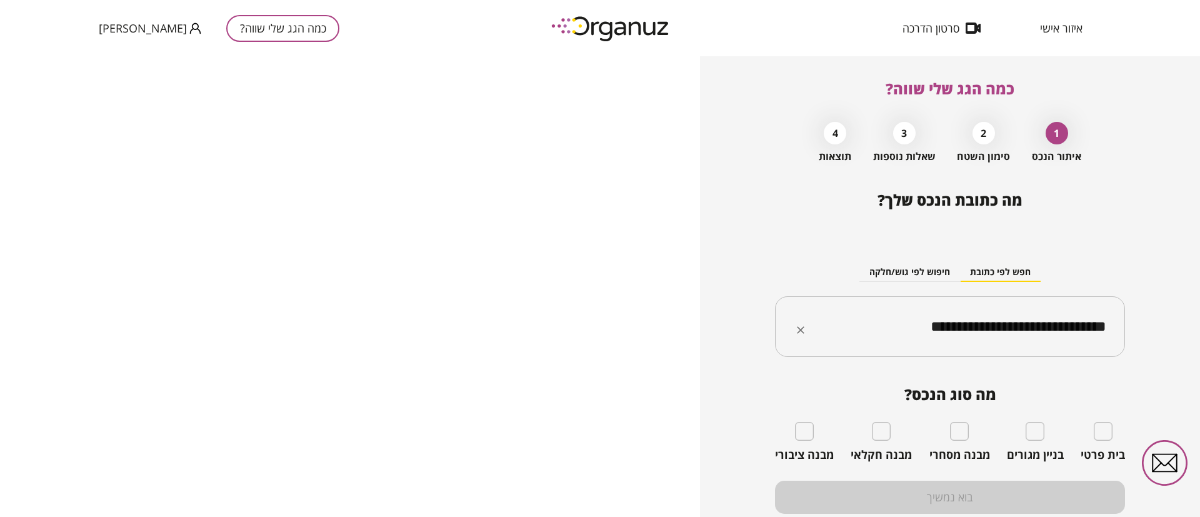
type input "**********"
